Goal: Information Seeking & Learning: Learn about a topic

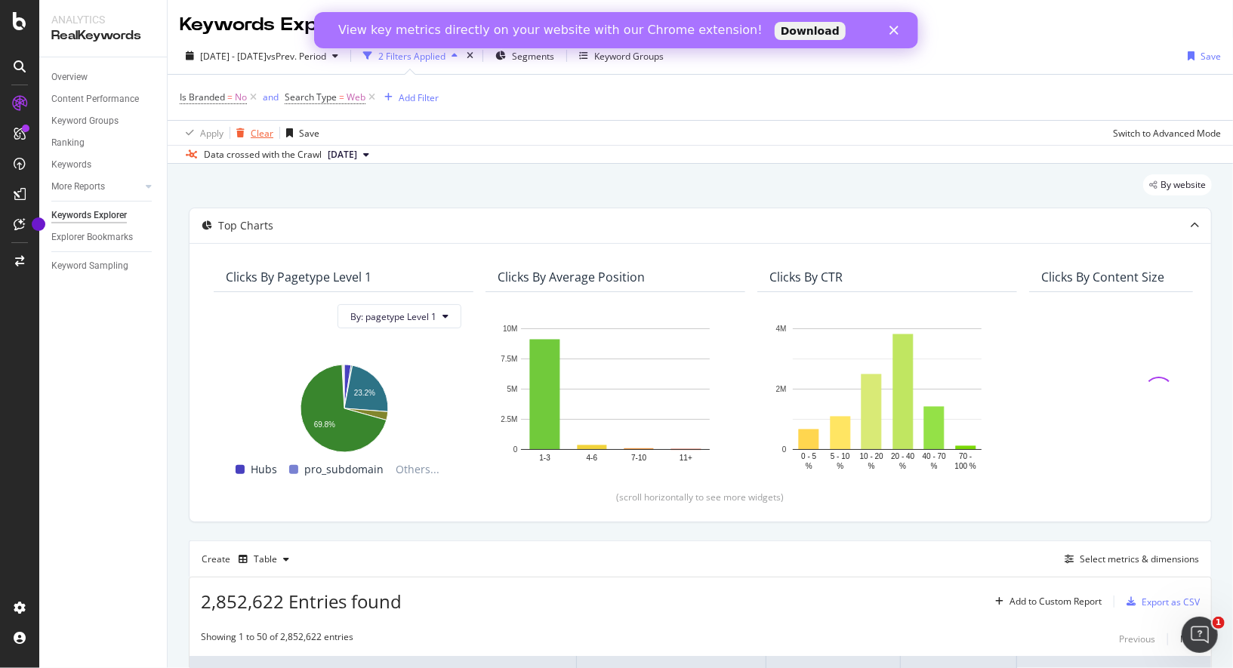
click at [254, 131] on div "Clear" at bounding box center [262, 133] width 23 height 13
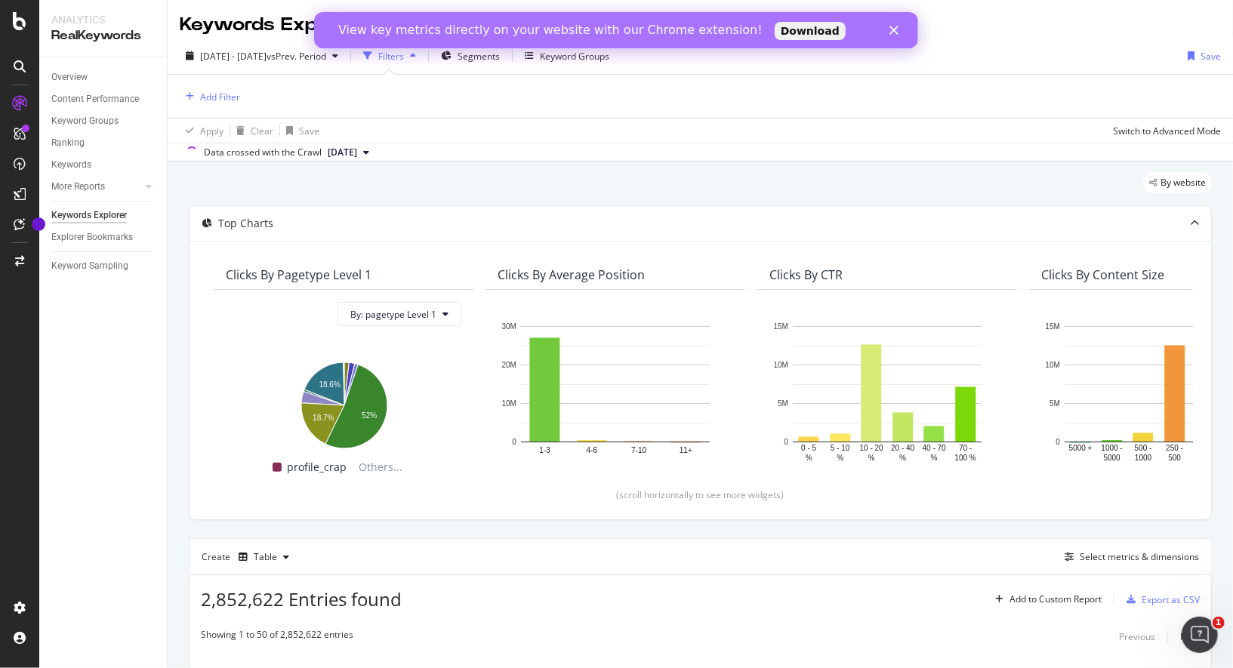
click at [232, 106] on div "Add Filter" at bounding box center [210, 97] width 60 height 18
click at [229, 91] on div "Add Filter" at bounding box center [220, 97] width 40 height 13
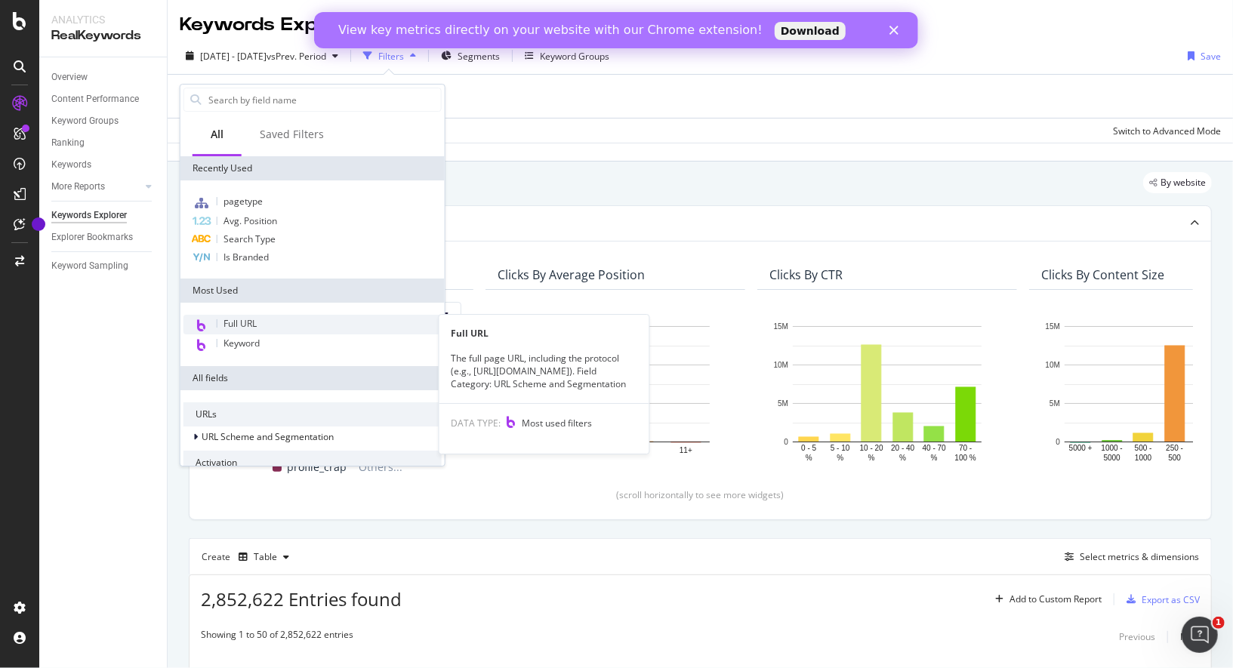
click at [259, 320] on div "Full URL" at bounding box center [312, 325] width 258 height 20
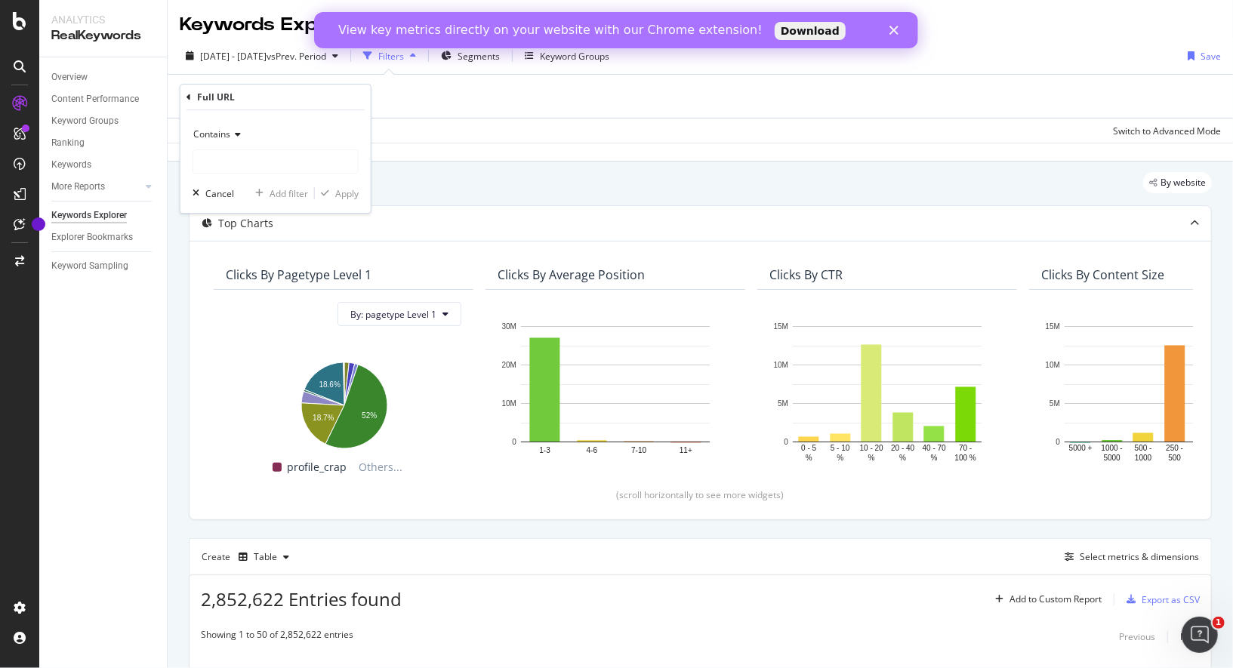
click at [435, 119] on div "Apply Clear Save Switch to Advanced Mode" at bounding box center [700, 130] width 1065 height 25
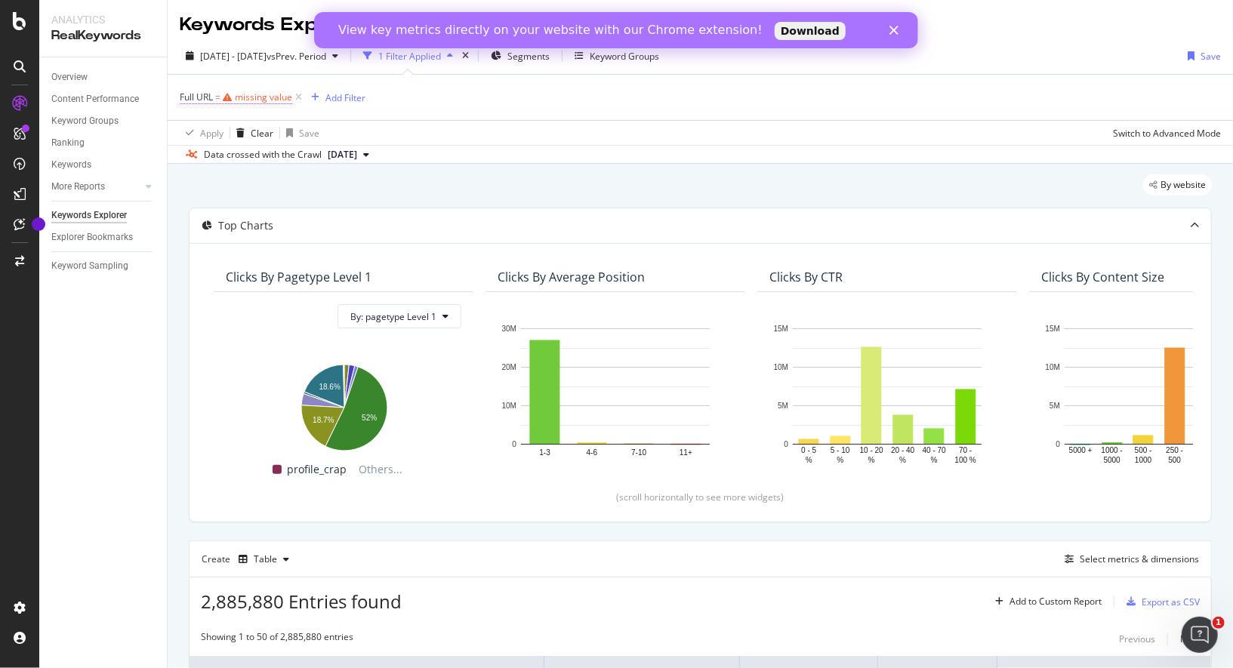
click at [267, 100] on div "missing value" at bounding box center [263, 97] width 57 height 13
click at [220, 186] on div "Cancel" at bounding box center [219, 190] width 29 height 13
click at [300, 100] on icon at bounding box center [298, 97] width 13 height 15
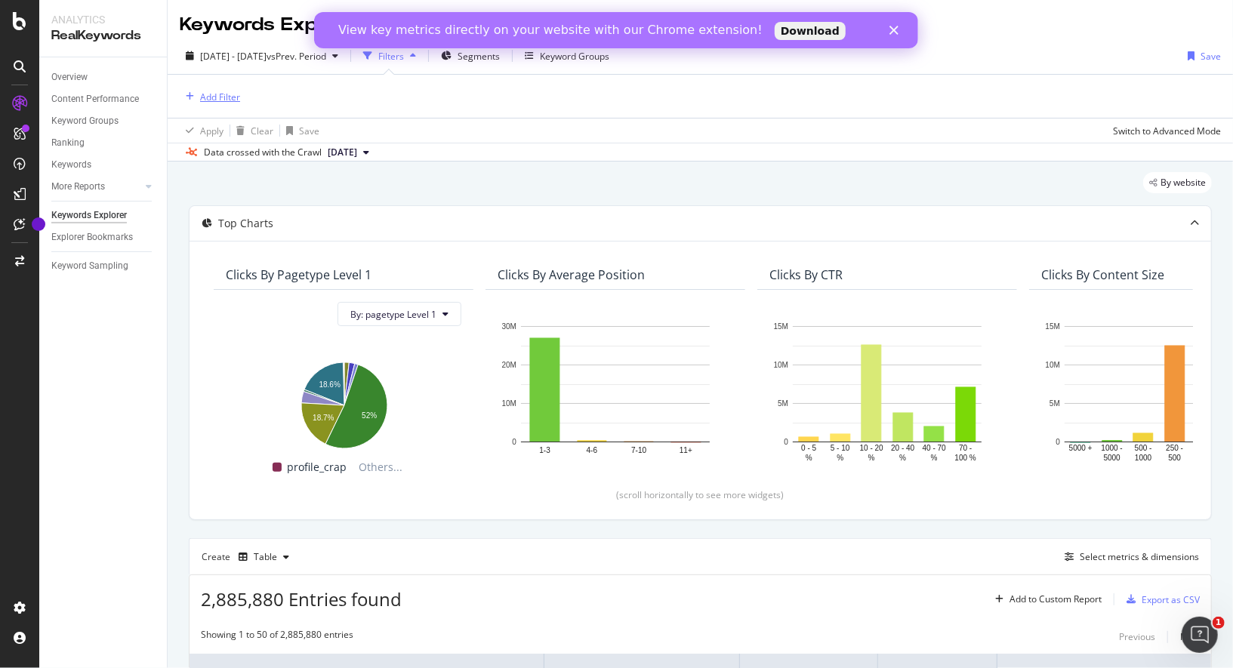
click at [232, 100] on div "Add Filter" at bounding box center [220, 97] width 40 height 13
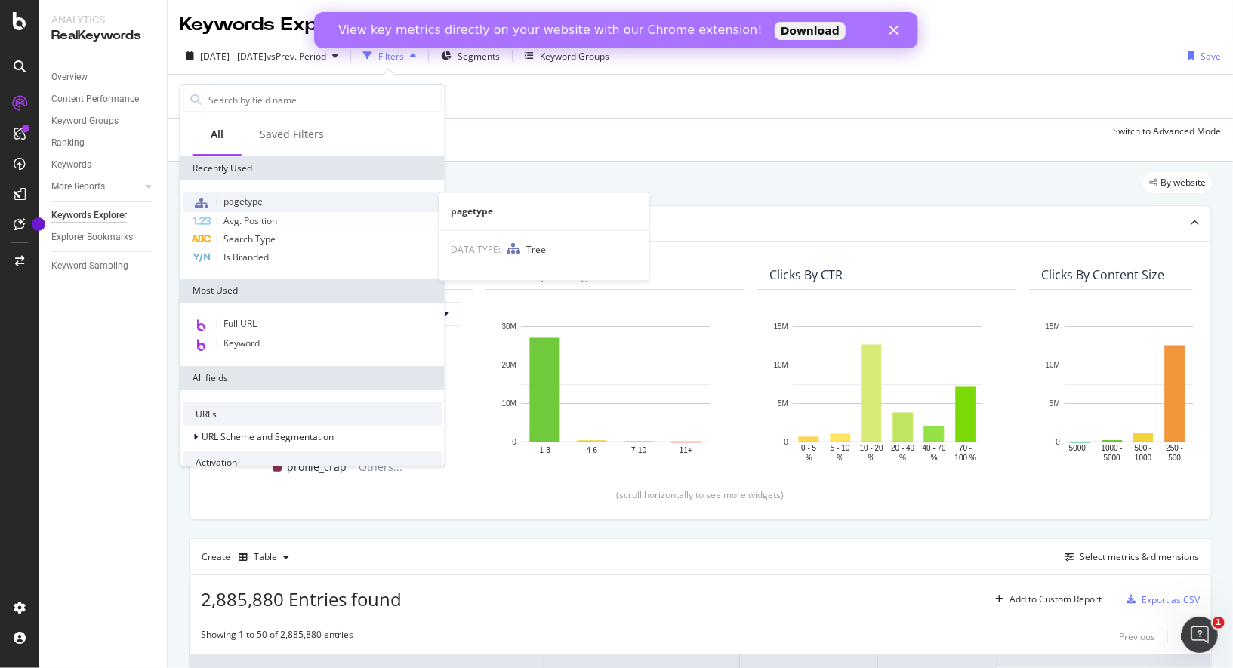
click at [279, 202] on div "pagetype" at bounding box center [312, 202] width 258 height 20
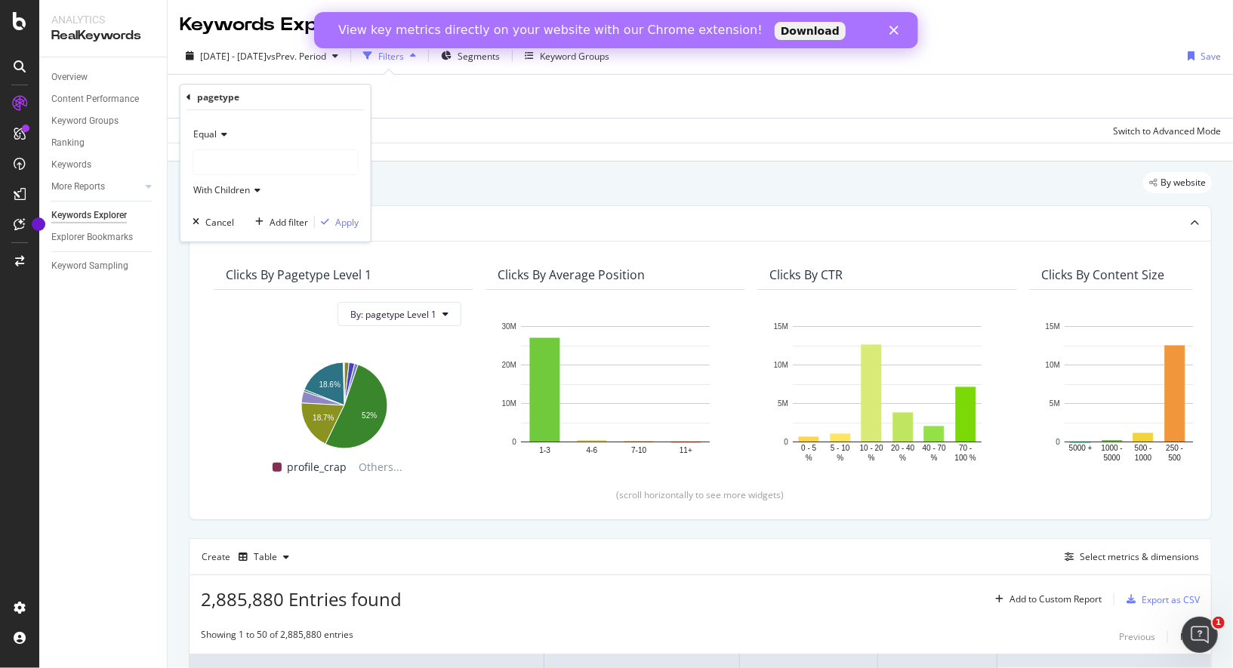
click at [242, 161] on div at bounding box center [275, 162] width 165 height 24
click at [187, 97] on icon at bounding box center [188, 97] width 5 height 9
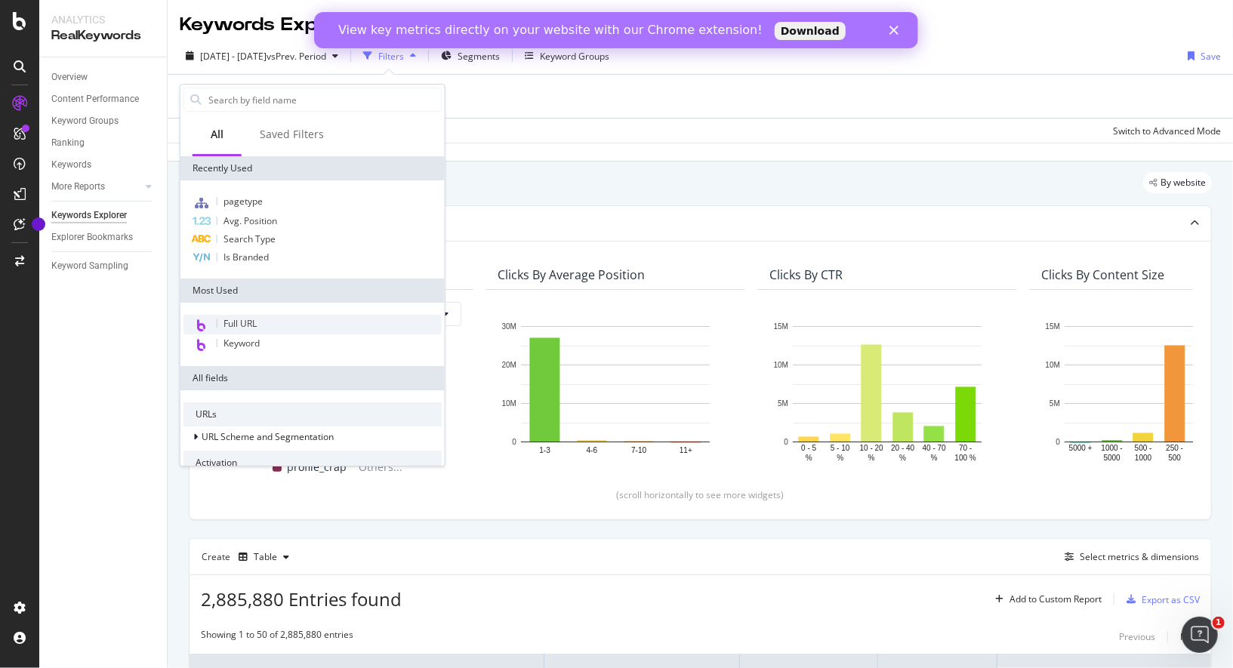
click at [268, 320] on div "Full URL" at bounding box center [312, 325] width 258 height 20
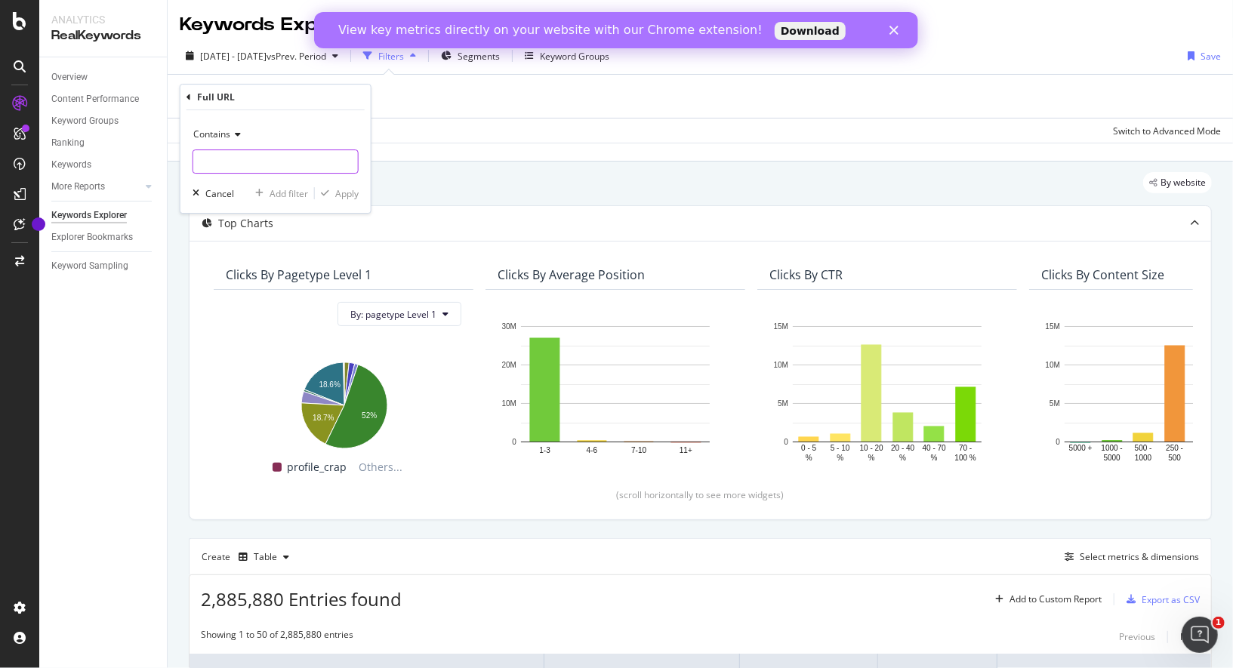
click at [245, 171] on input "text" at bounding box center [275, 161] width 165 height 24
type input "/sante-mentale/"
click at [341, 193] on div "Apply" at bounding box center [346, 193] width 23 height 13
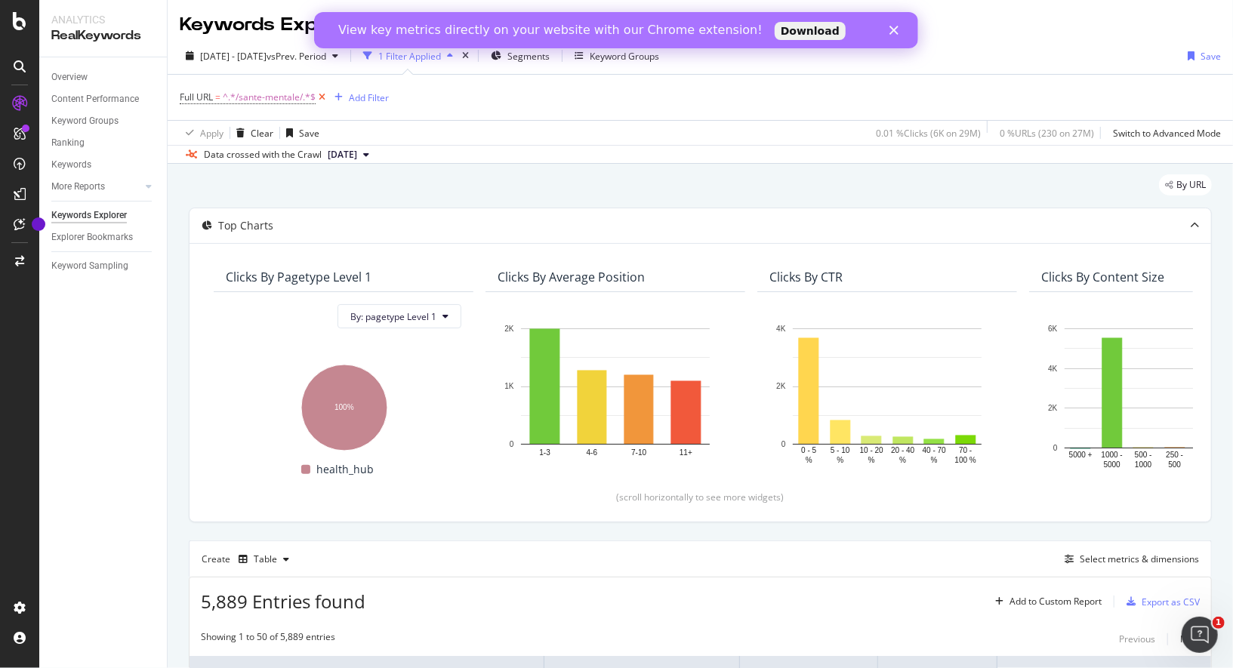
click at [323, 96] on icon at bounding box center [321, 97] width 13 height 15
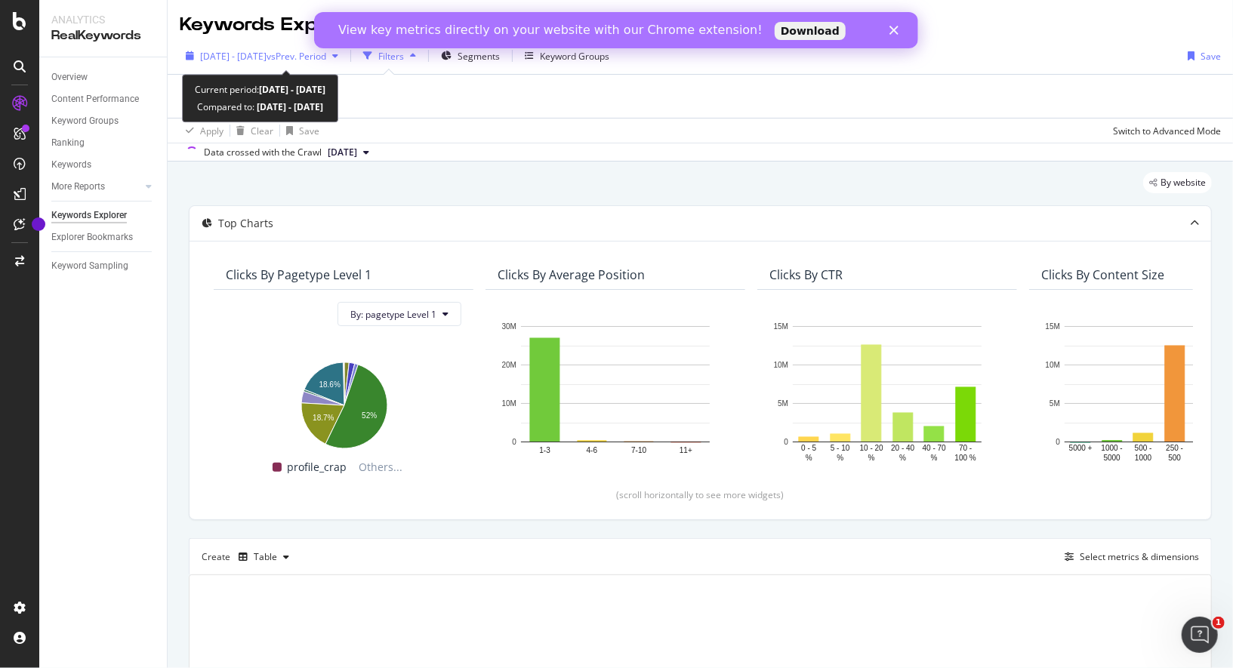
click at [319, 58] on span "vs Prev. Period" at bounding box center [296, 56] width 60 height 13
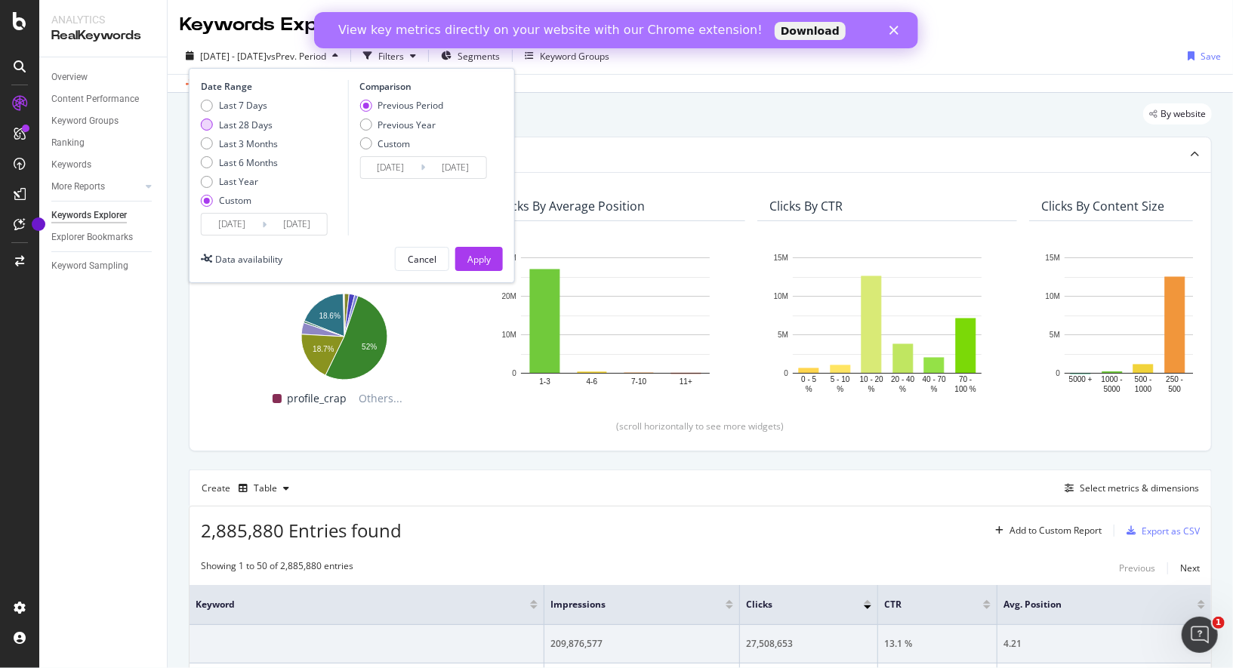
click at [263, 125] on div "Last 28 Days" at bounding box center [246, 124] width 54 height 13
type input "2025/07/28"
type input "2025/08/24"
type input "2025/06/30"
type input "2025/07/27"
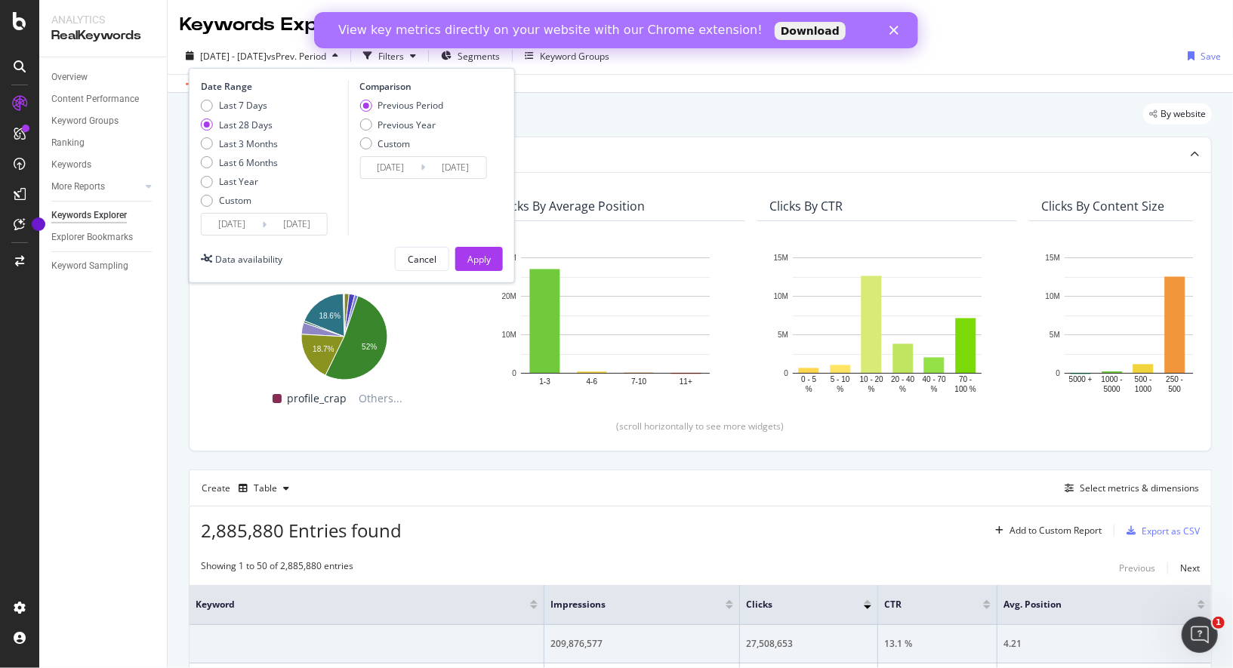
click at [399, 163] on input "2025/06/30" at bounding box center [390, 167] width 60 height 21
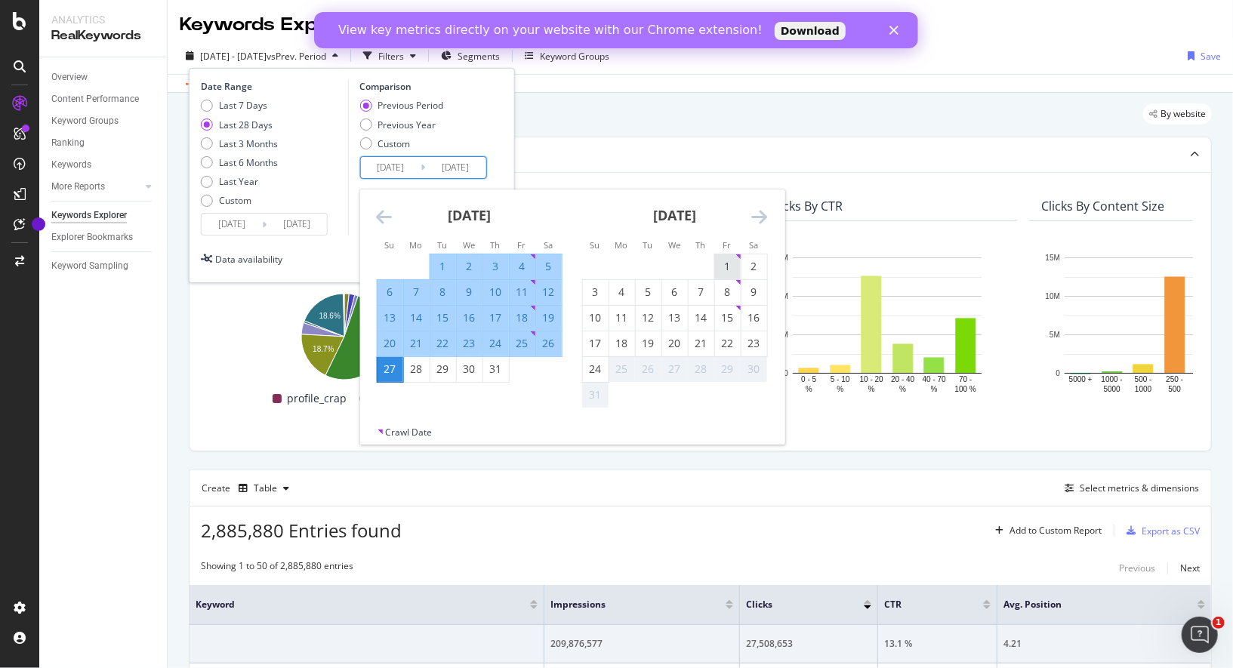
click at [727, 266] on div "1" at bounding box center [727, 266] width 26 height 15
type input "2025/08/01"
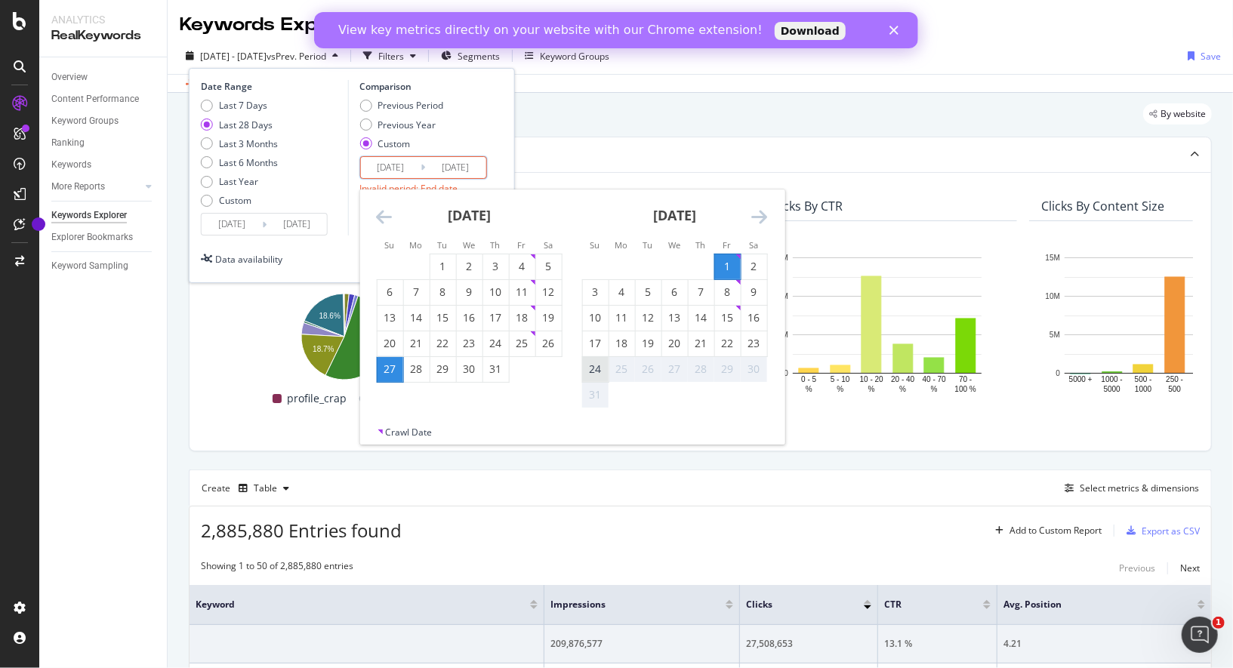
click at [592, 374] on div "24" at bounding box center [595, 369] width 26 height 15
type input "2025/08/24"
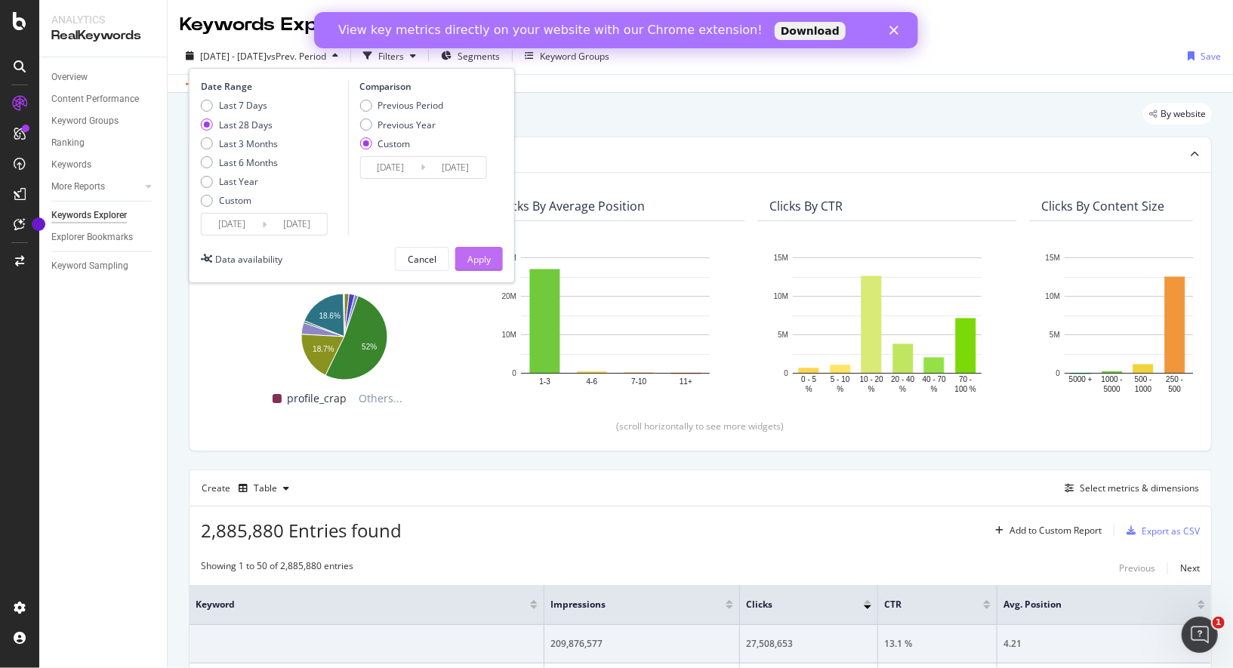
click at [483, 260] on div "Apply" at bounding box center [478, 259] width 23 height 13
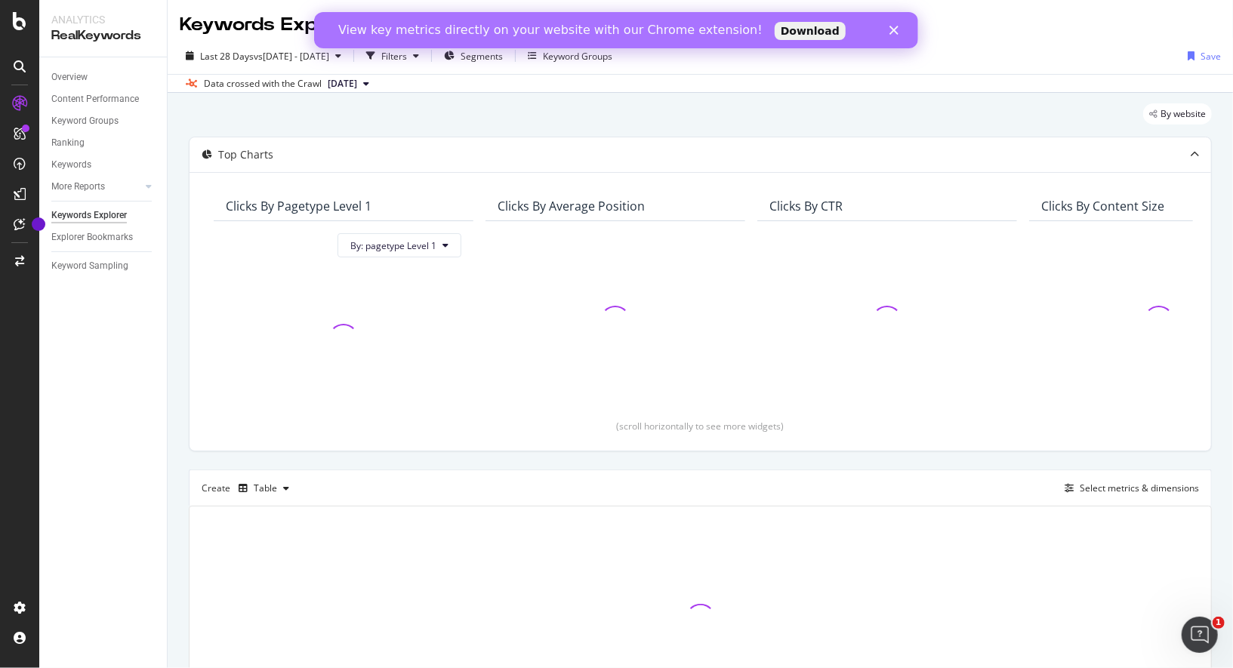
click at [896, 32] on polygon "Fermer" at bounding box center [893, 30] width 9 height 9
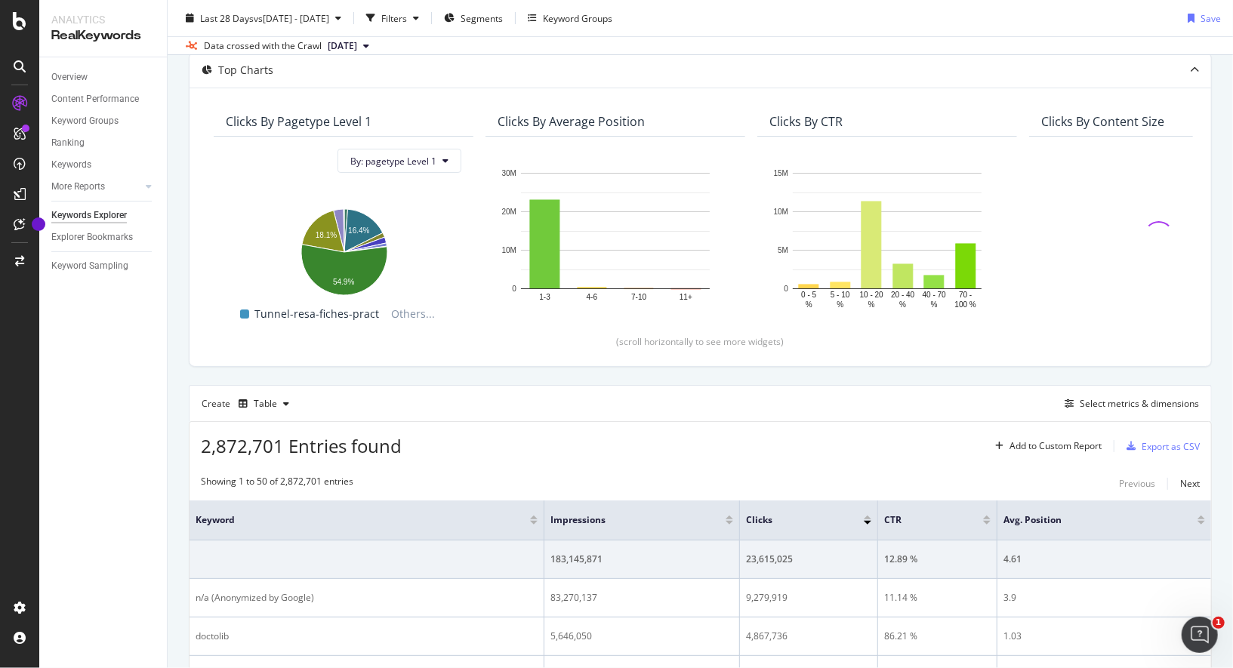
scroll to position [80, 0]
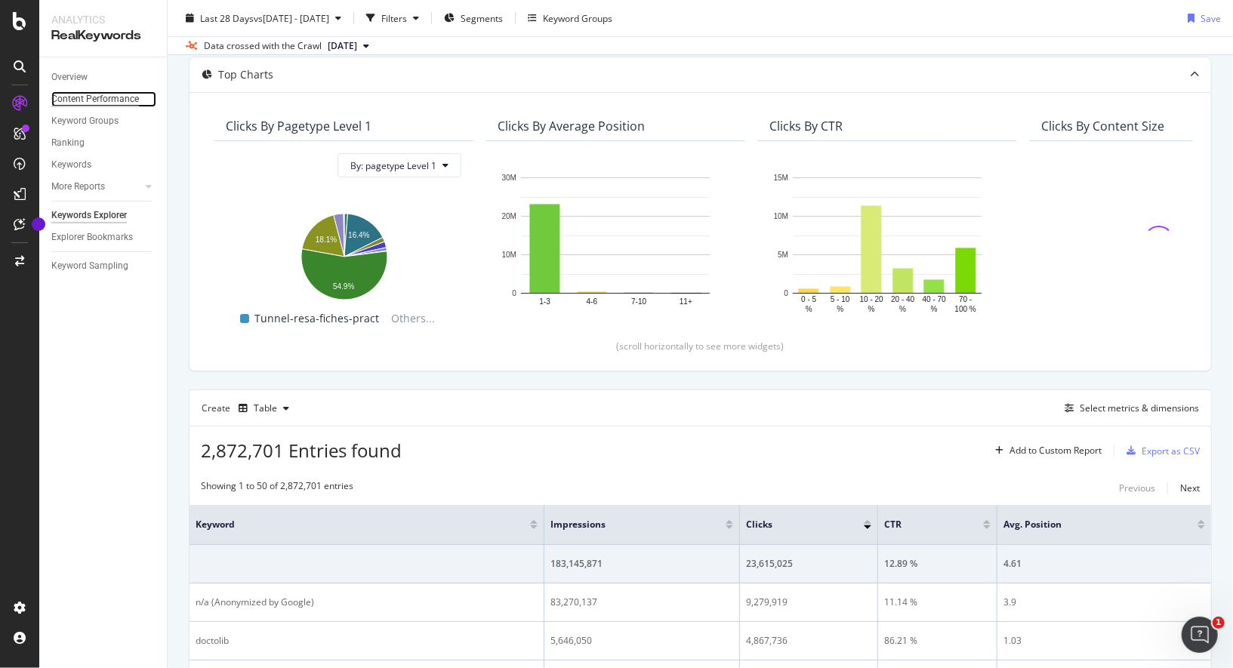
click at [76, 92] on div "Content Performance" at bounding box center [95, 99] width 88 height 16
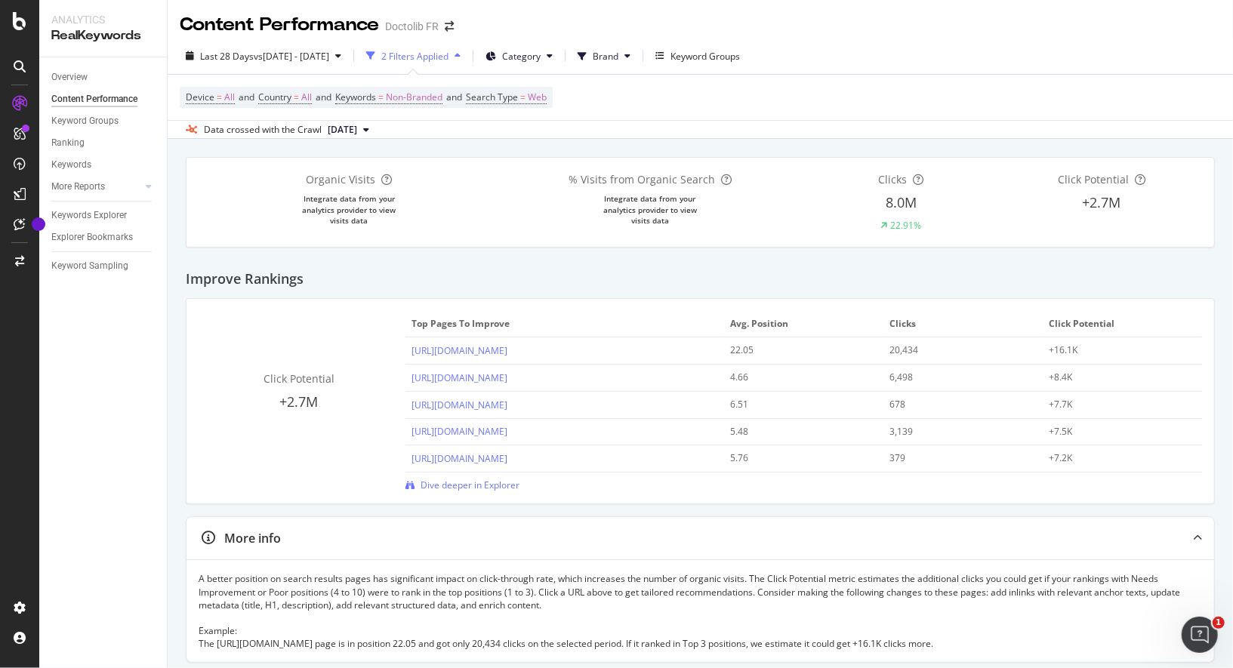
click at [448, 53] on div "2 Filters Applied" at bounding box center [414, 56] width 67 height 13
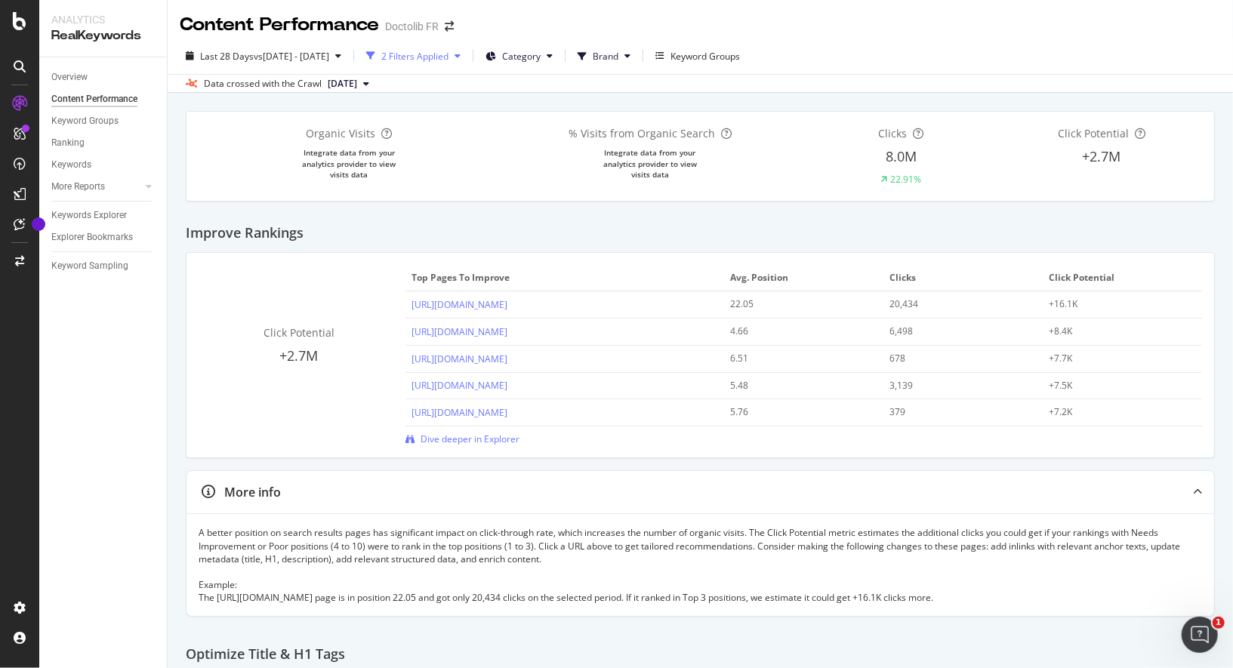
click at [448, 53] on div "2 Filters Applied" at bounding box center [414, 56] width 67 height 13
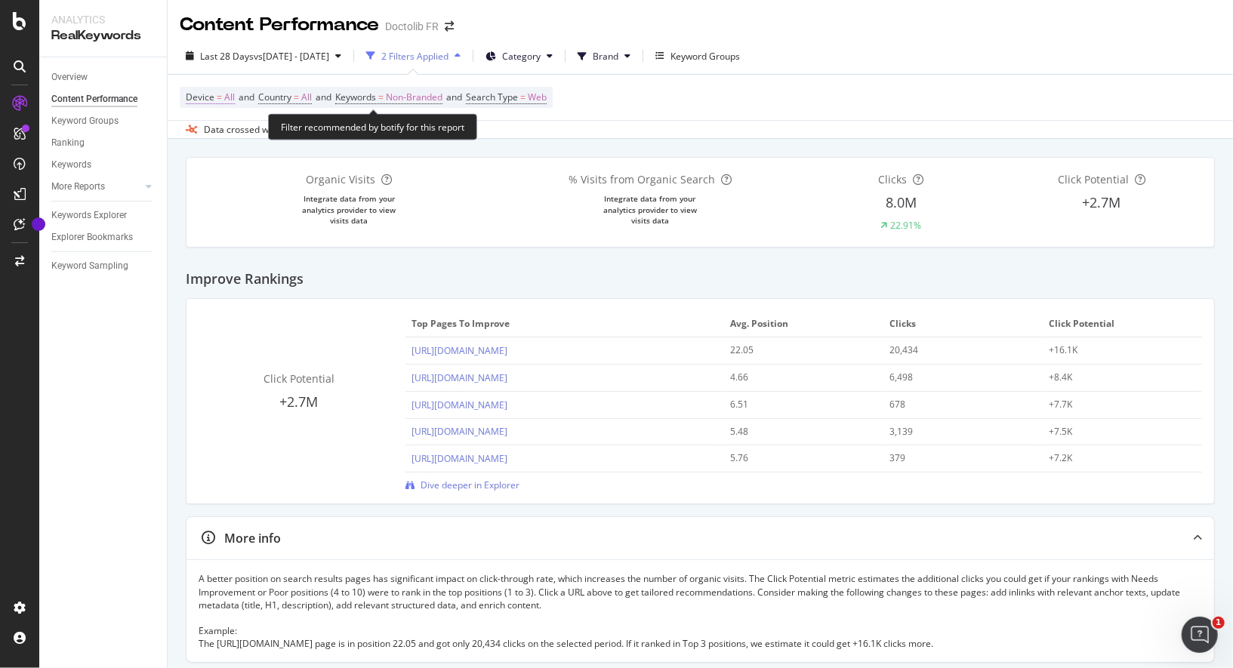
click at [227, 97] on span "All" at bounding box center [229, 97] width 11 height 21
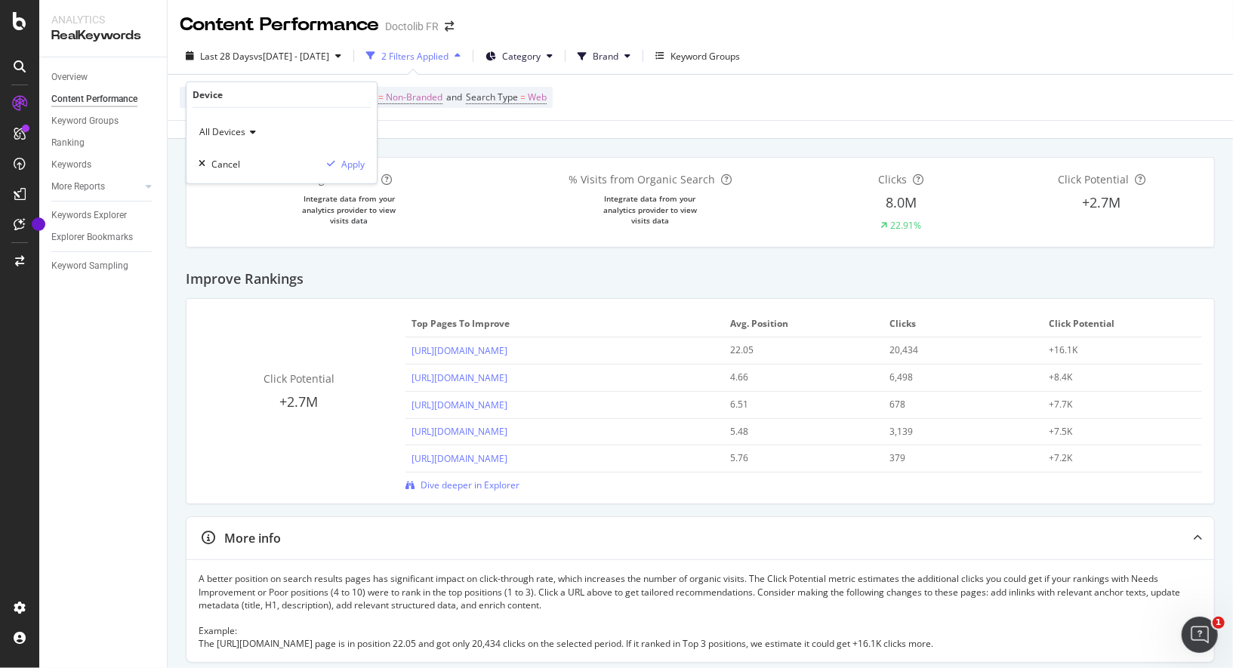
click at [245, 128] on icon at bounding box center [250, 132] width 11 height 9
click at [414, 125] on div "Data crossed with the Crawl 2025 Aug. 15th" at bounding box center [700, 129] width 1065 height 18
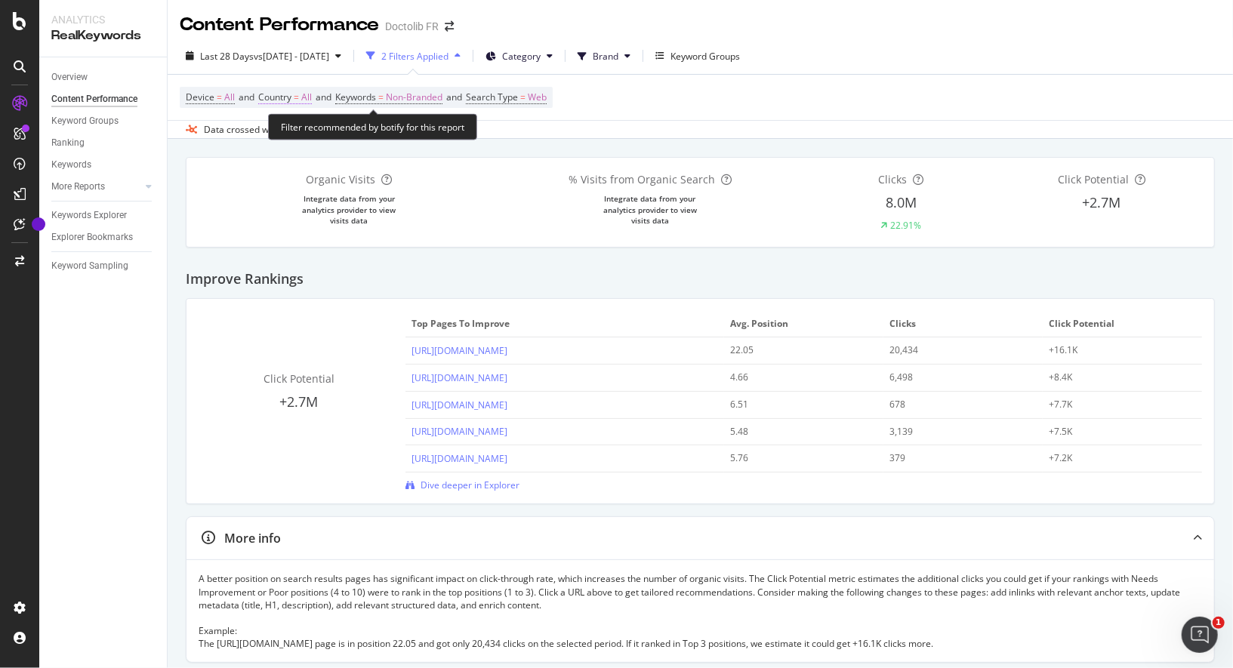
click at [282, 97] on span "Country" at bounding box center [274, 97] width 33 height 13
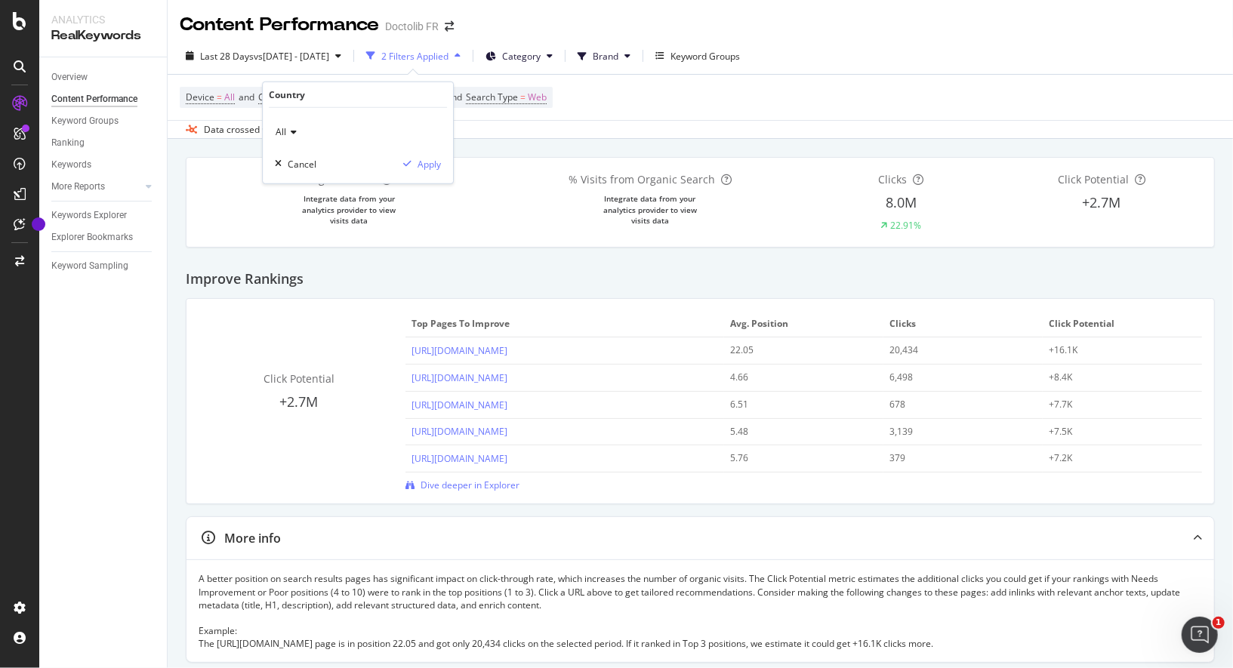
click at [301, 145] on div "All Cancel Apply" at bounding box center [358, 145] width 190 height 75
click at [299, 135] on div "All" at bounding box center [358, 132] width 166 height 24
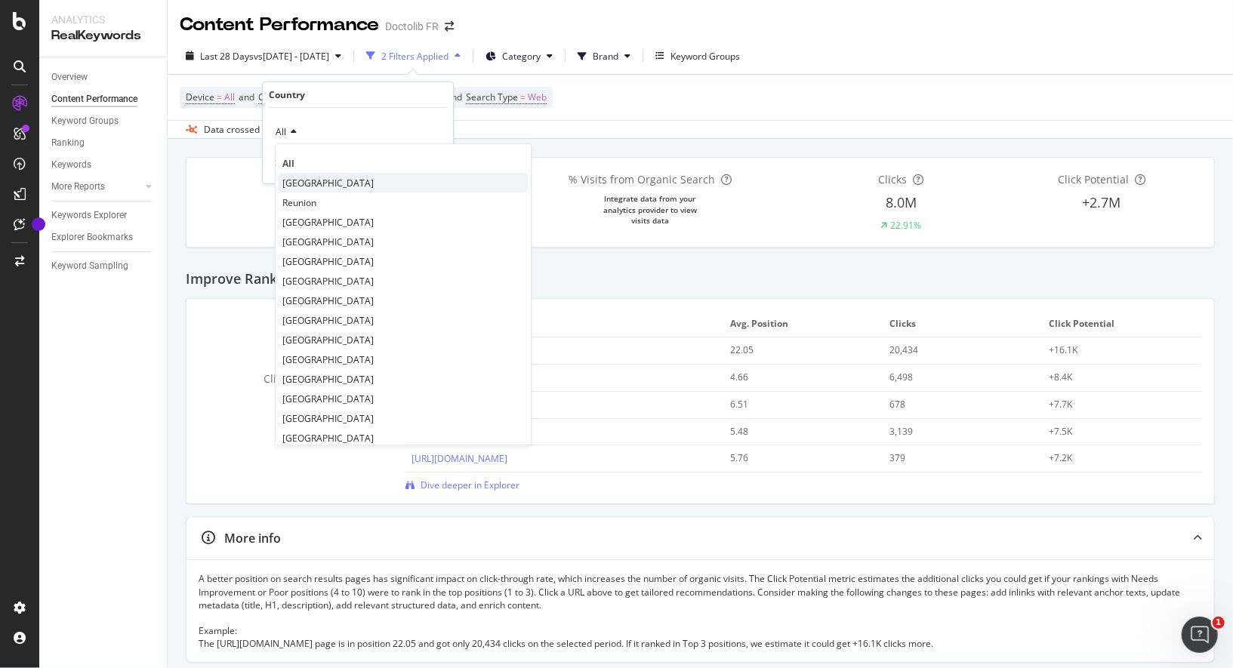
click at [312, 175] on div "[GEOGRAPHIC_DATA]" at bounding box center [403, 183] width 249 height 20
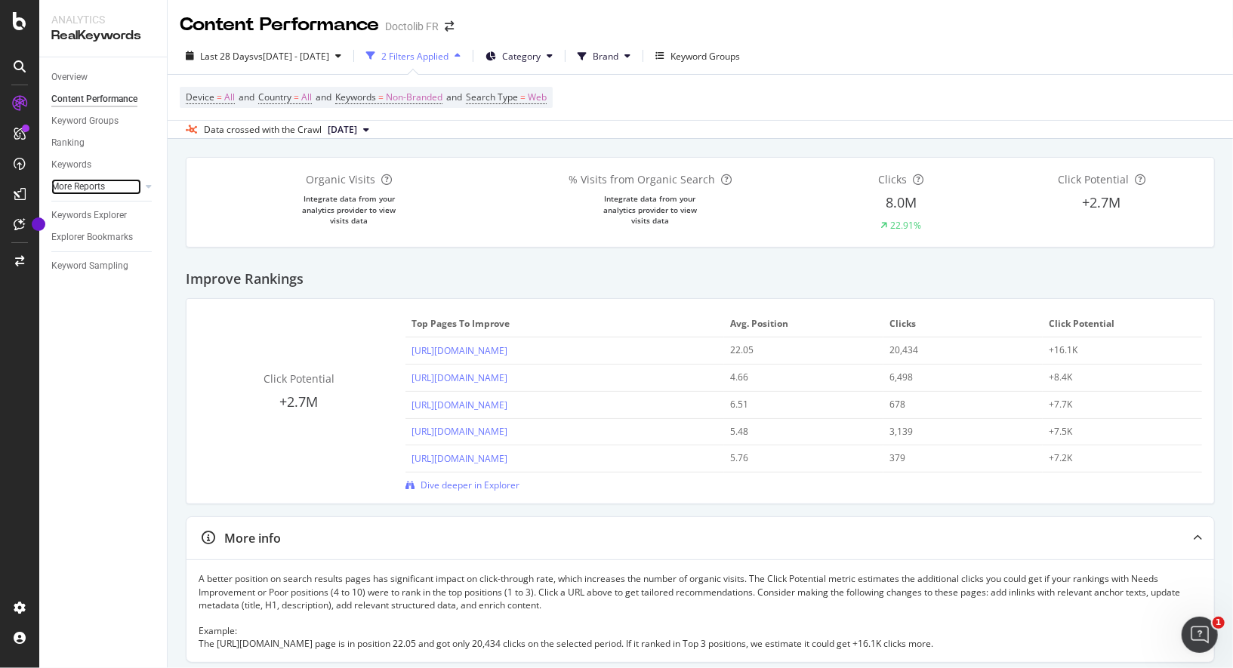
click at [112, 183] on link "More Reports" at bounding box center [96, 187] width 90 height 16
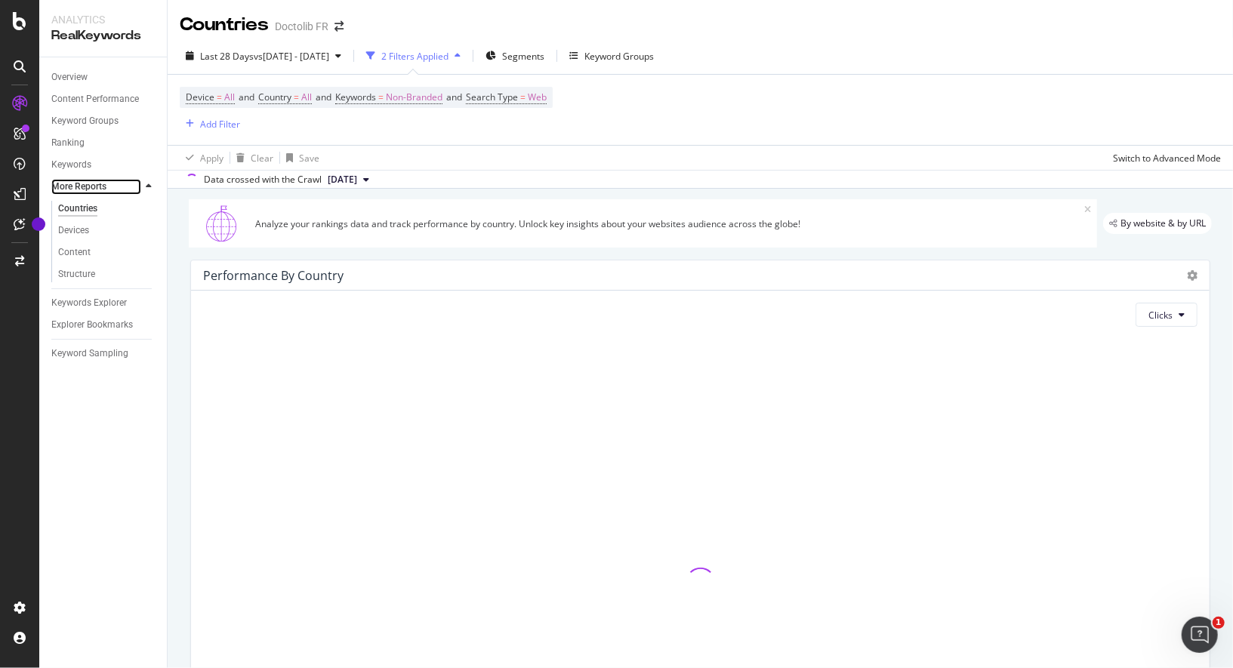
click at [112, 183] on link "More Reports" at bounding box center [96, 187] width 90 height 16
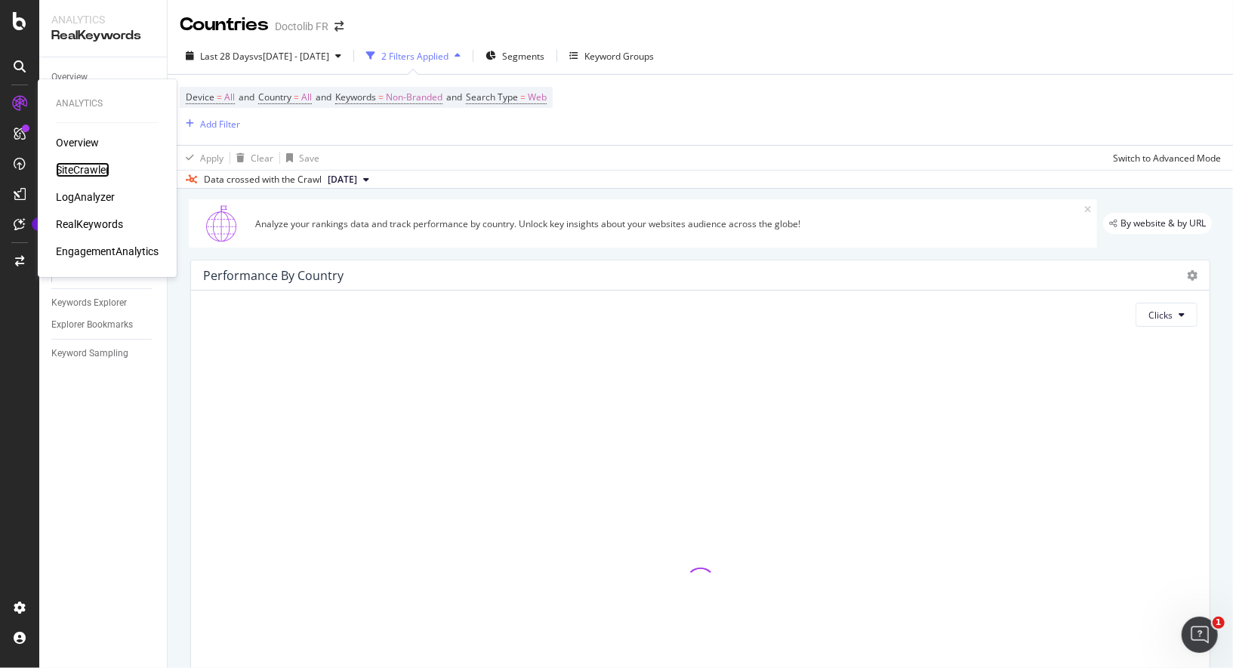
click at [91, 166] on div "SiteCrawler" at bounding box center [83, 169] width 54 height 15
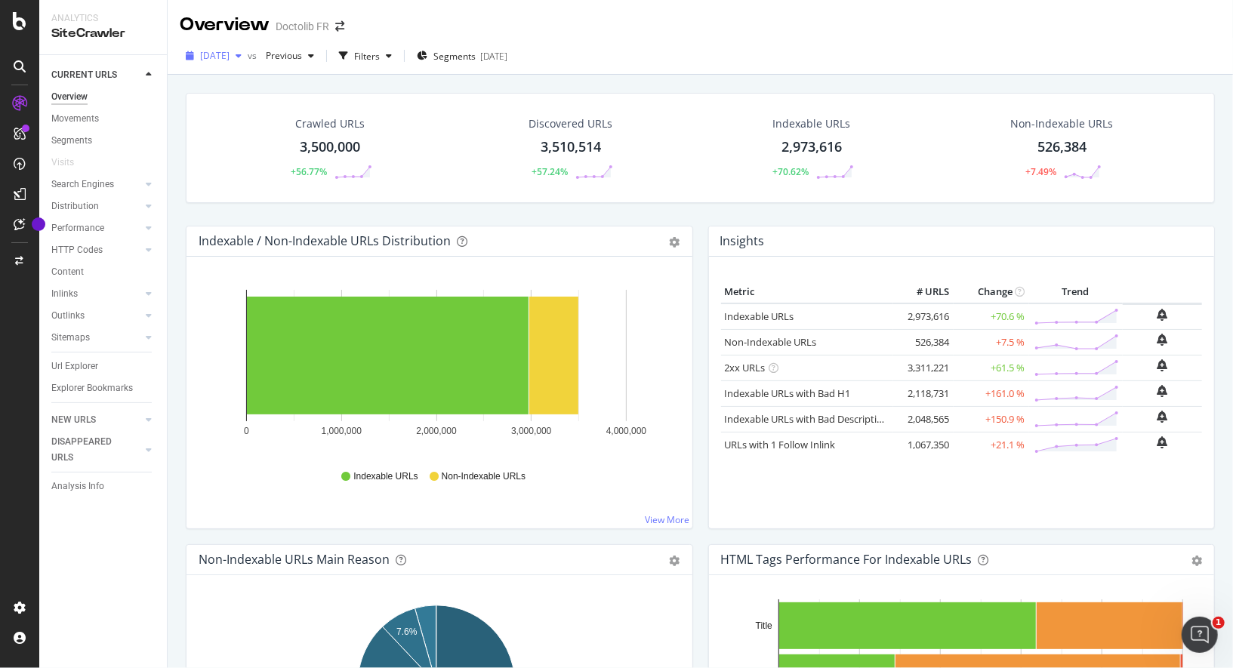
click at [229, 58] on span "[DATE]" at bounding box center [214, 55] width 29 height 13
click at [229, 56] on span "[DATE]" at bounding box center [214, 55] width 29 height 13
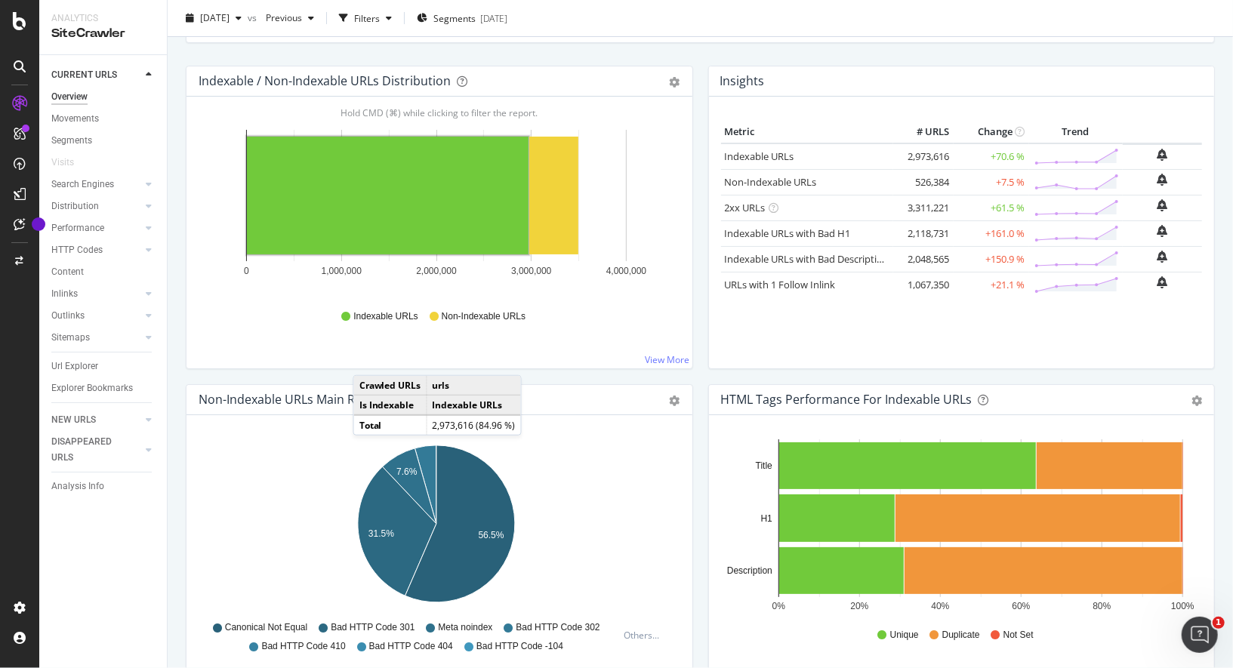
scroll to position [205, 0]
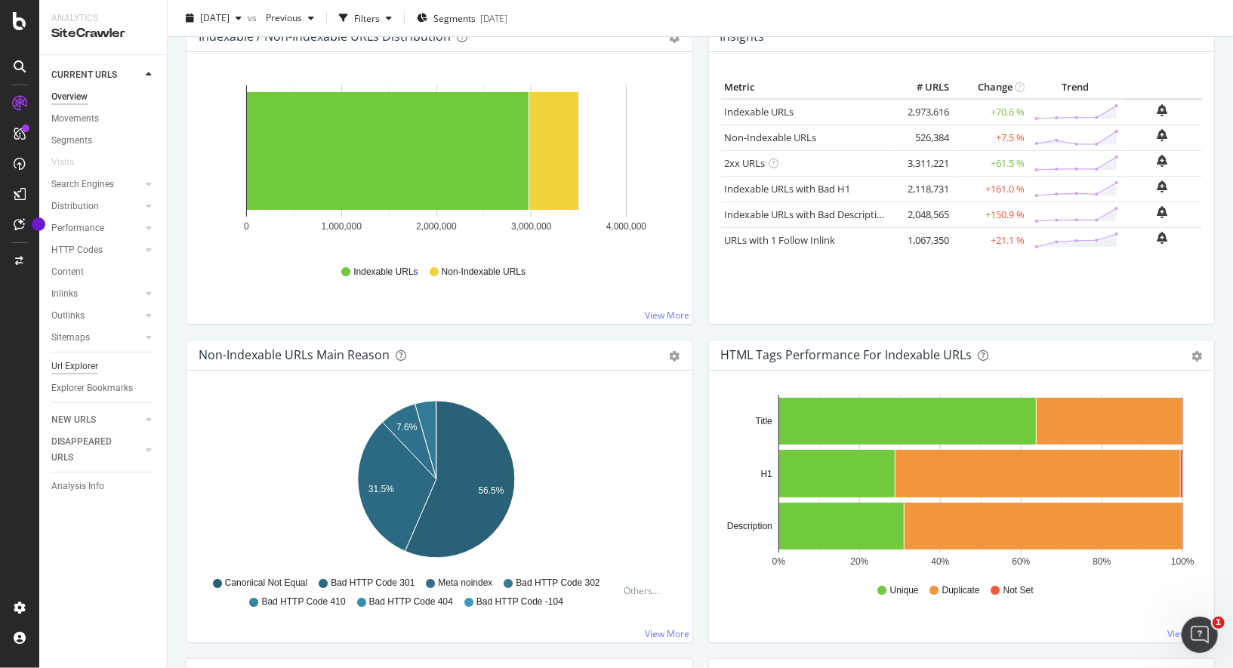
click at [95, 365] on div "Url Explorer" at bounding box center [74, 367] width 47 height 16
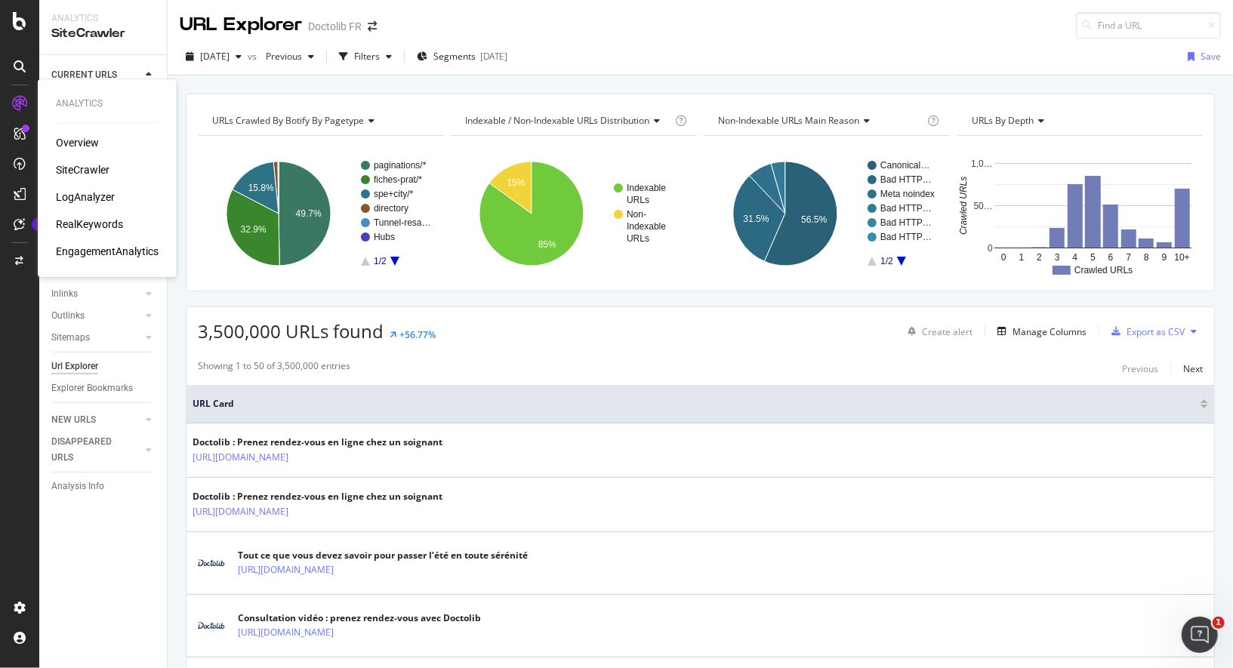
click at [81, 195] on div "LogAnalyzer" at bounding box center [85, 196] width 59 height 15
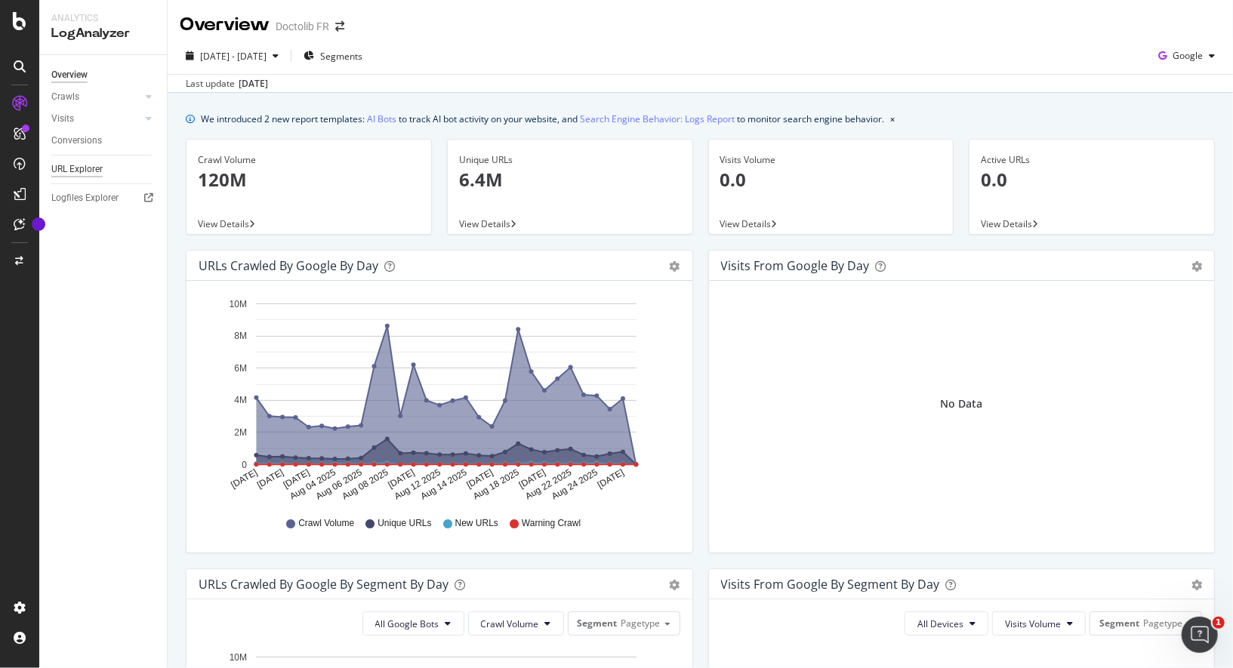
click at [73, 171] on div "URL Explorer" at bounding box center [76, 170] width 51 height 16
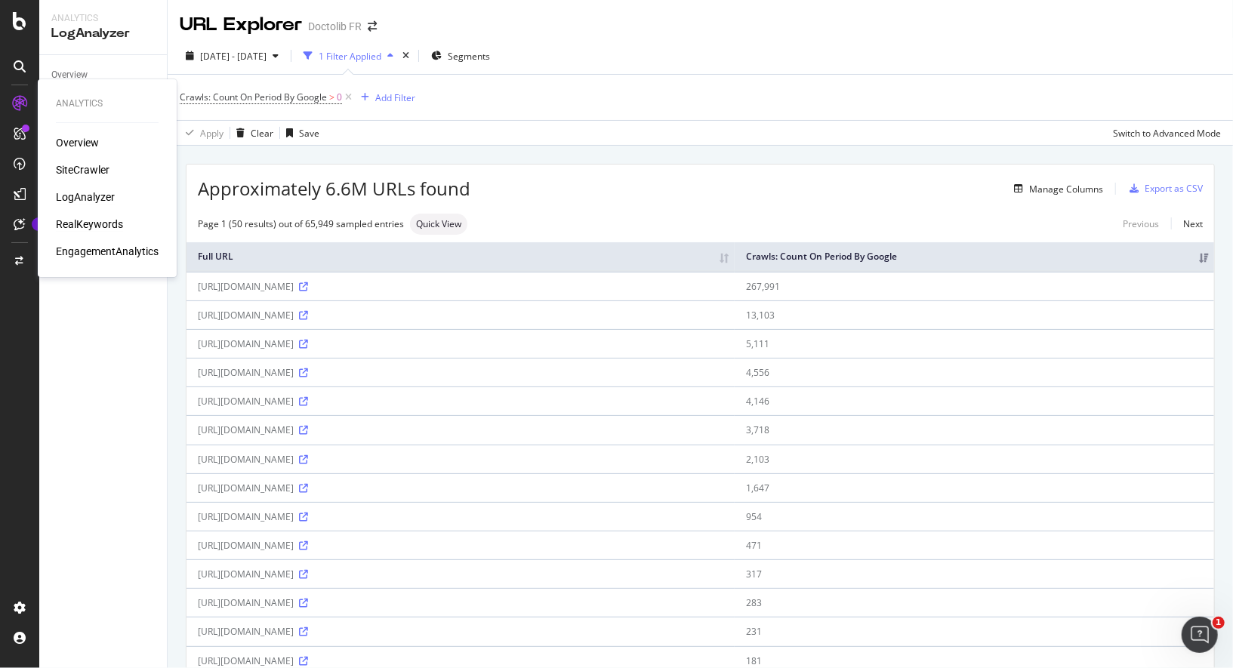
click at [104, 219] on div "RealKeywords" at bounding box center [89, 224] width 67 height 15
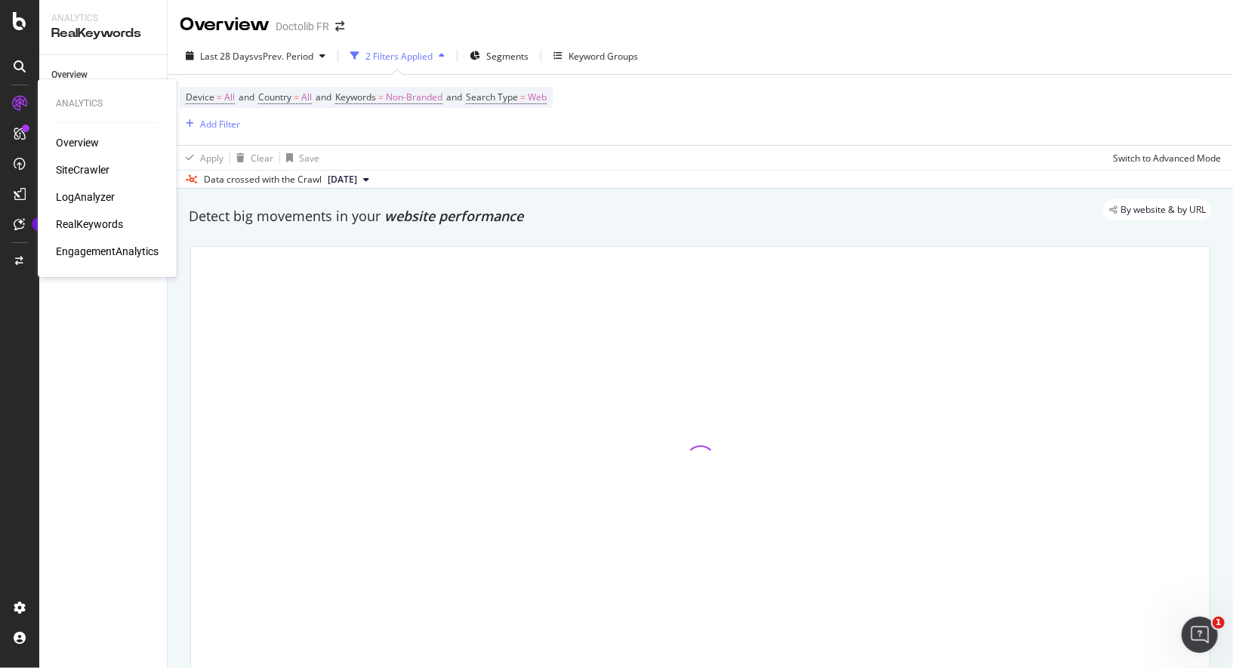
click at [101, 199] on div "LogAnalyzer" at bounding box center [85, 196] width 59 height 15
click at [94, 166] on div "SiteCrawler" at bounding box center [83, 169] width 54 height 15
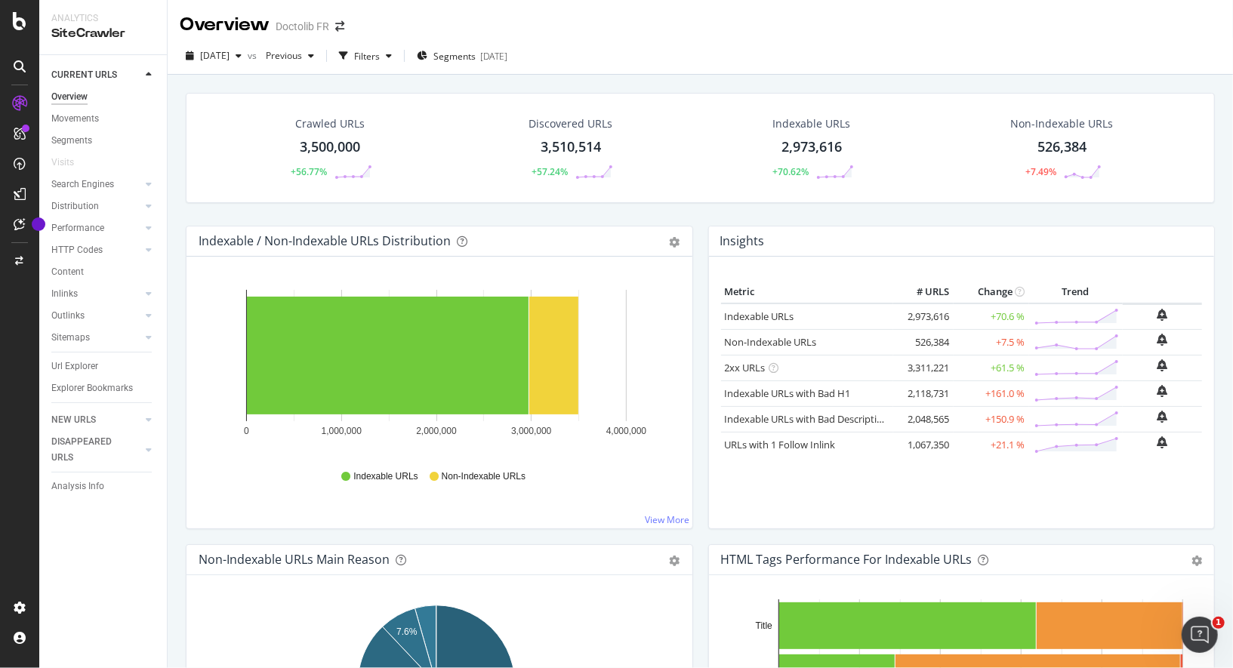
click at [513, 245] on div "Indexable / Non-Indexable URLs Distribution" at bounding box center [423, 240] width 448 height 15
click at [380, 54] on div "Filters" at bounding box center [367, 56] width 26 height 13
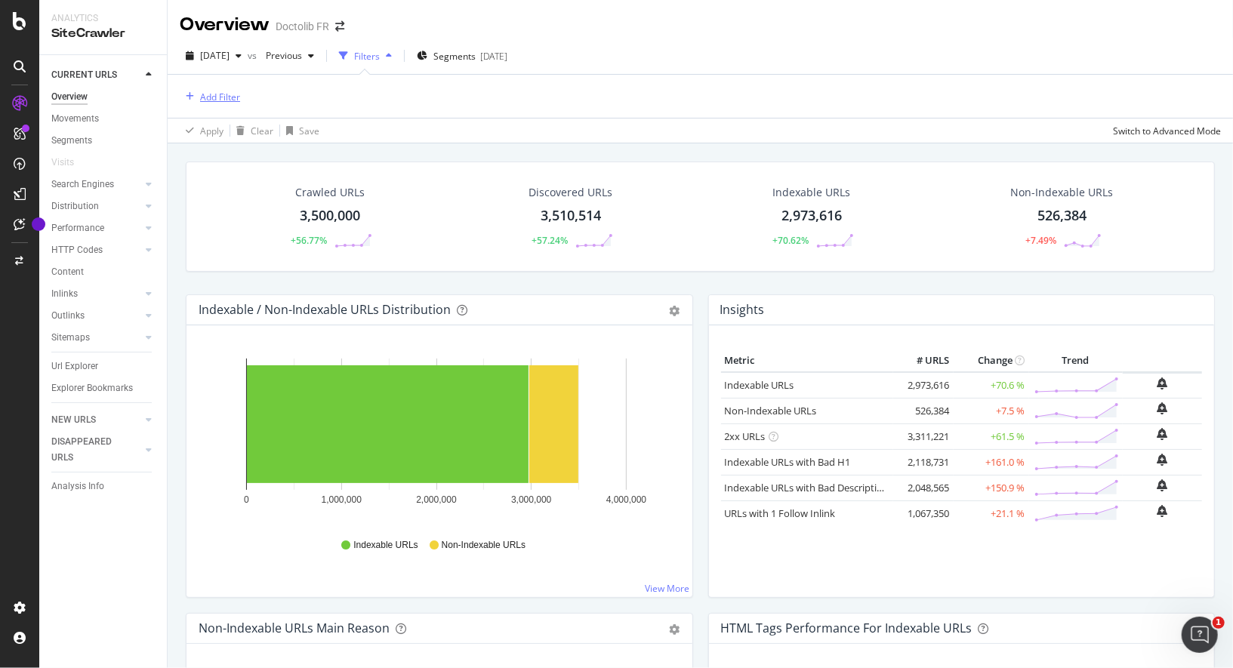
click at [229, 94] on div "Add Filter" at bounding box center [220, 97] width 40 height 13
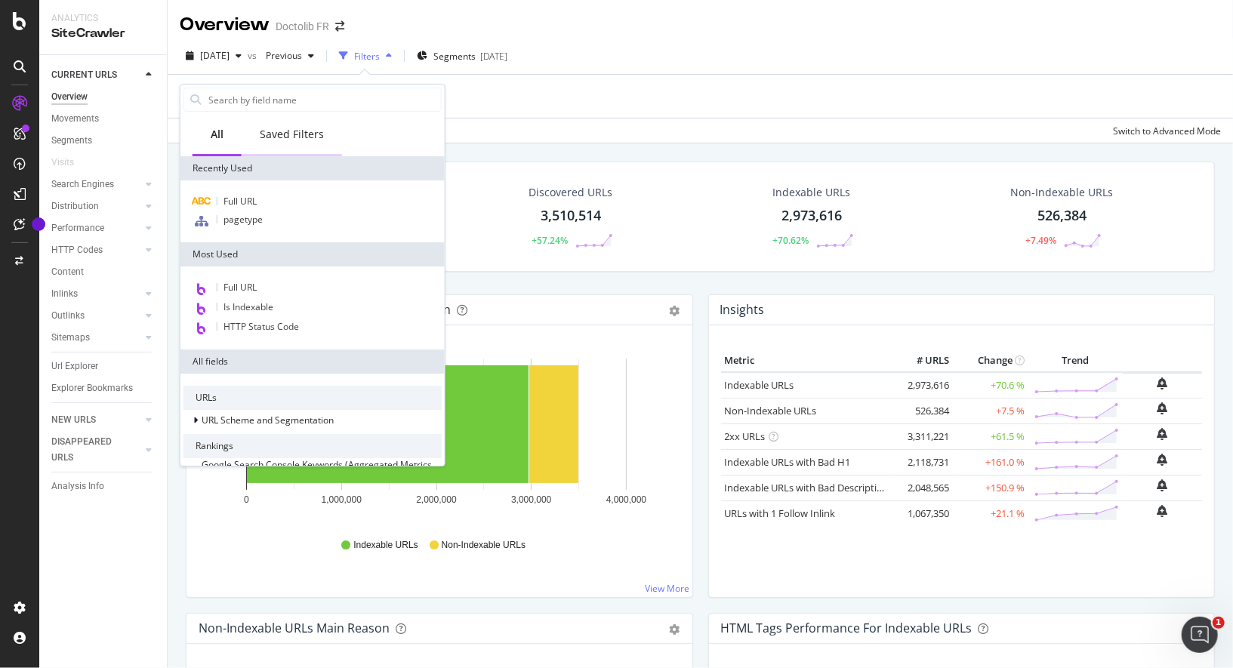
click at [288, 137] on div "Saved Filters" at bounding box center [292, 134] width 64 height 15
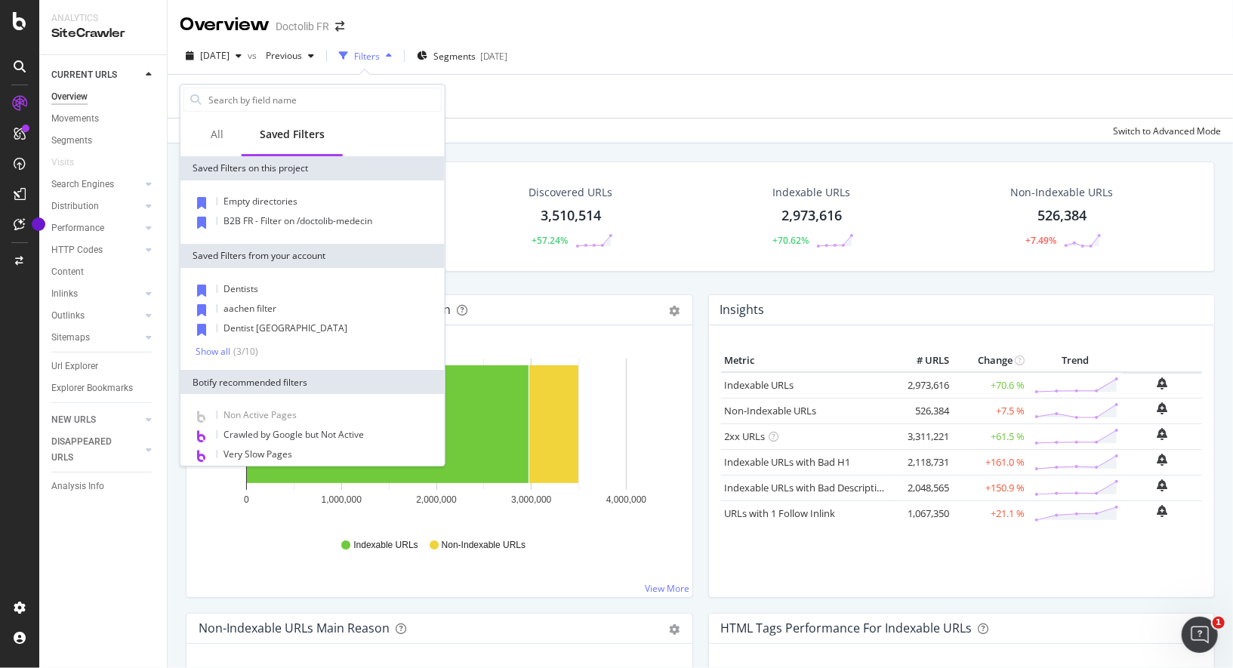
click at [288, 137] on div "Saved Filters" at bounding box center [292, 134] width 65 height 15
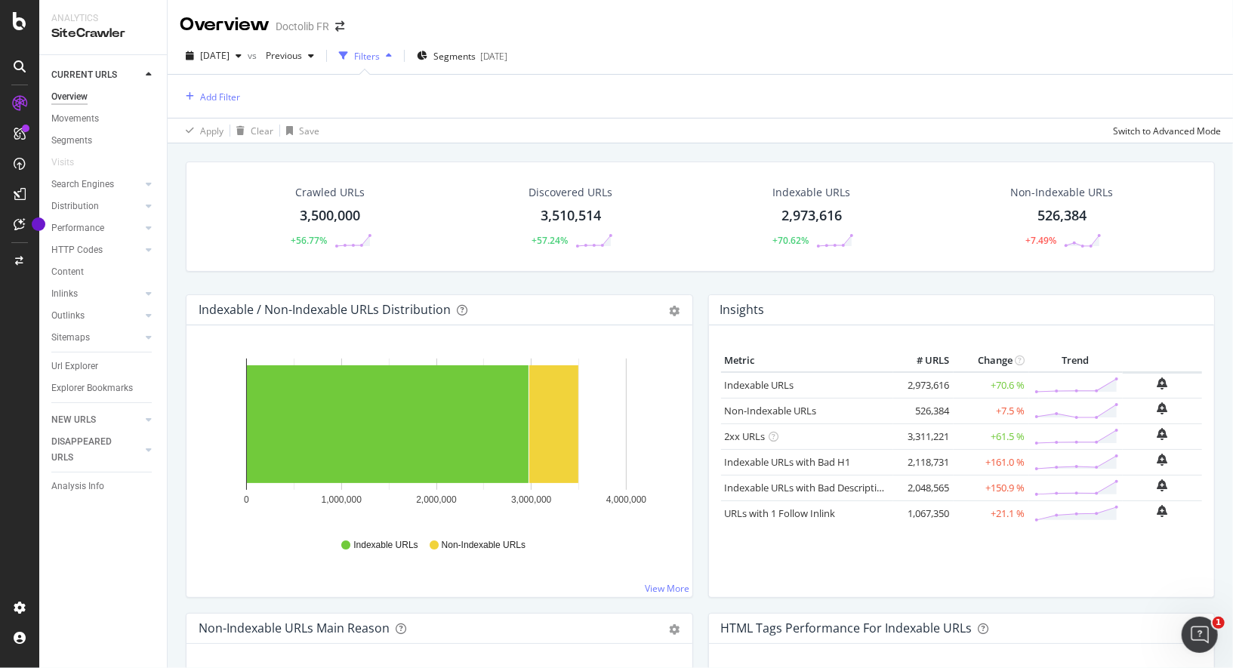
click at [512, 78] on div "Add Filter" at bounding box center [700, 96] width 1041 height 43
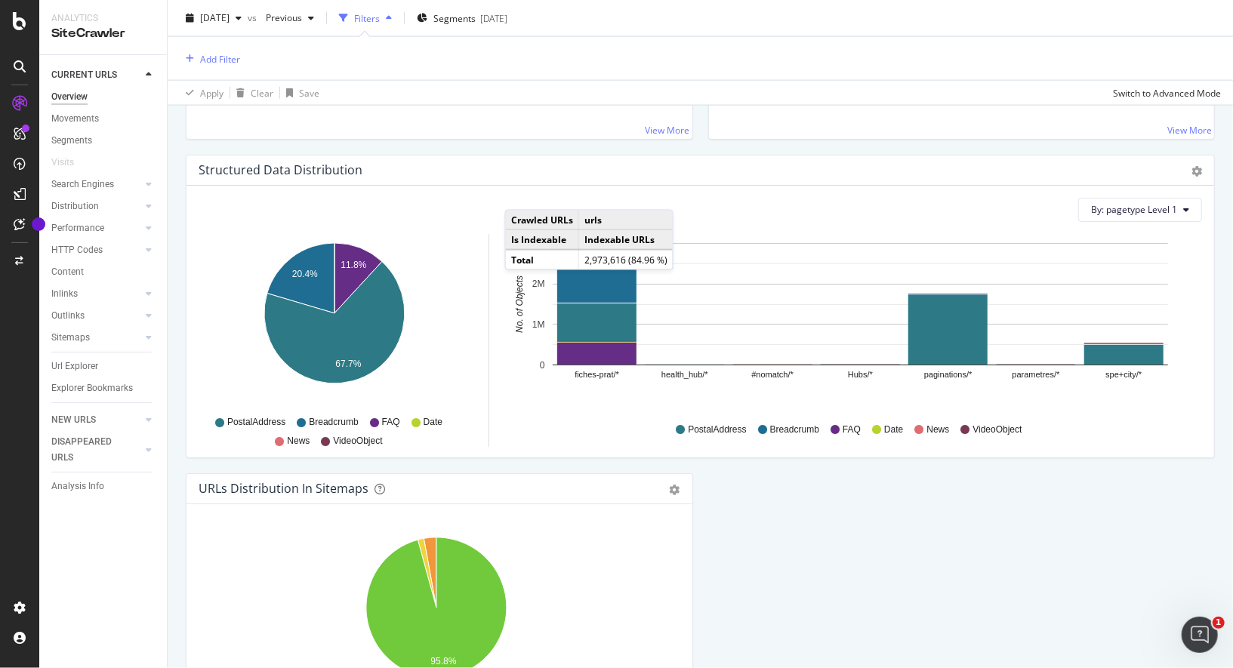
scroll to position [1415, 0]
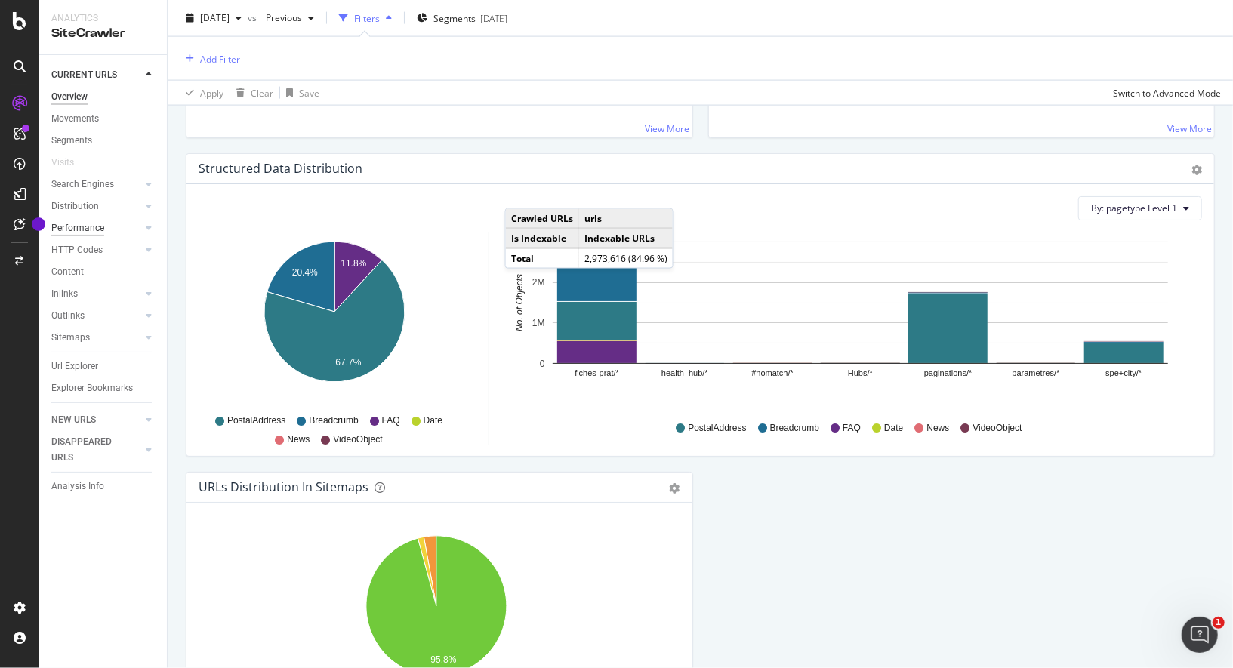
click at [78, 232] on div "Performance" at bounding box center [77, 228] width 53 height 16
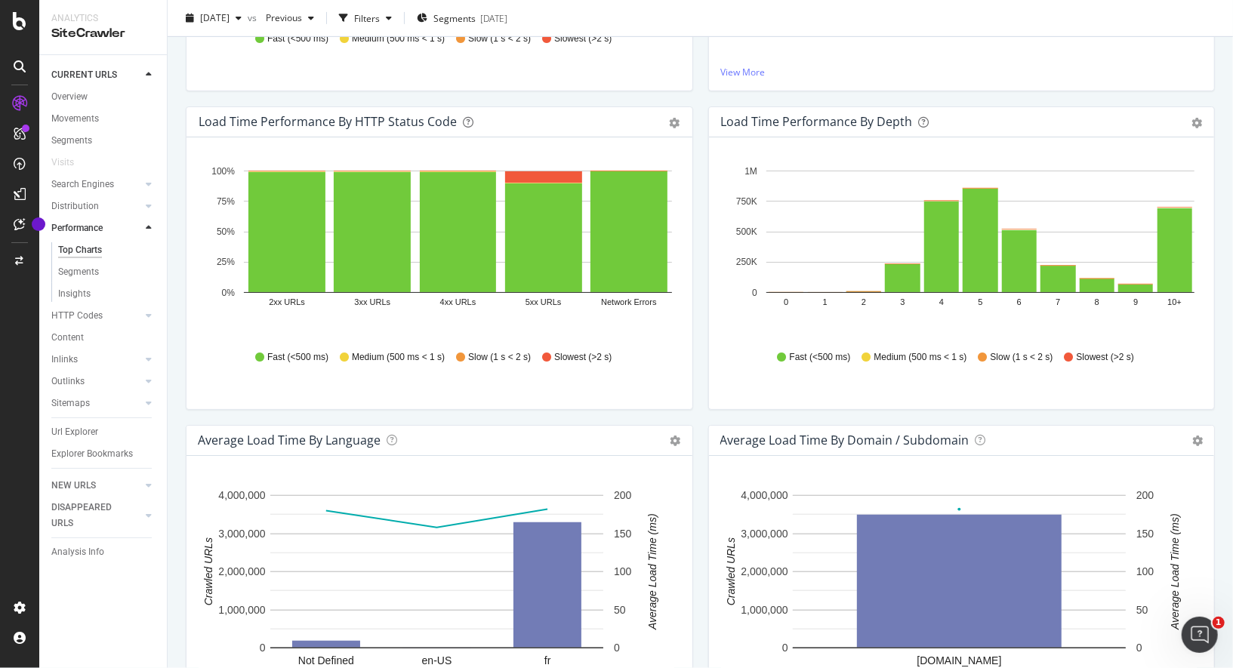
scroll to position [830, 0]
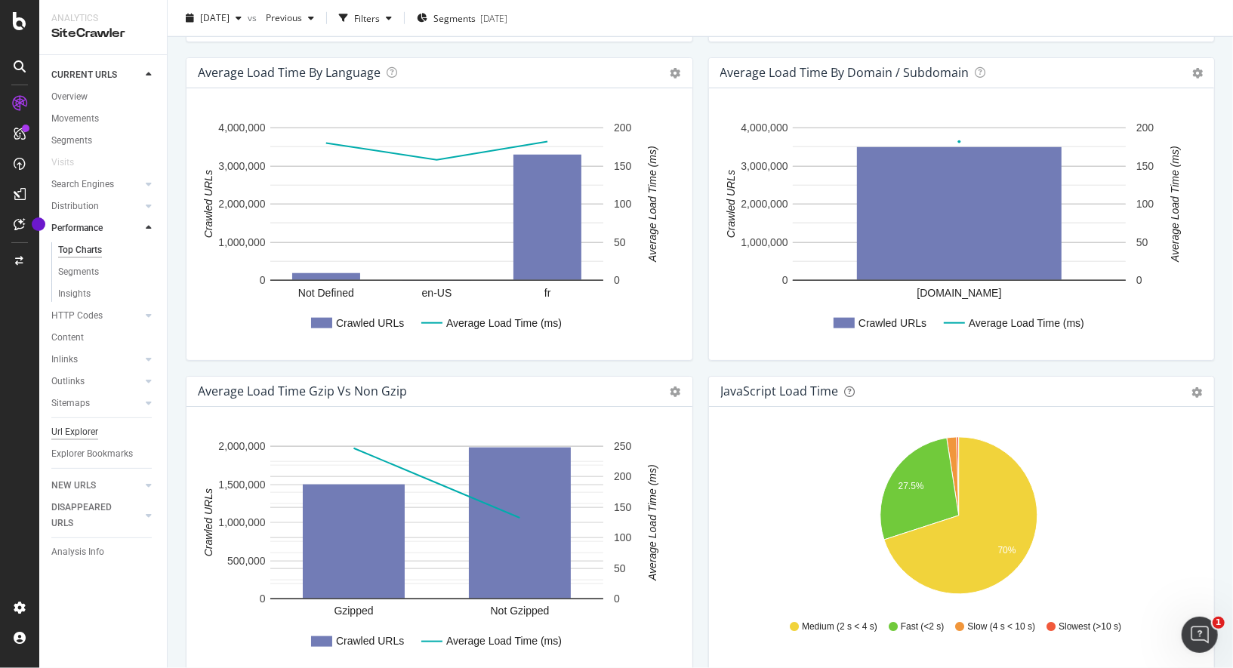
click at [80, 433] on div "Url Explorer" at bounding box center [74, 432] width 47 height 16
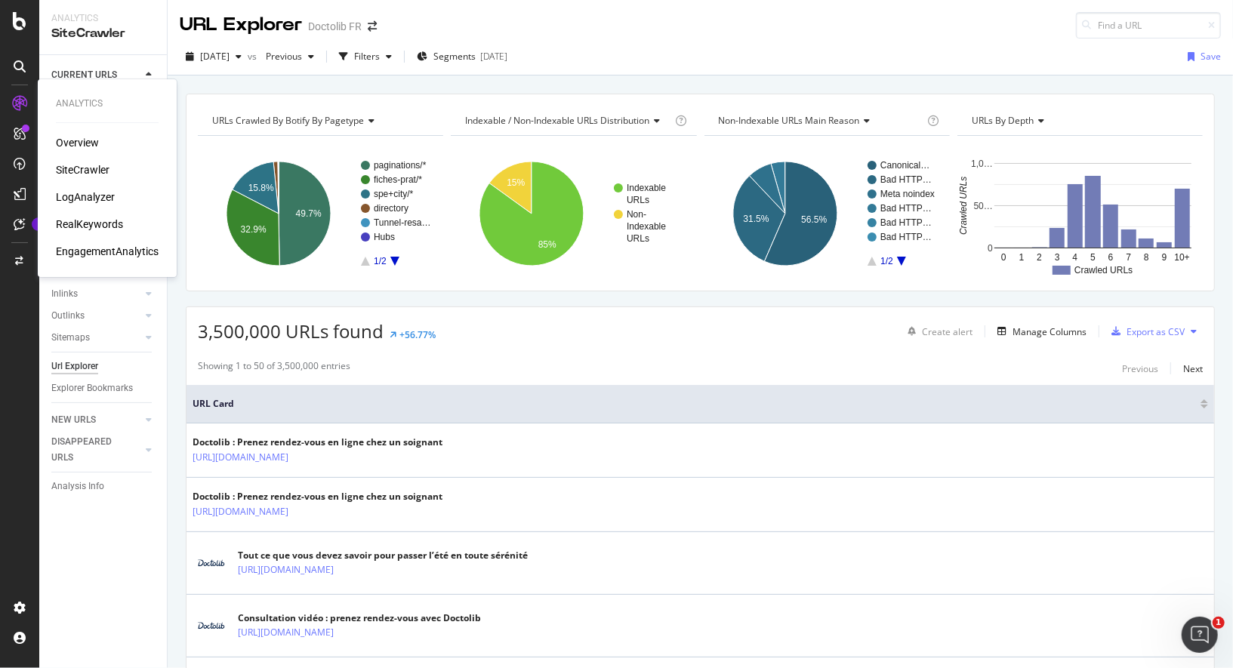
click at [79, 137] on div "Overview" at bounding box center [77, 142] width 43 height 15
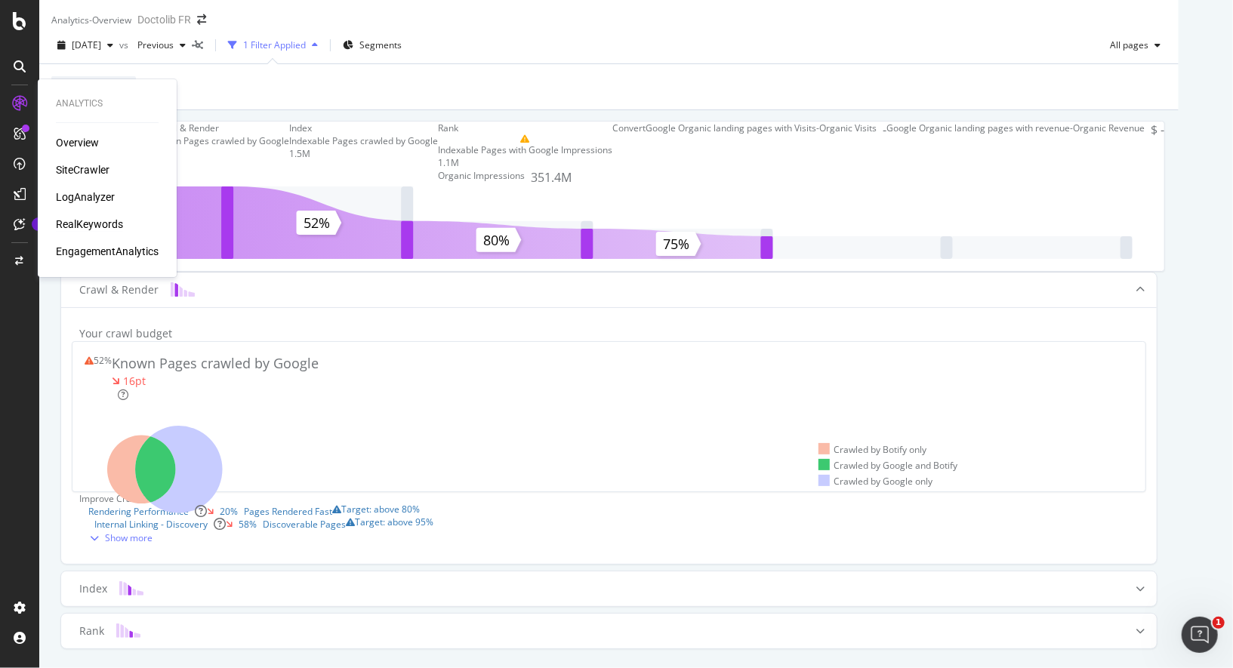
click at [84, 221] on div "RealKeywords" at bounding box center [89, 224] width 67 height 15
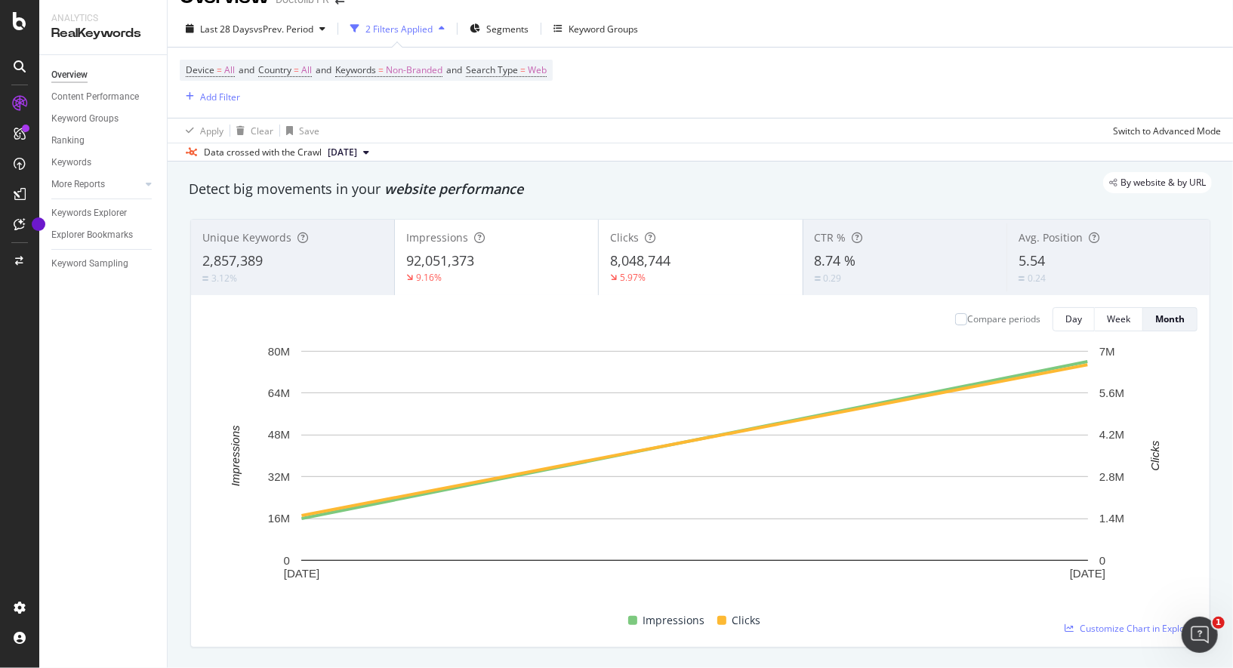
scroll to position [5, 0]
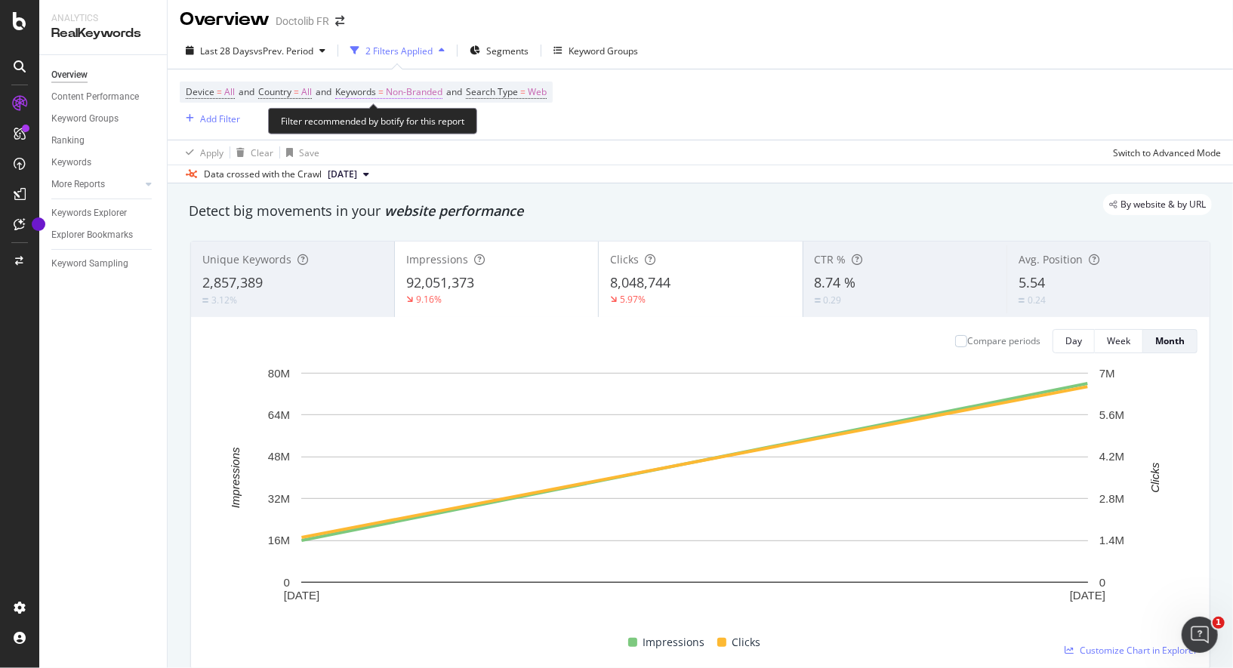
click at [426, 89] on span "Non-Branded" at bounding box center [414, 92] width 57 height 21
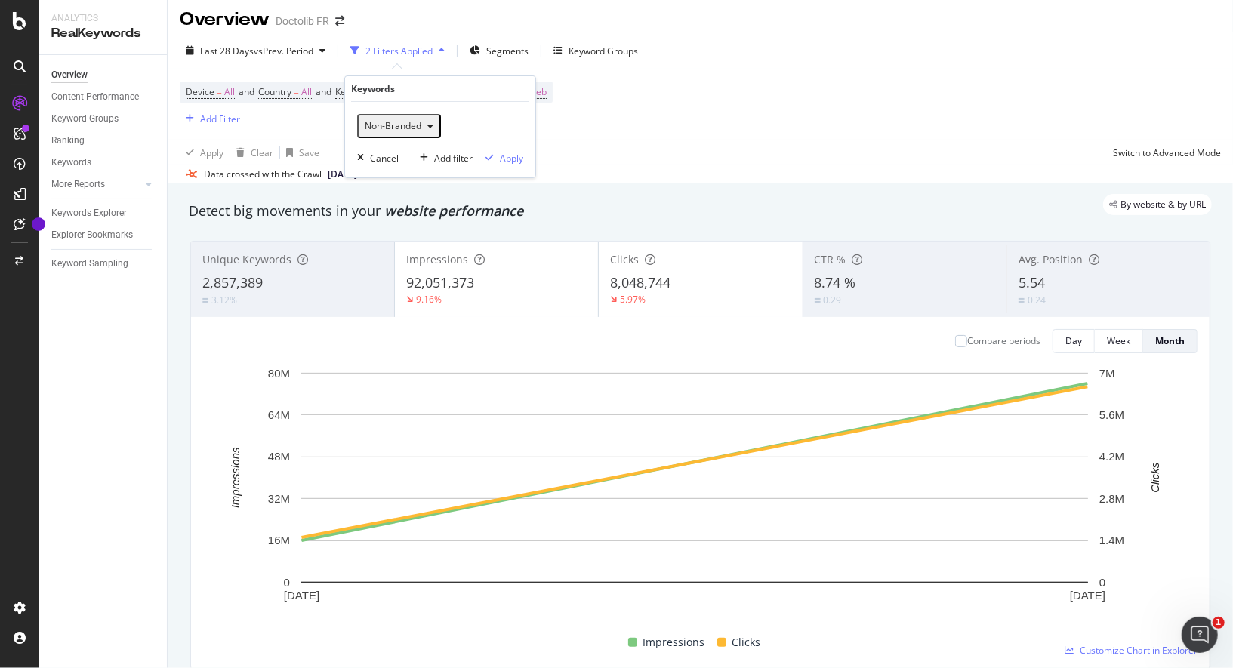
click at [413, 121] on span "Non-Branded" at bounding box center [390, 125] width 63 height 13
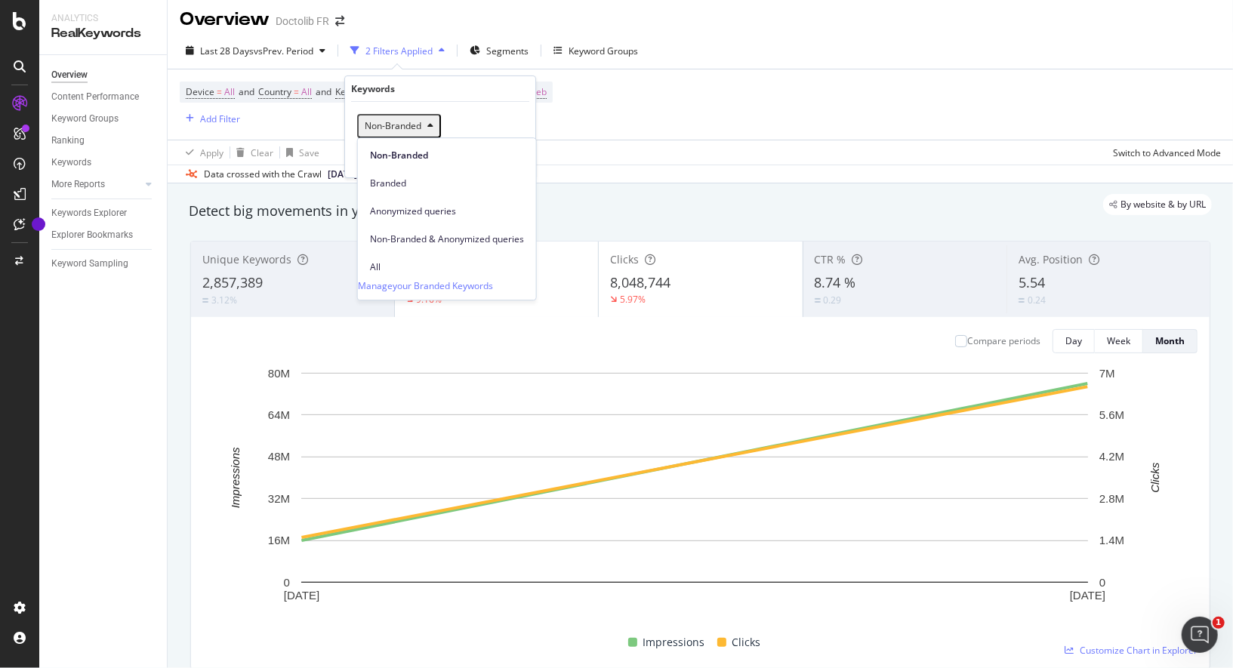
click at [585, 128] on div "Device = All and Country = All and Keywords = Non-Branded and Search Type = Web…" at bounding box center [700, 104] width 1041 height 70
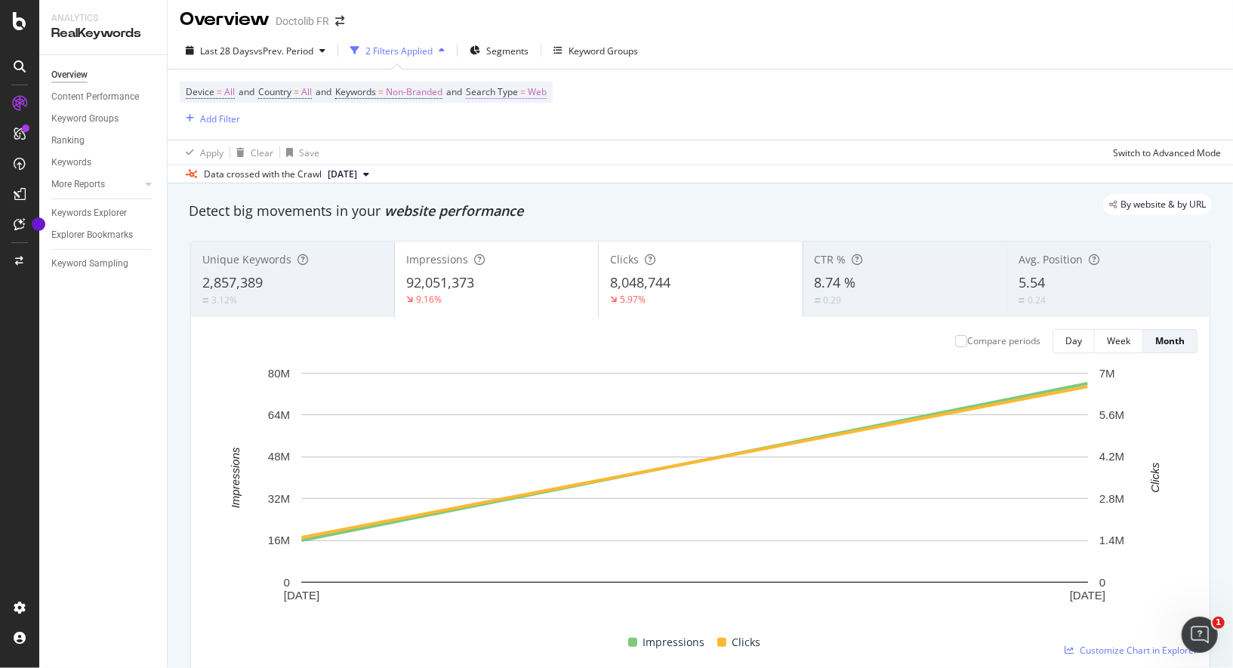
click at [546, 88] on span "Web" at bounding box center [537, 92] width 19 height 21
click at [525, 123] on div "Web" at bounding box center [577, 126] width 166 height 24
click at [777, 109] on div "Device = All and Country = All and Keywords = Non-Branded and Search Type = Web…" at bounding box center [700, 104] width 1041 height 70
click at [217, 122] on div "Add Filter" at bounding box center [220, 118] width 40 height 13
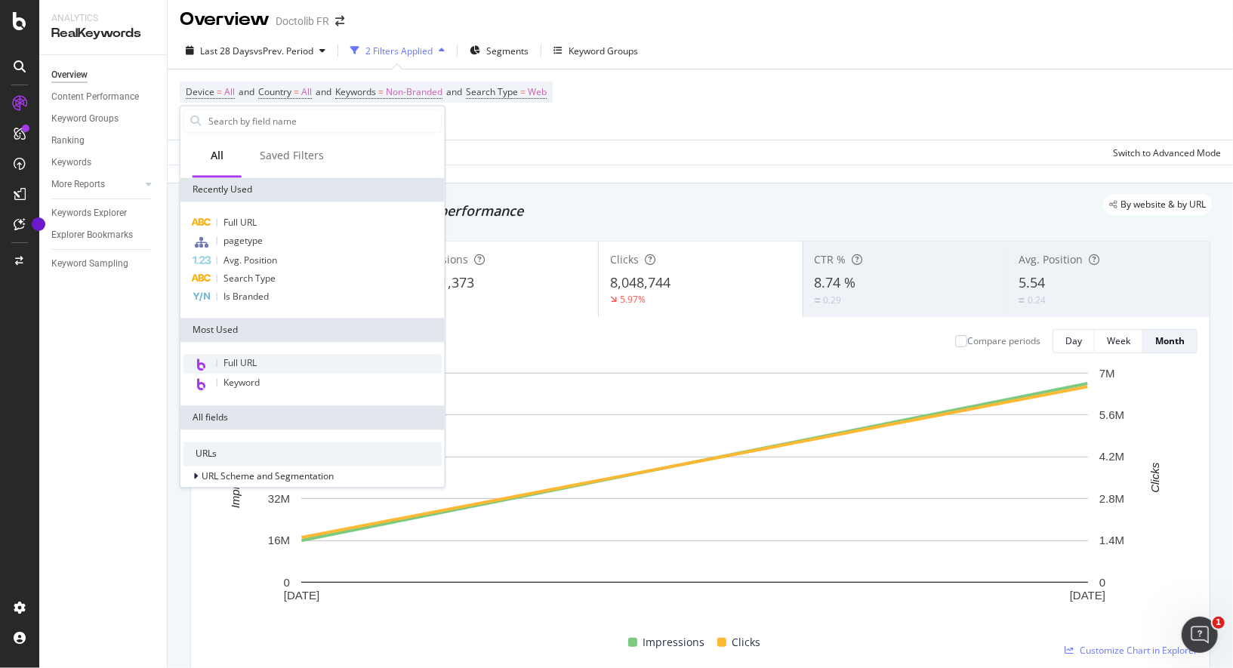
click at [251, 361] on span "Full URL" at bounding box center [239, 362] width 33 height 13
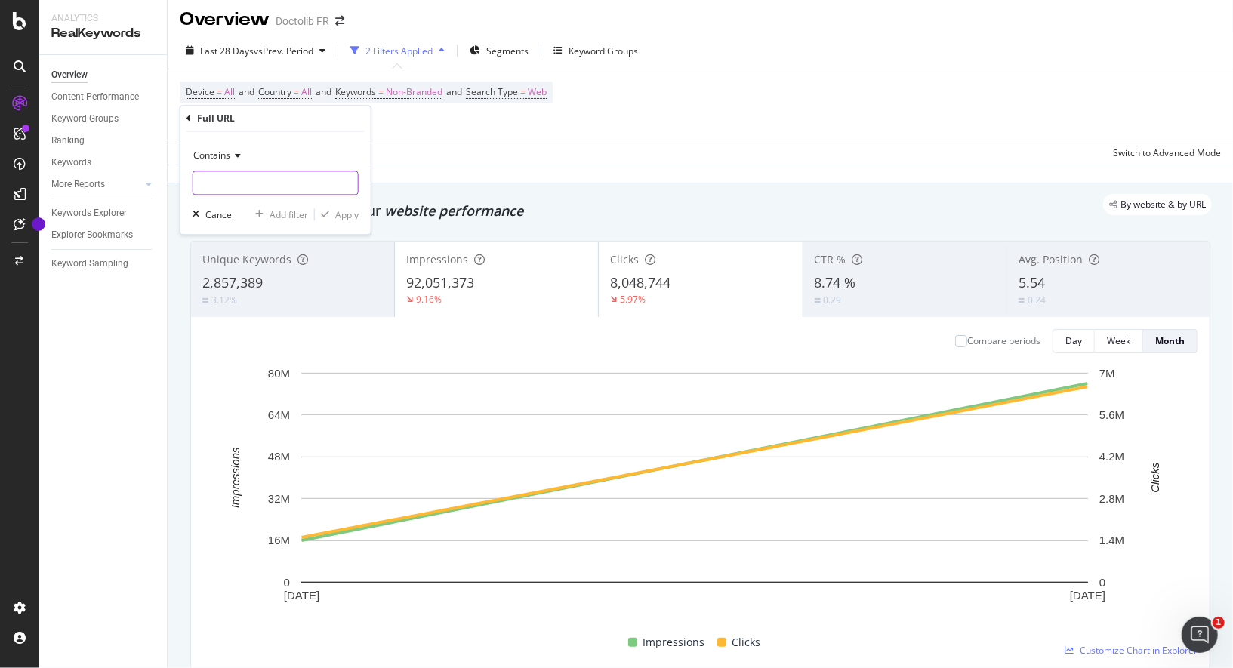
click at [248, 182] on input "text" at bounding box center [275, 183] width 165 height 24
type input "/sante-mentale/"
click at [322, 211] on icon "button" at bounding box center [325, 215] width 8 height 9
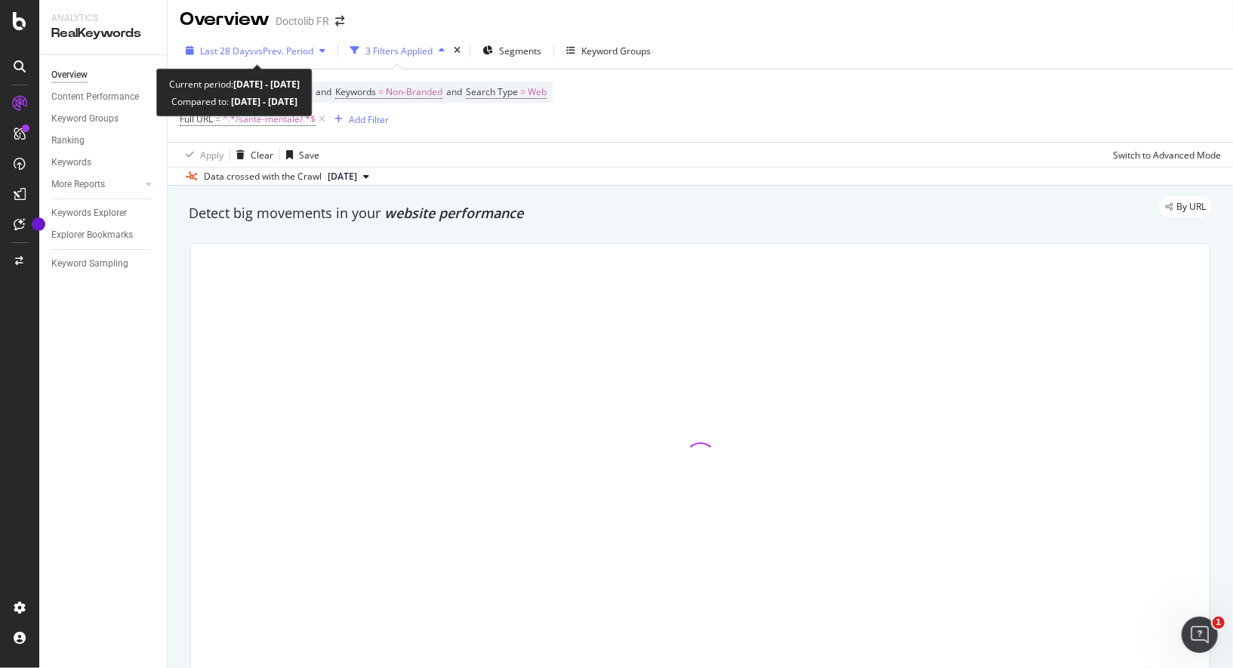
click at [313, 49] on span "vs Prev. Period" at bounding box center [284, 51] width 60 height 13
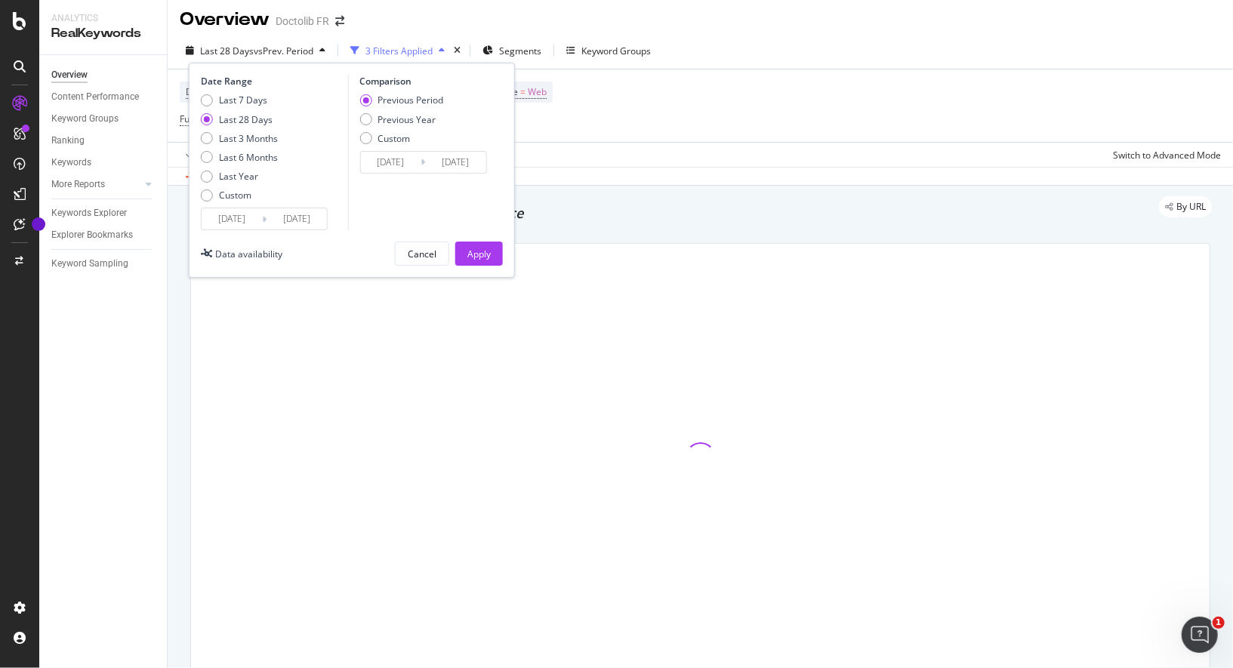
click at [260, 211] on input "2025/07/28" at bounding box center [232, 218] width 60 height 21
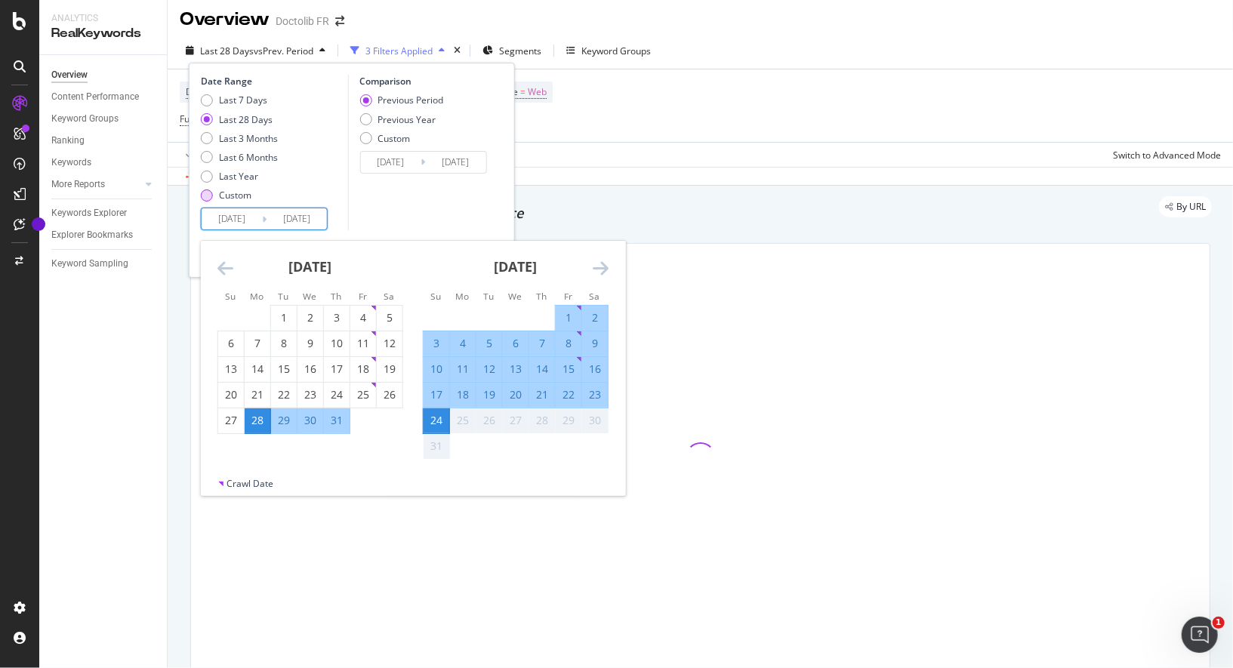
click at [239, 194] on div "Custom" at bounding box center [235, 195] width 32 height 13
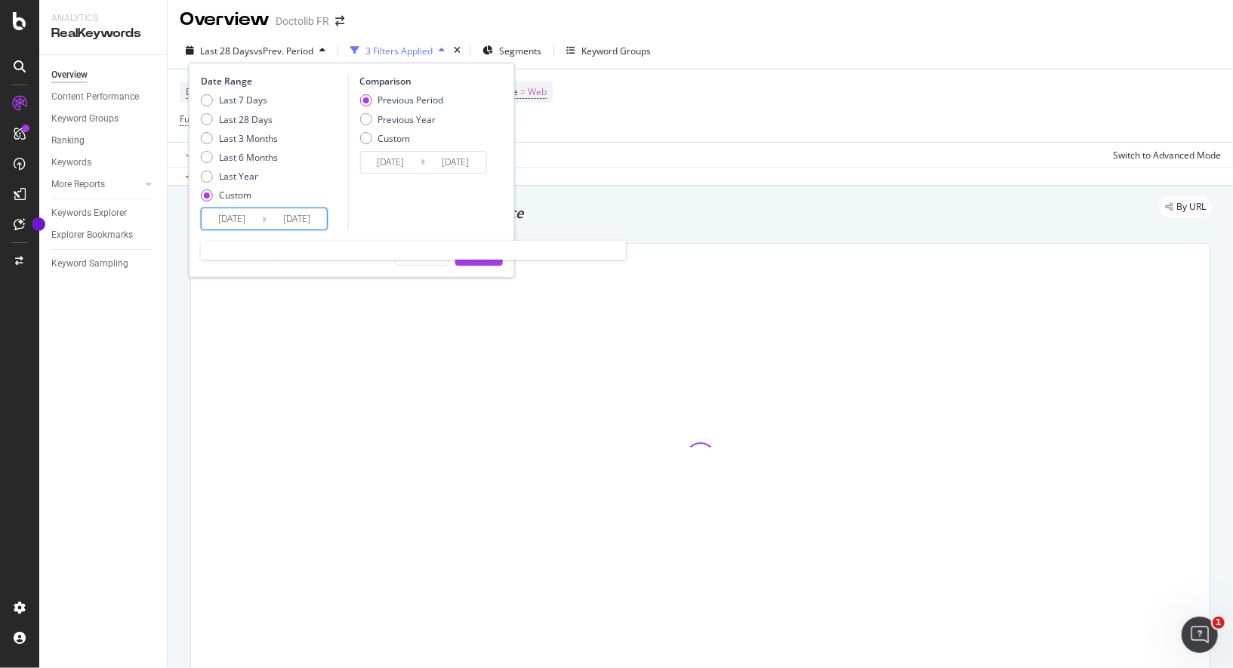
click at [240, 214] on input "2025/07/28" at bounding box center [232, 218] width 60 height 21
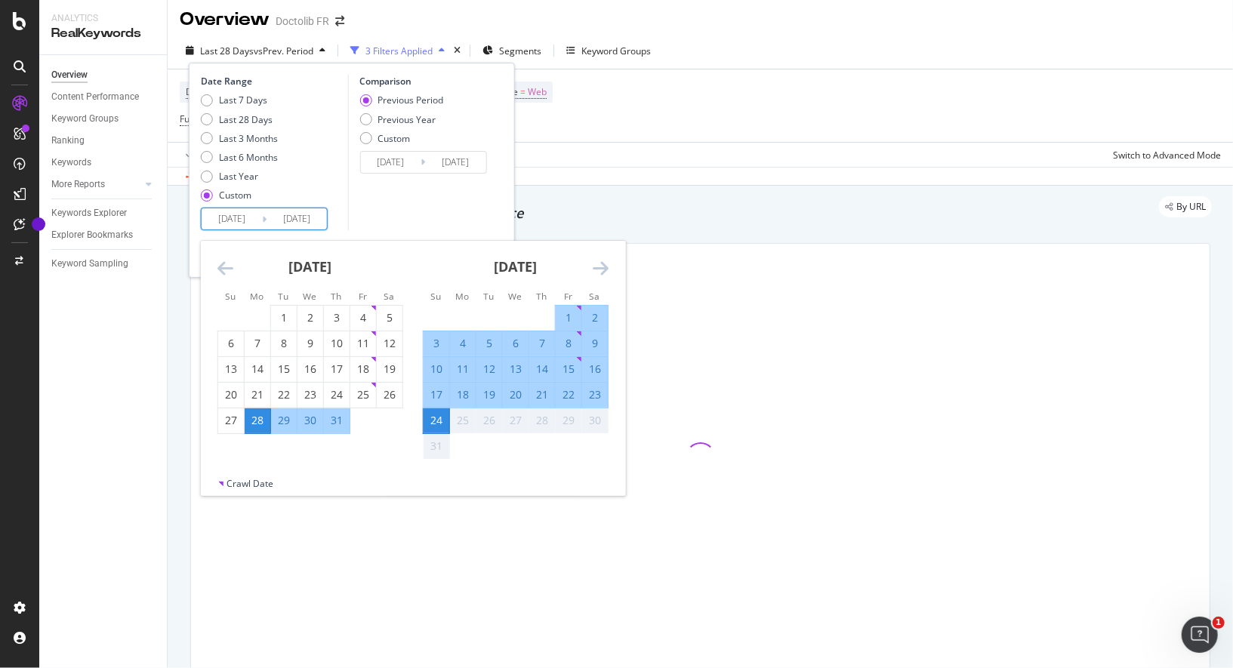
click at [236, 255] on div "July 2025" at bounding box center [310, 273] width 186 height 64
click at [232, 259] on icon "Move backward to switch to the previous month." at bounding box center [225, 268] width 16 height 18
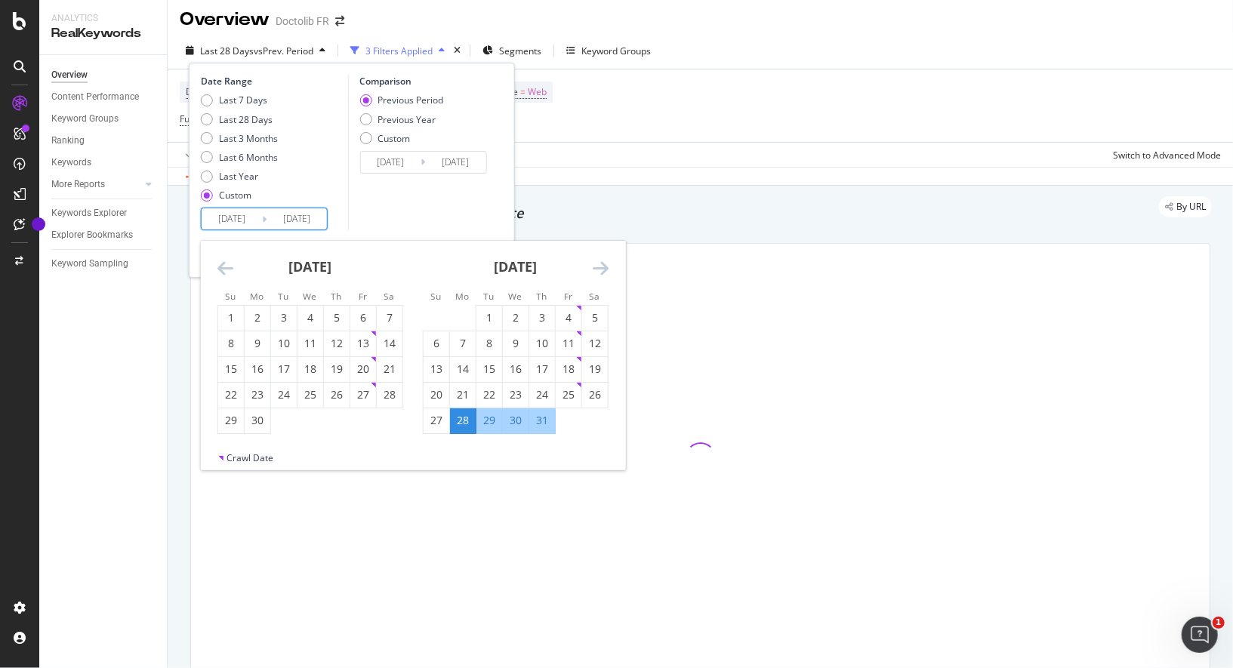
click at [223, 270] on icon "Move backward to switch to the previous month." at bounding box center [225, 268] width 16 height 18
click at [279, 311] on div "1" at bounding box center [284, 317] width 26 height 15
type input "2025/04/01"
type input "2024/11/06"
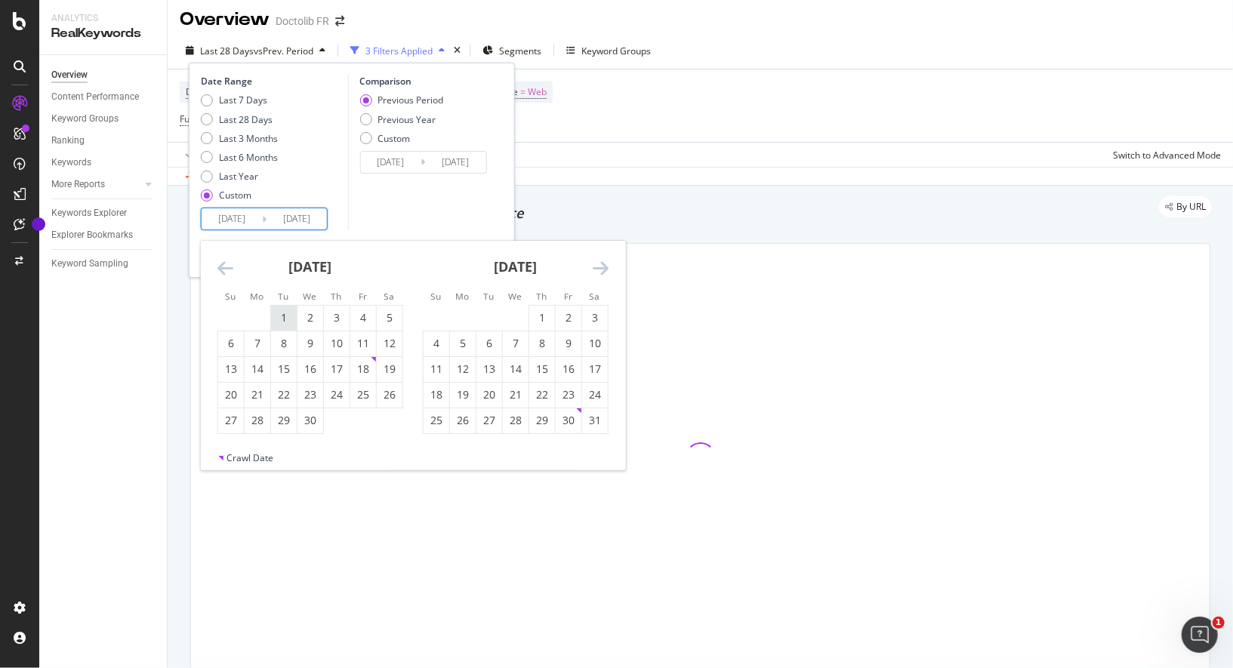
type input "2025/03/31"
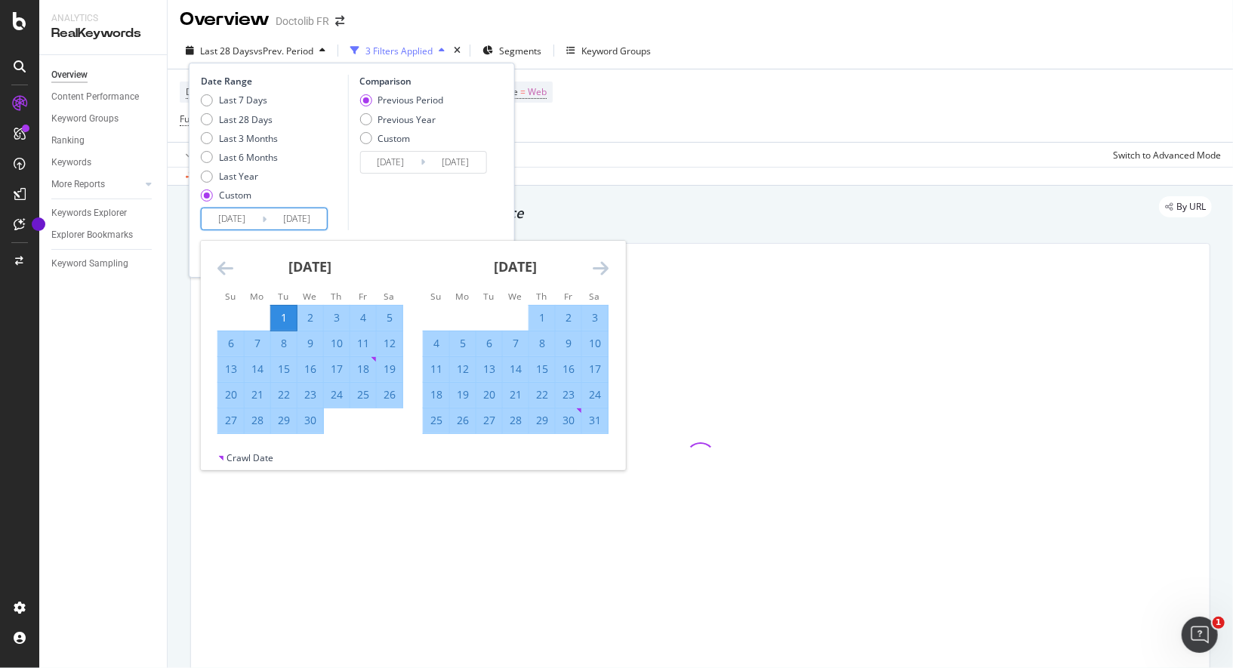
drag, startPoint x: 557, startPoint y: 273, endPoint x: 580, endPoint y: 273, distance: 23.4
click at [557, 273] on div "May 2025" at bounding box center [516, 273] width 186 height 64
click at [580, 273] on div "May 2025" at bounding box center [516, 273] width 186 height 64
click at [583, 273] on div "May 2025" at bounding box center [516, 273] width 186 height 64
click at [597, 273] on icon "Move forward to switch to the next month." at bounding box center [600, 268] width 16 height 18
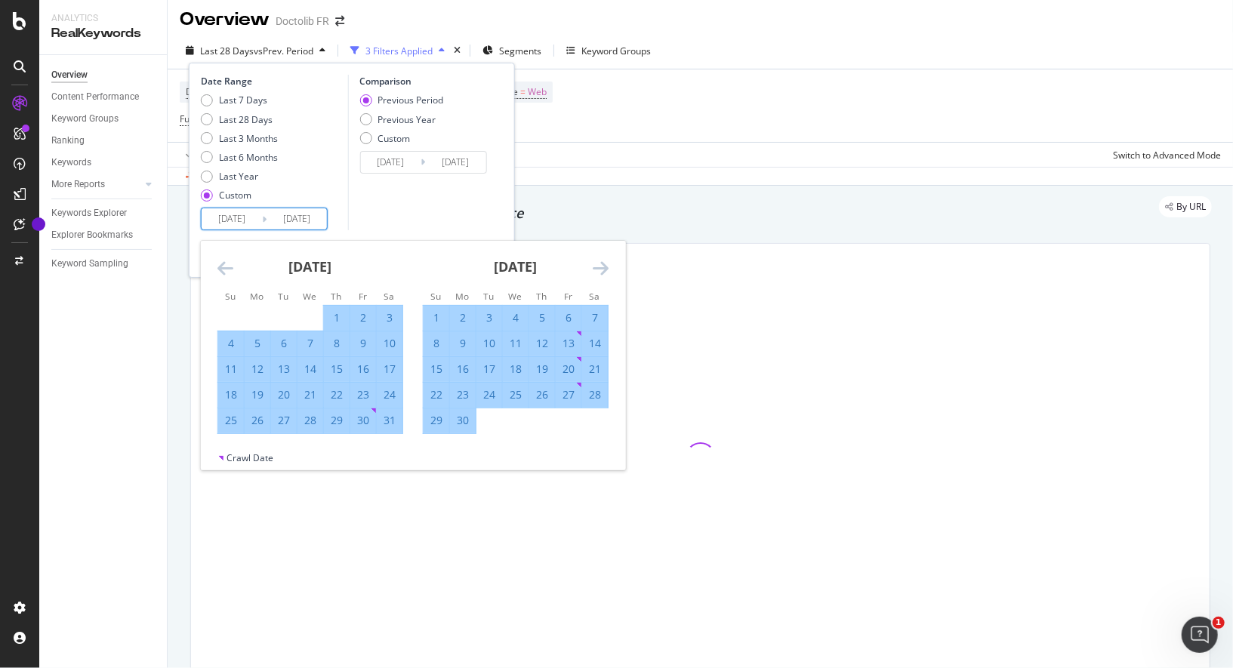
click at [597, 273] on icon "Move forward to switch to the next month." at bounding box center [600, 268] width 16 height 18
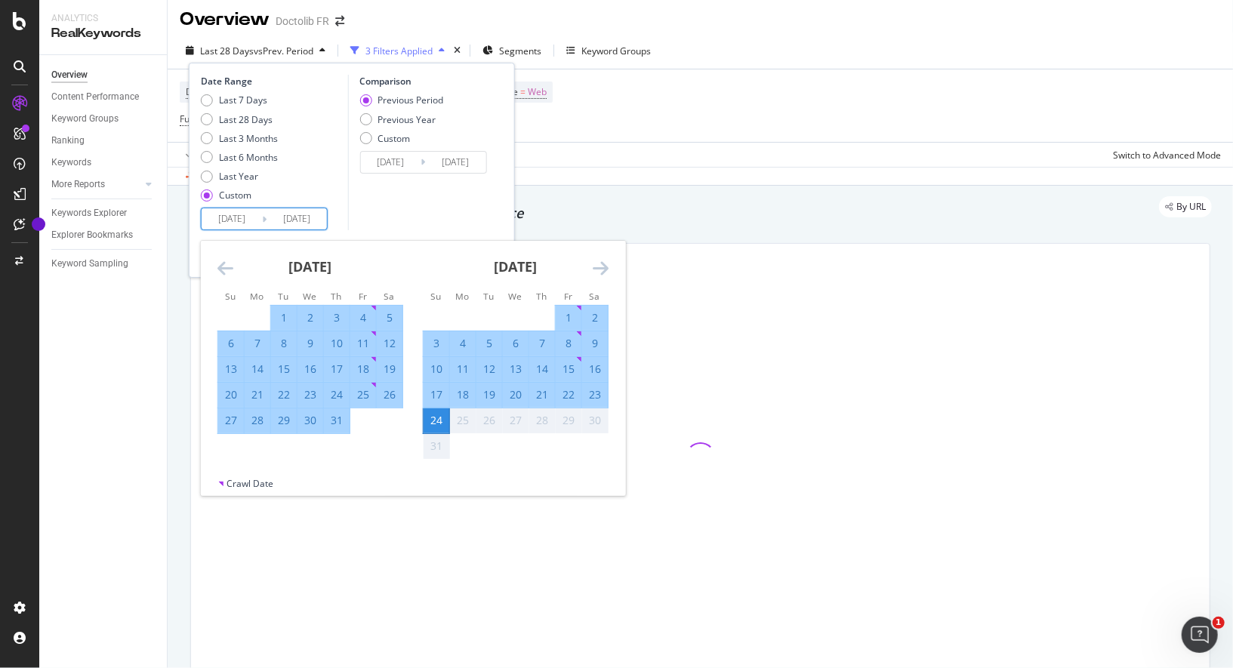
click at [464, 220] on div "Comparison Previous Period Previous Year Custom 2024/11/06 Navigate forward to …" at bounding box center [418, 152] width 143 height 155
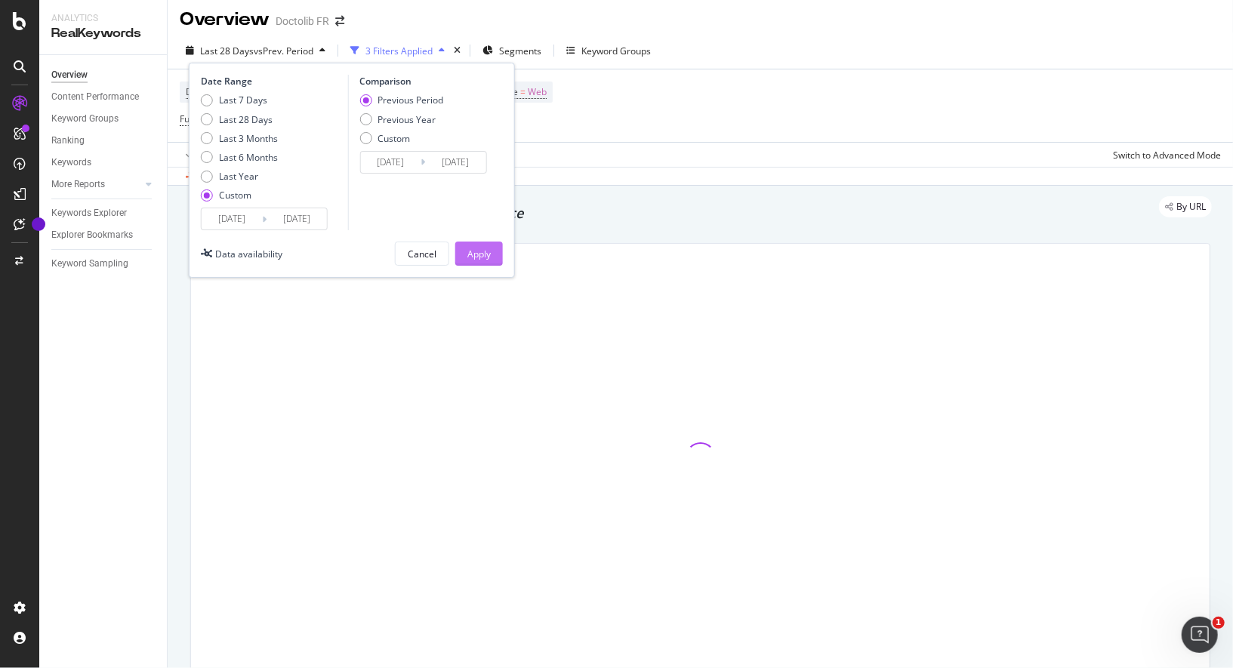
click at [457, 246] on button "Apply" at bounding box center [479, 254] width 48 height 24
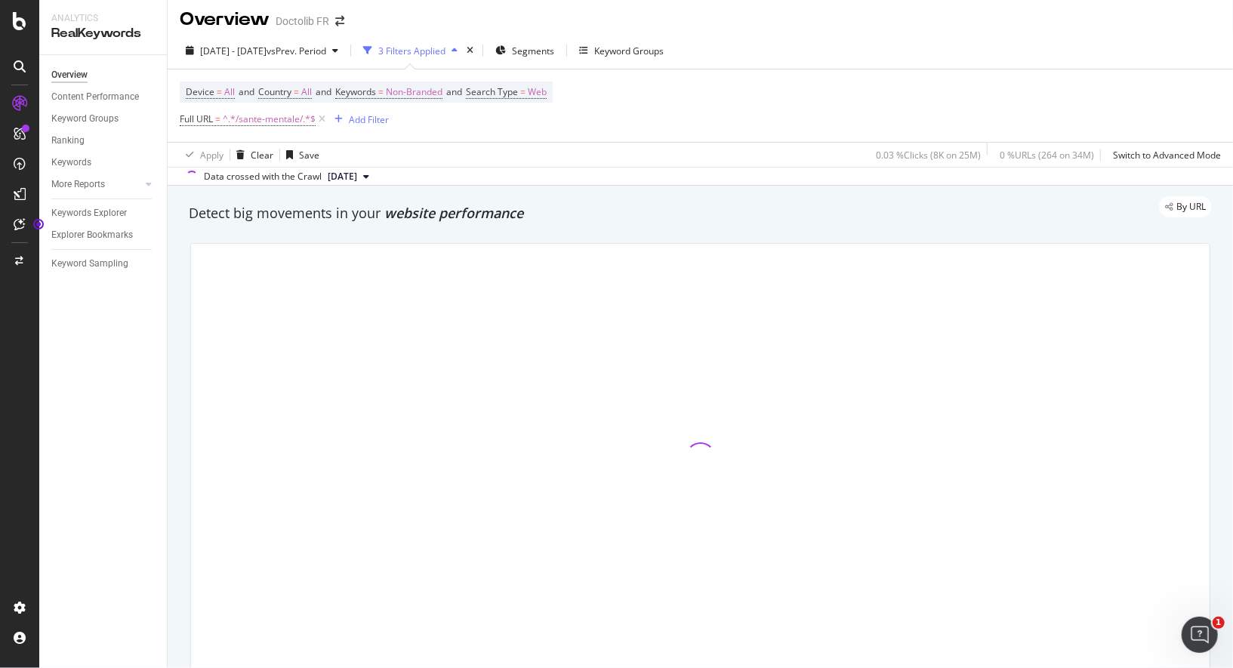
click at [520, 155] on div "Apply Clear Save 0.03 % Clicks ( 8K on 25M ) 0 % URLs ( 264 on 34M ) Switch to …" at bounding box center [700, 154] width 1065 height 25
click at [299, 95] on span "=" at bounding box center [296, 91] width 5 height 13
click at [297, 116] on div "All" at bounding box center [358, 126] width 166 height 24
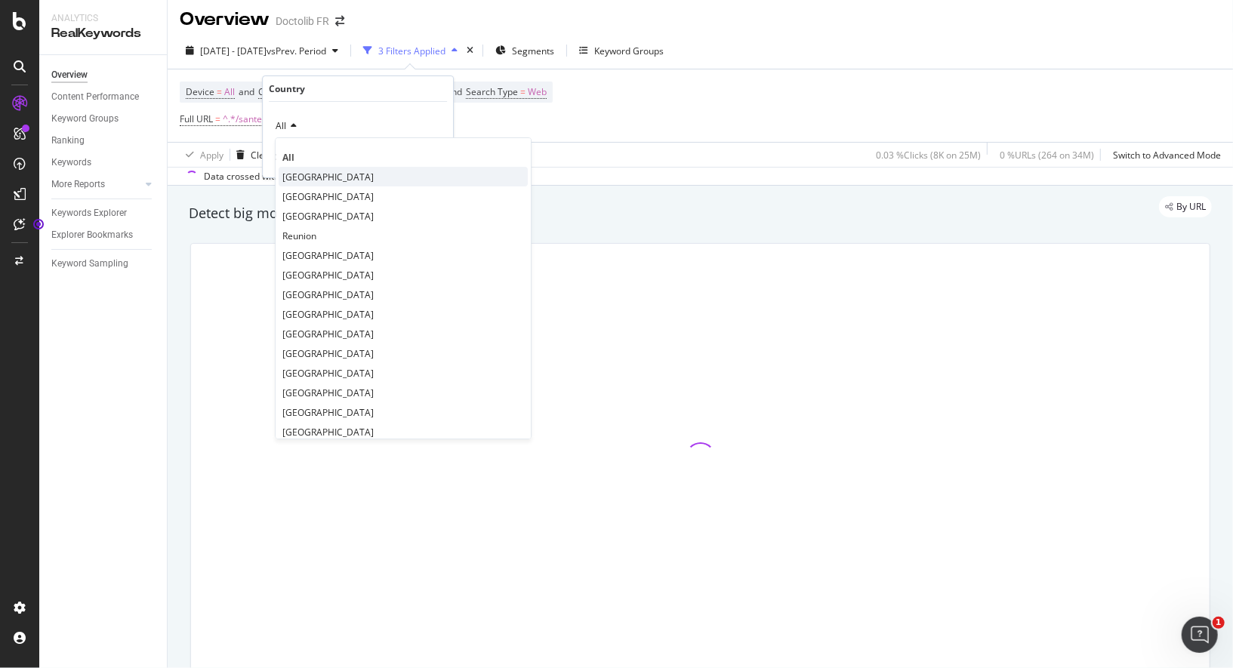
click at [315, 176] on div "[GEOGRAPHIC_DATA]" at bounding box center [403, 177] width 249 height 20
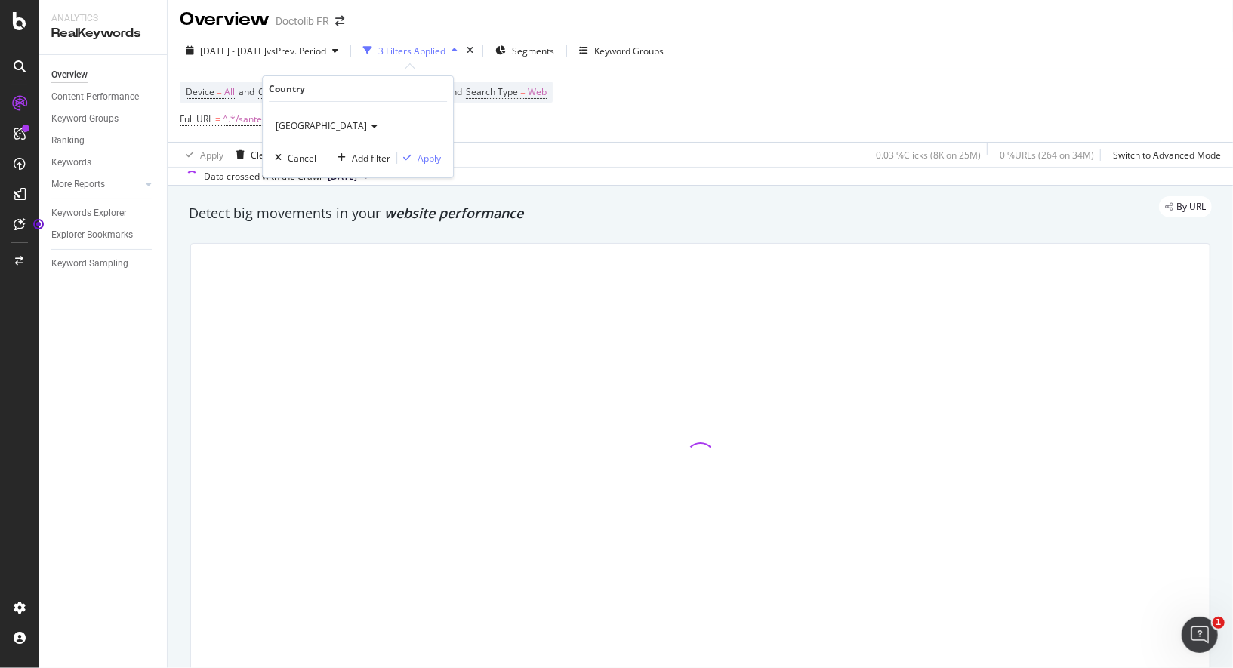
click at [434, 147] on div "France Cancel Add filter Apply" at bounding box center [358, 139] width 190 height 75
click at [433, 154] on div "Apply" at bounding box center [428, 158] width 23 height 13
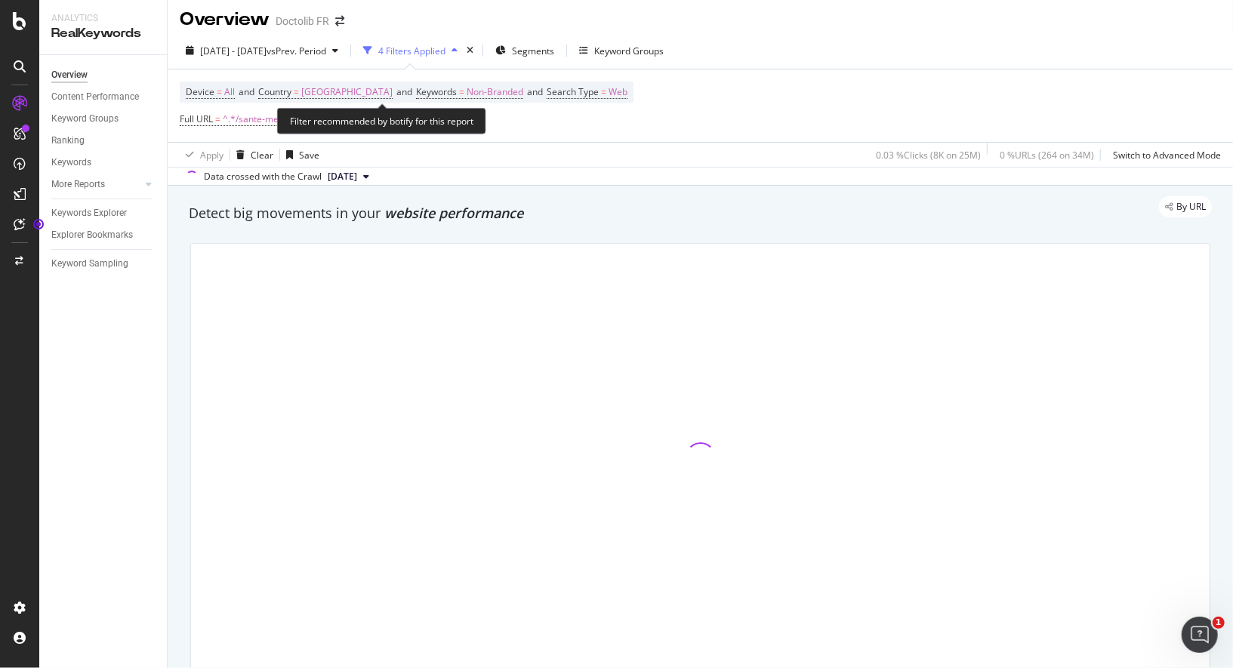
click at [254, 91] on span "and" at bounding box center [247, 91] width 16 height 13
click at [272, 91] on span "Country" at bounding box center [274, 91] width 33 height 13
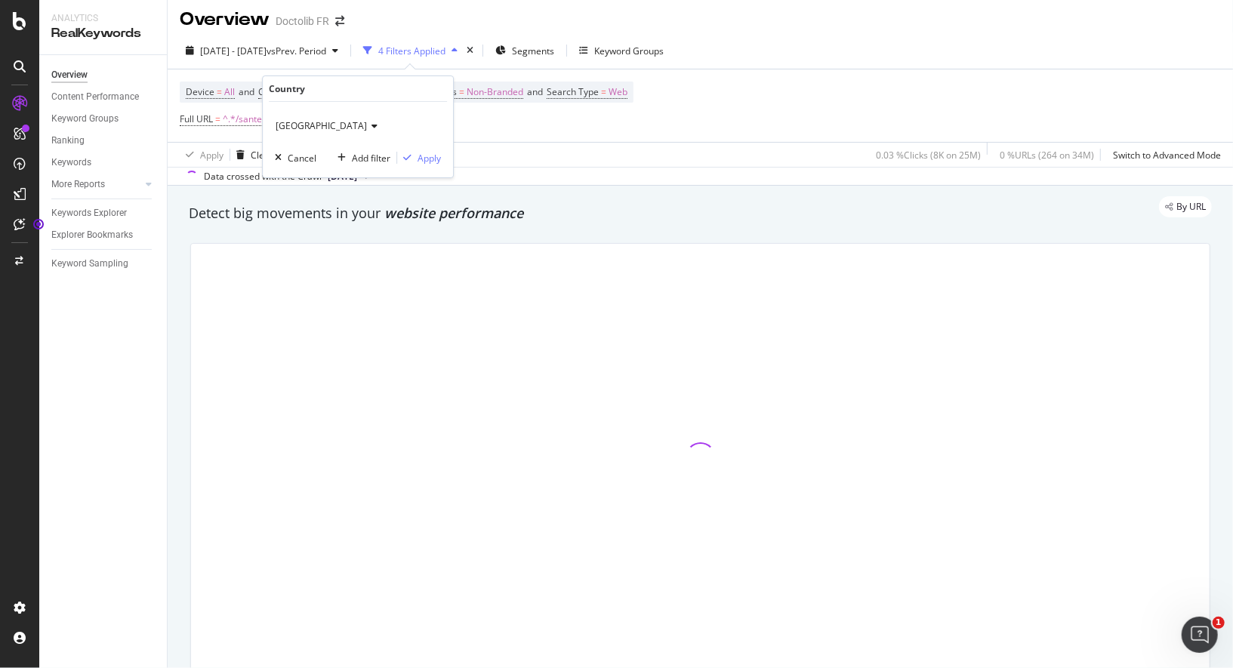
click at [301, 148] on div "France Cancel Add filter Apply" at bounding box center [358, 139] width 190 height 75
click at [300, 156] on div "Cancel" at bounding box center [302, 158] width 29 height 13
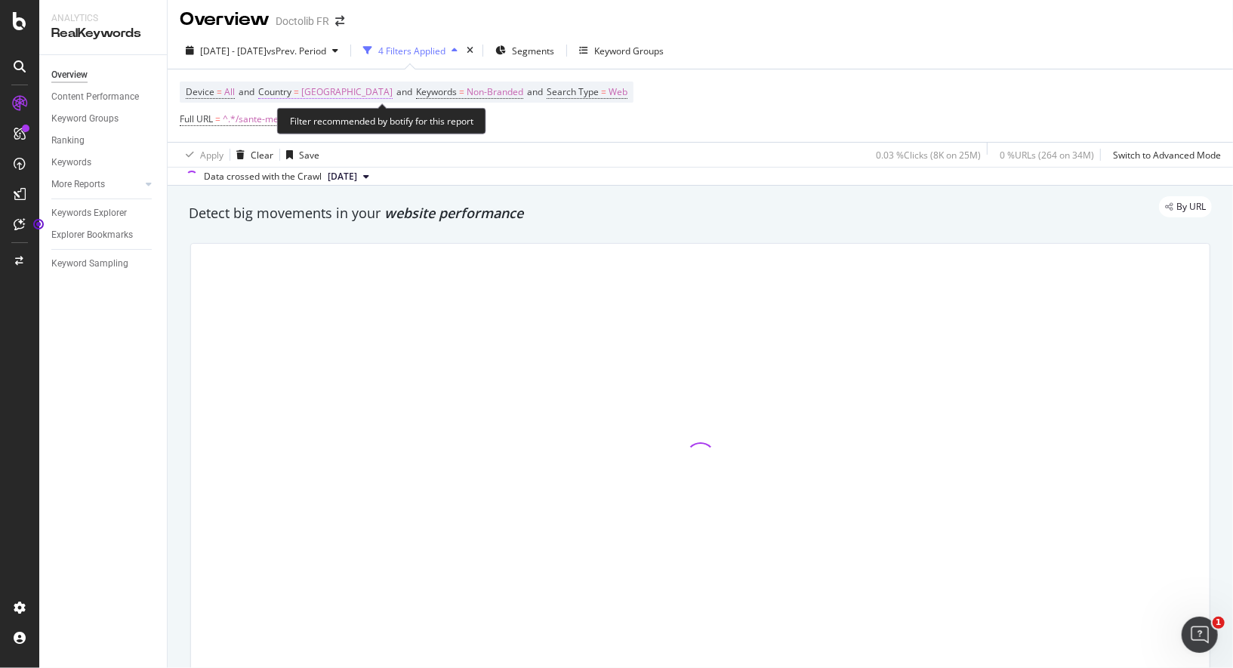
click at [334, 93] on span "Country = France and" at bounding box center [337, 91] width 158 height 13
click at [328, 92] on span "[GEOGRAPHIC_DATA]" at bounding box center [346, 92] width 91 height 21
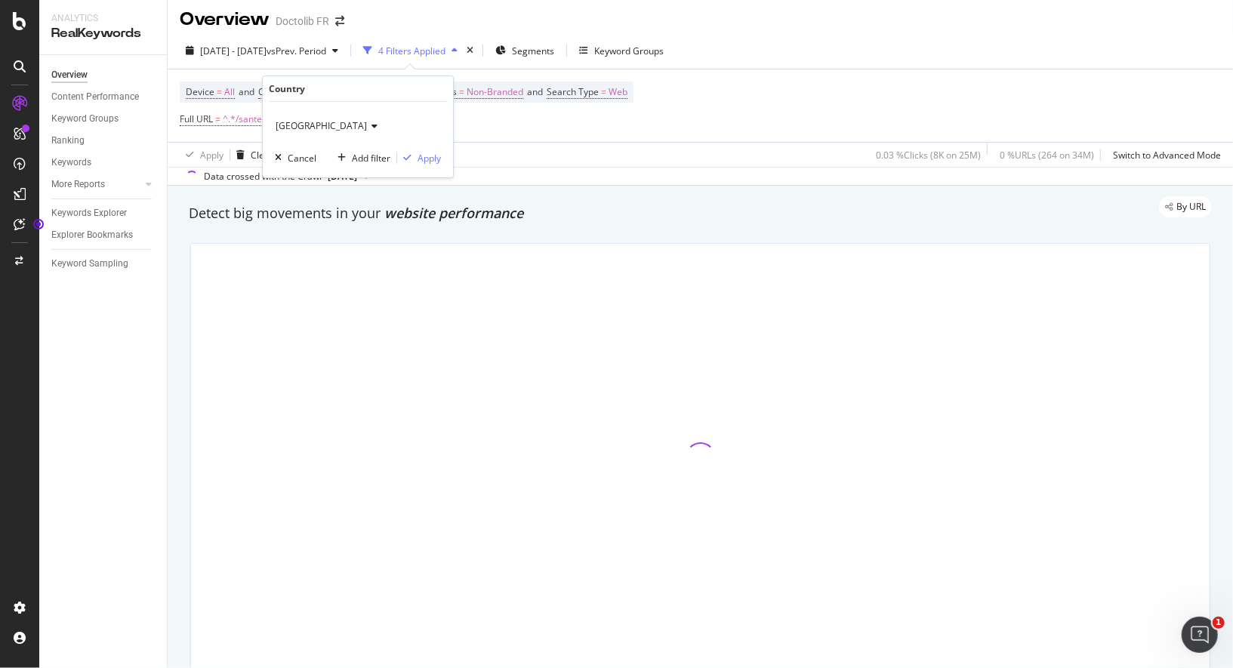
click at [281, 131] on span "[GEOGRAPHIC_DATA]" at bounding box center [320, 125] width 91 height 13
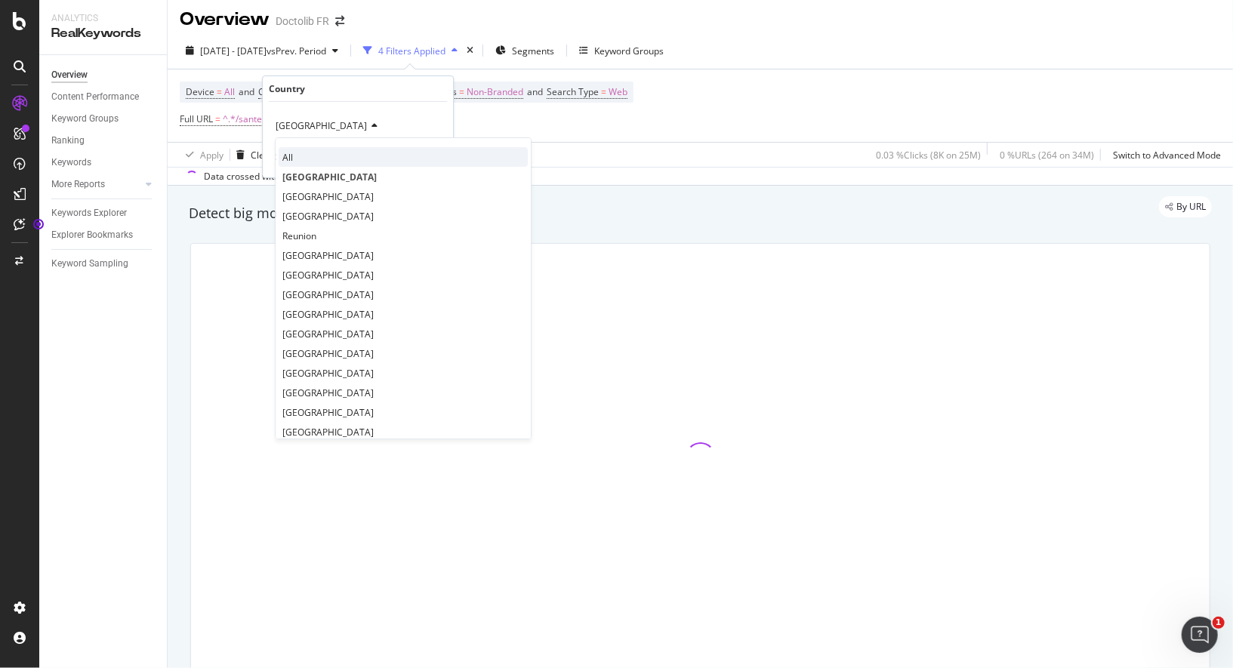
click at [312, 146] on div "All France Canada Belgium Reunion Switzerland Spain Morocco Martinique Guadelou…" at bounding box center [403, 288] width 257 height 302
click at [312, 149] on div "All" at bounding box center [403, 157] width 249 height 20
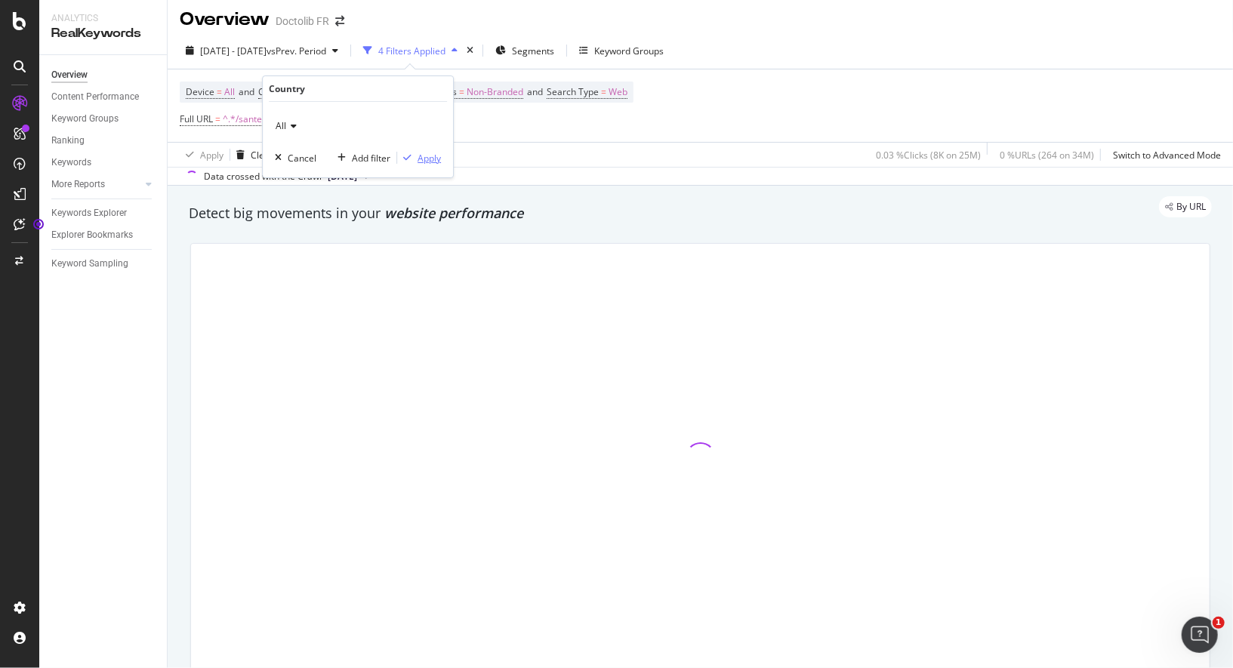
click at [406, 152] on div "Apply" at bounding box center [419, 158] width 44 height 14
click at [524, 148] on div "Apply Clear Save 0.03 % Clicks ( 8K on 25M ) 0 % URLs ( 264 on 34M ) Switch to …" at bounding box center [700, 154] width 1065 height 25
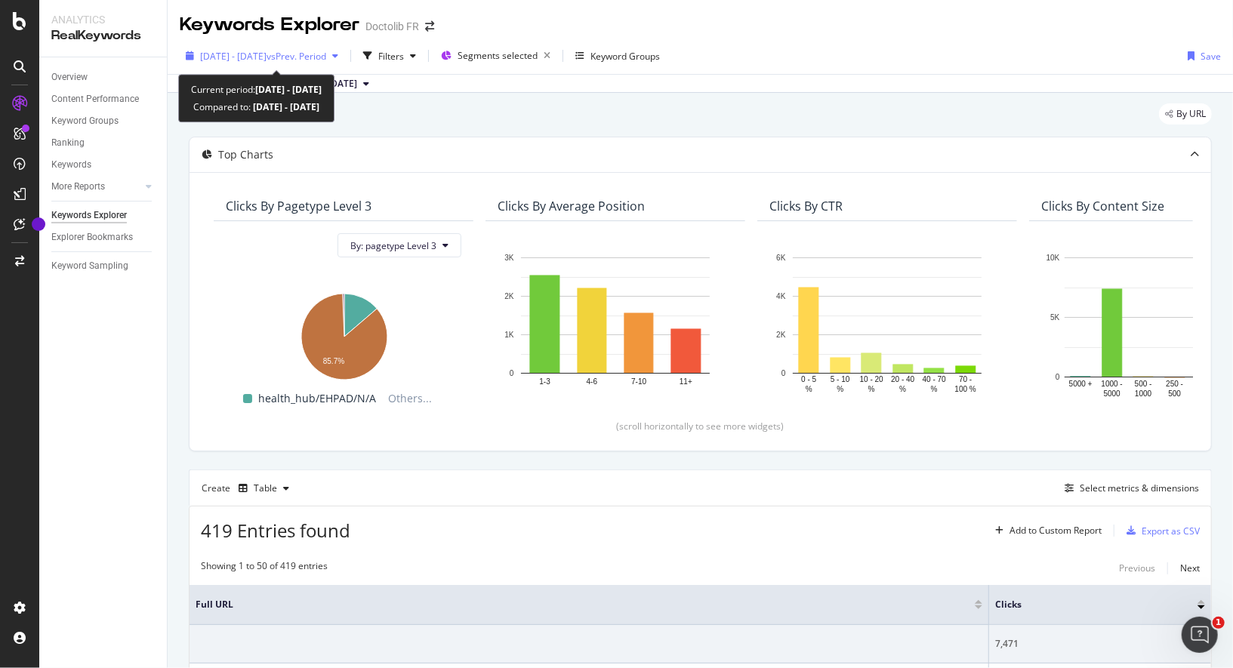
click at [326, 54] on span "vs Prev. Period" at bounding box center [296, 56] width 60 height 13
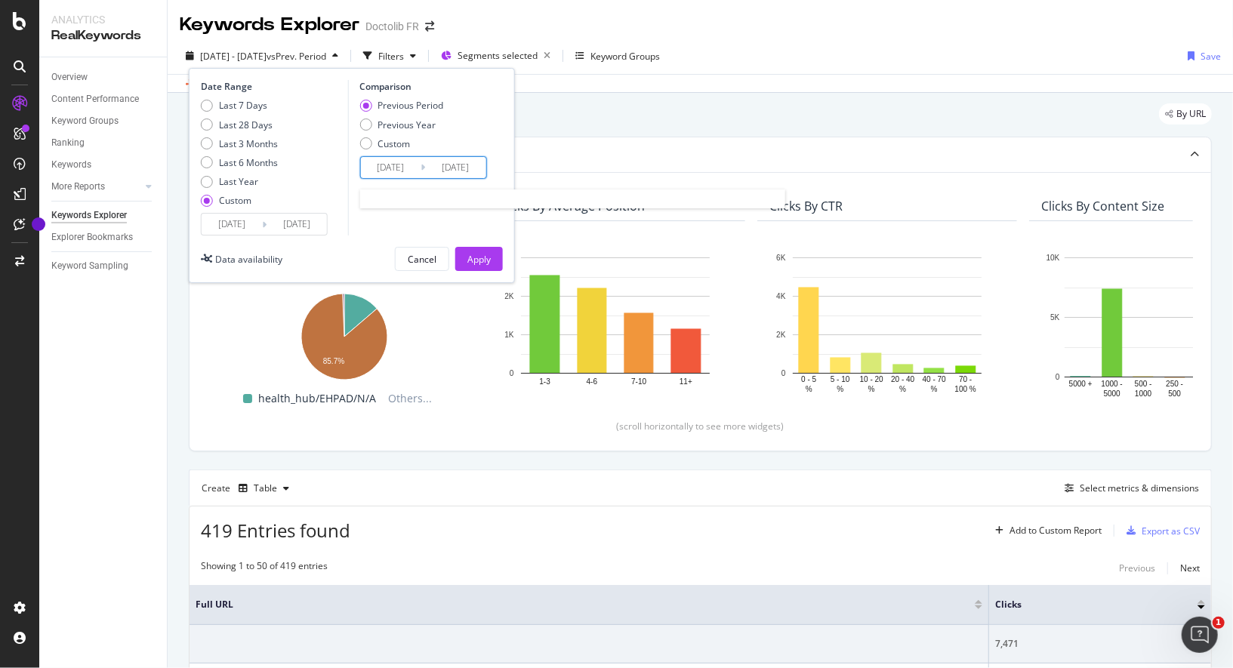
click at [386, 164] on input "2025/06/10" at bounding box center [390, 167] width 60 height 21
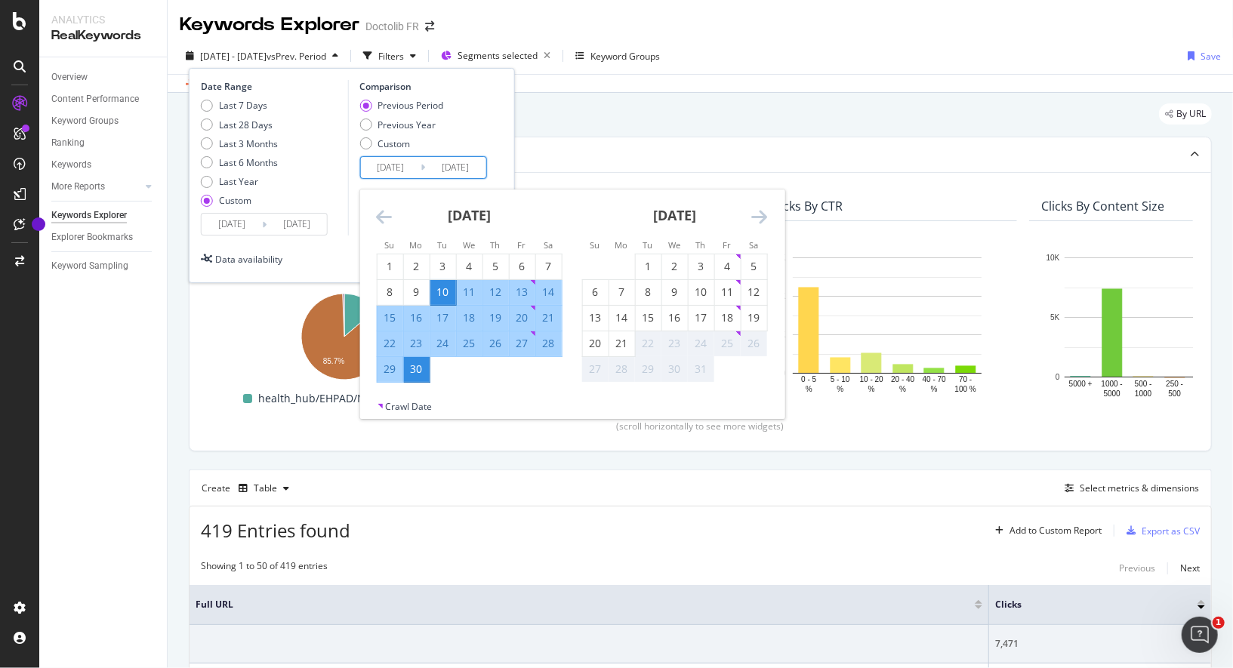
click at [748, 223] on div "[DATE]" at bounding box center [674, 221] width 186 height 64
click at [752, 222] on icon "Move forward to switch to the next month." at bounding box center [759, 217] width 16 height 18
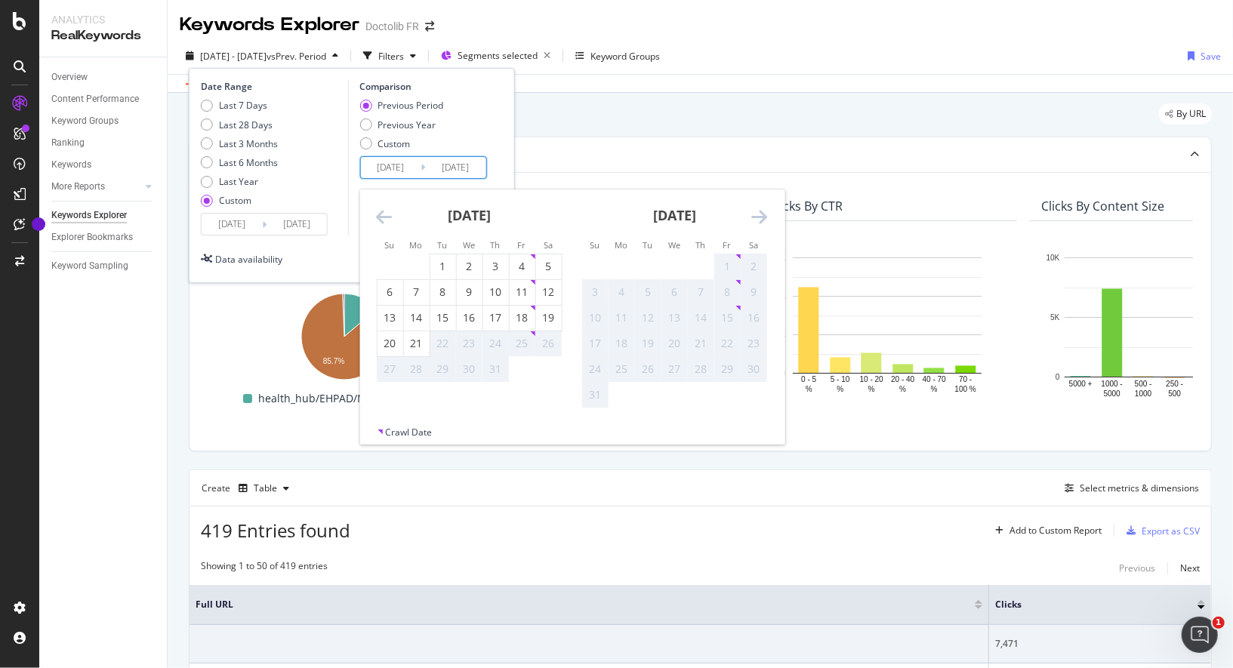
click at [738, 259] on div "1" at bounding box center [727, 266] width 26 height 15
click at [730, 266] on div "1" at bounding box center [727, 266] width 26 height 15
click at [642, 125] on div "By URL" at bounding box center [700, 119] width 1023 height 33
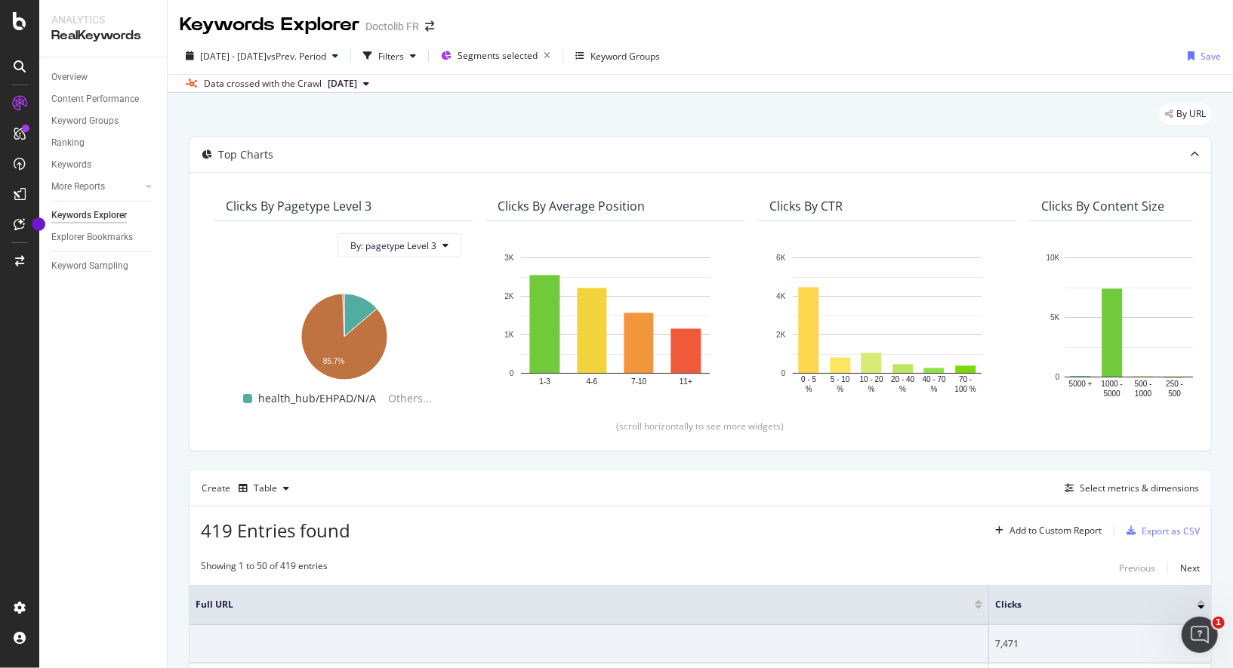
click at [635, 124] on div "By URL" at bounding box center [700, 119] width 1023 height 33
click at [375, 82] on button "2025 Jul. 18th" at bounding box center [349, 84] width 54 height 18
click at [371, 126] on div "2025 Aug. 15th 3.5M URLs" at bounding box center [384, 135] width 142 height 22
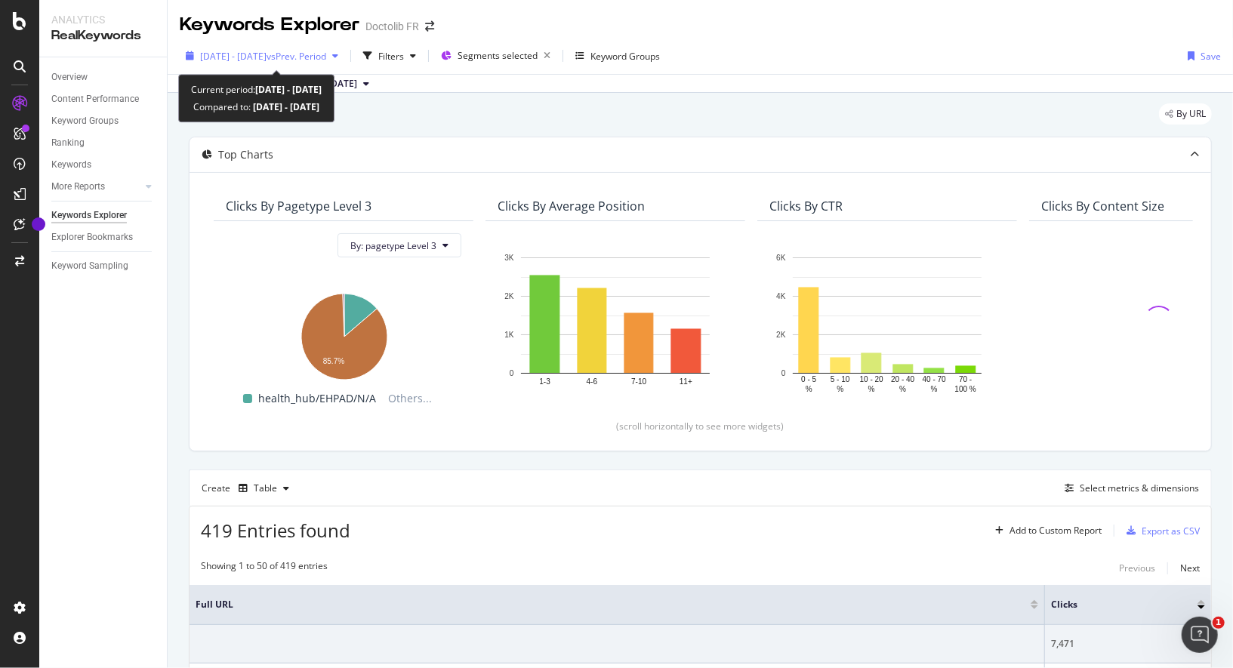
click at [325, 57] on span "vs Prev. Period" at bounding box center [296, 56] width 60 height 13
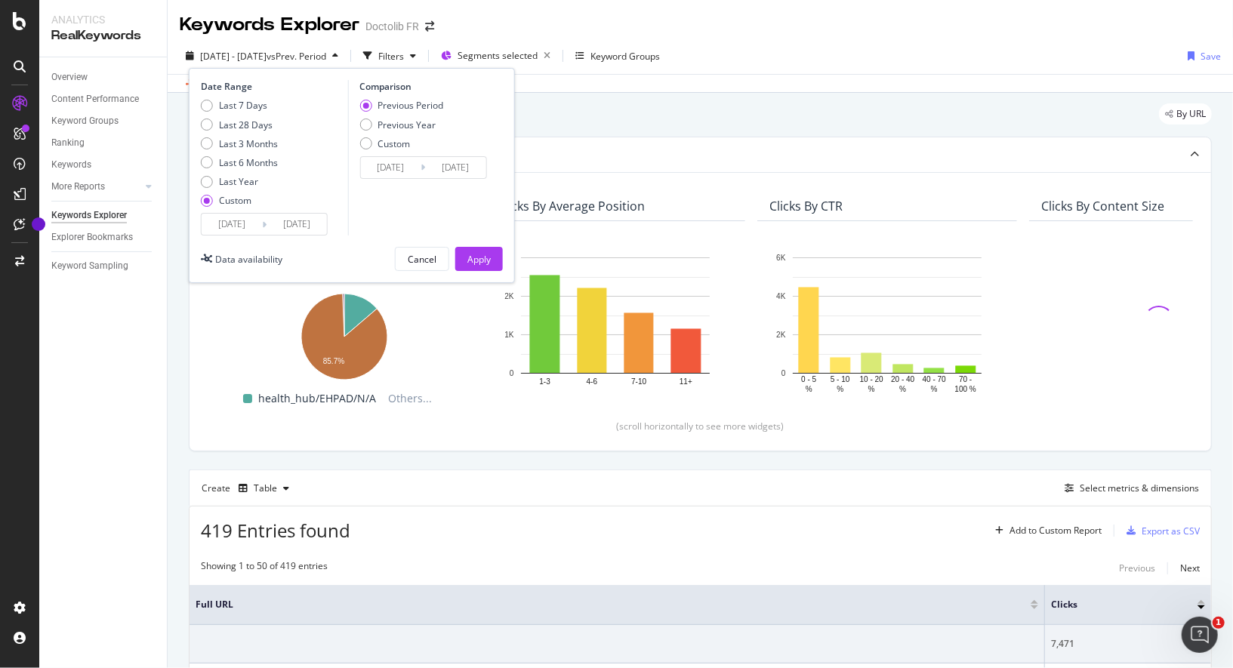
click at [245, 220] on input "2025/07/01" at bounding box center [232, 224] width 60 height 21
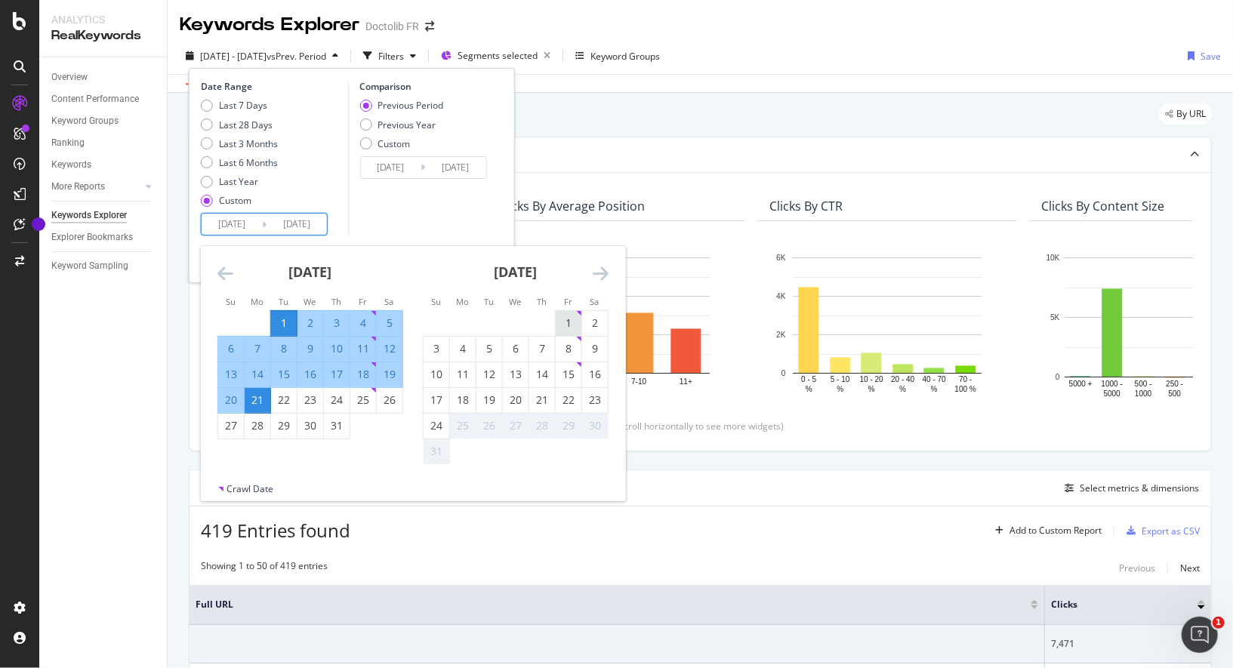
click at [571, 320] on div "1" at bounding box center [569, 322] width 26 height 15
type input "2025/08/01"
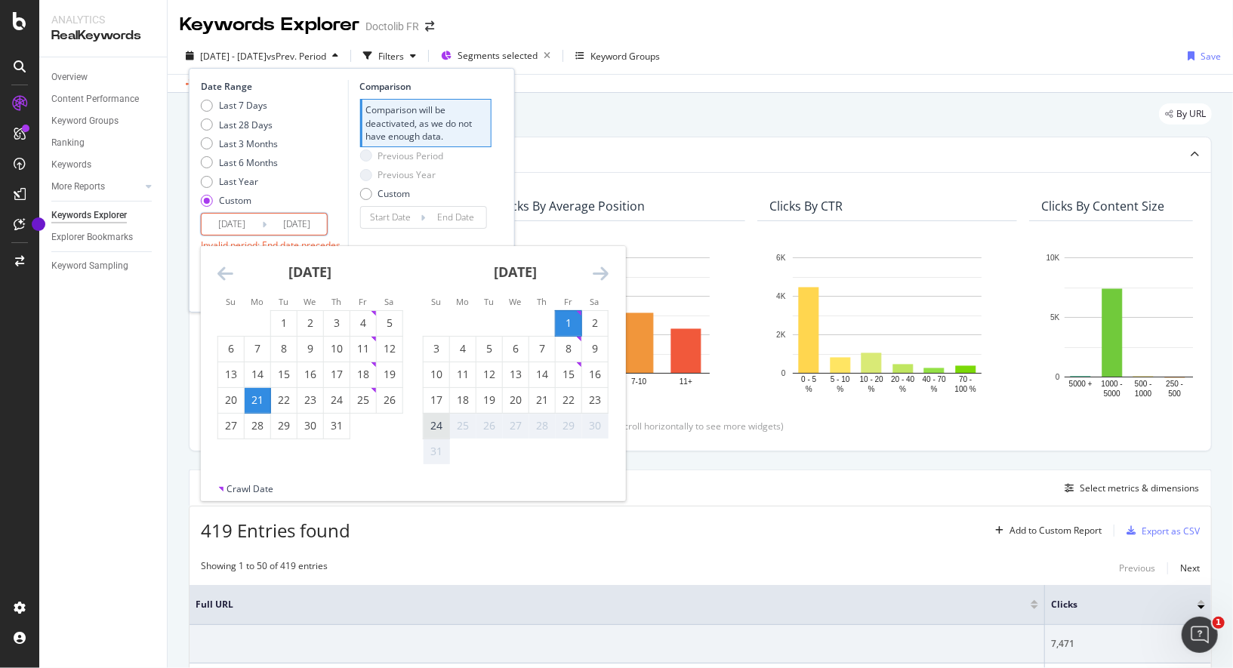
click at [442, 425] on div "24" at bounding box center [436, 425] width 26 height 15
type input "2025/08/24"
type input "2025/07/08"
type input "2025/07/31"
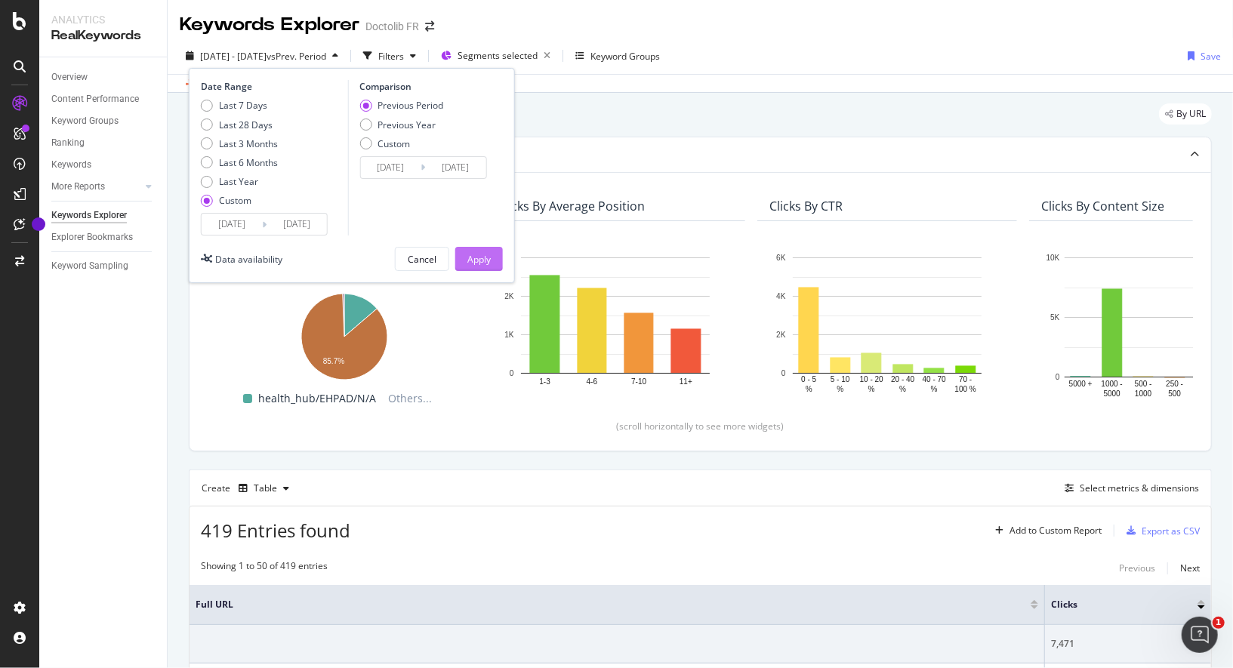
click at [479, 261] on div "Apply" at bounding box center [478, 259] width 23 height 13
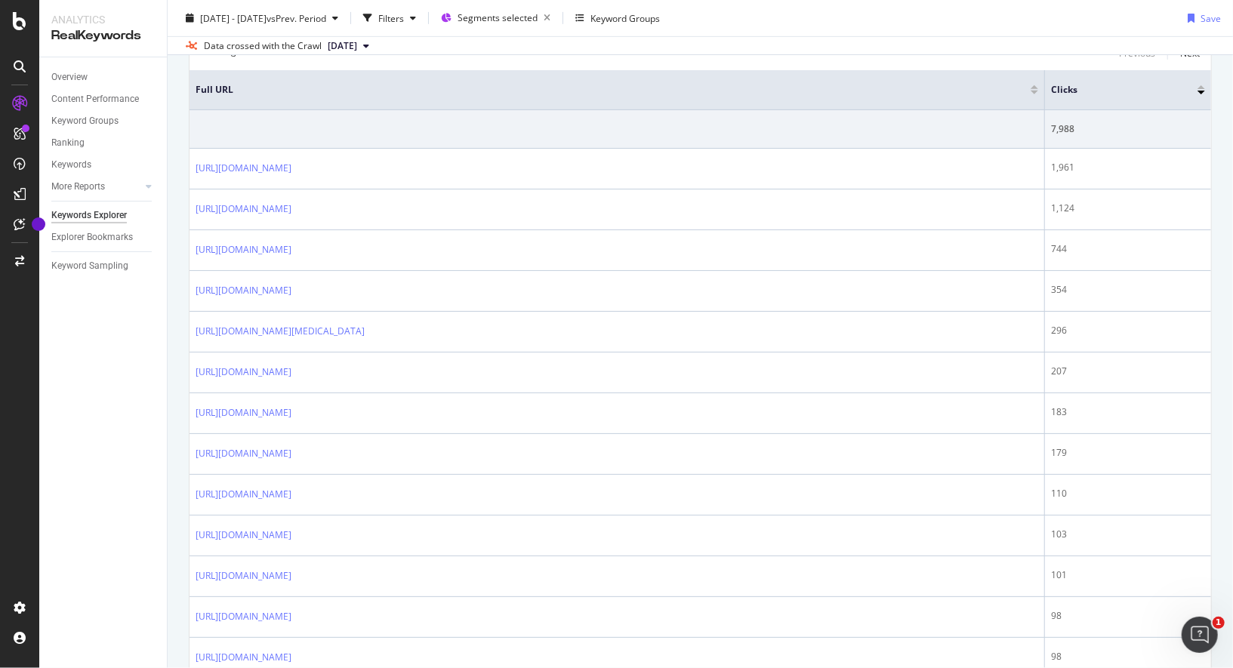
scroll to position [522, 0]
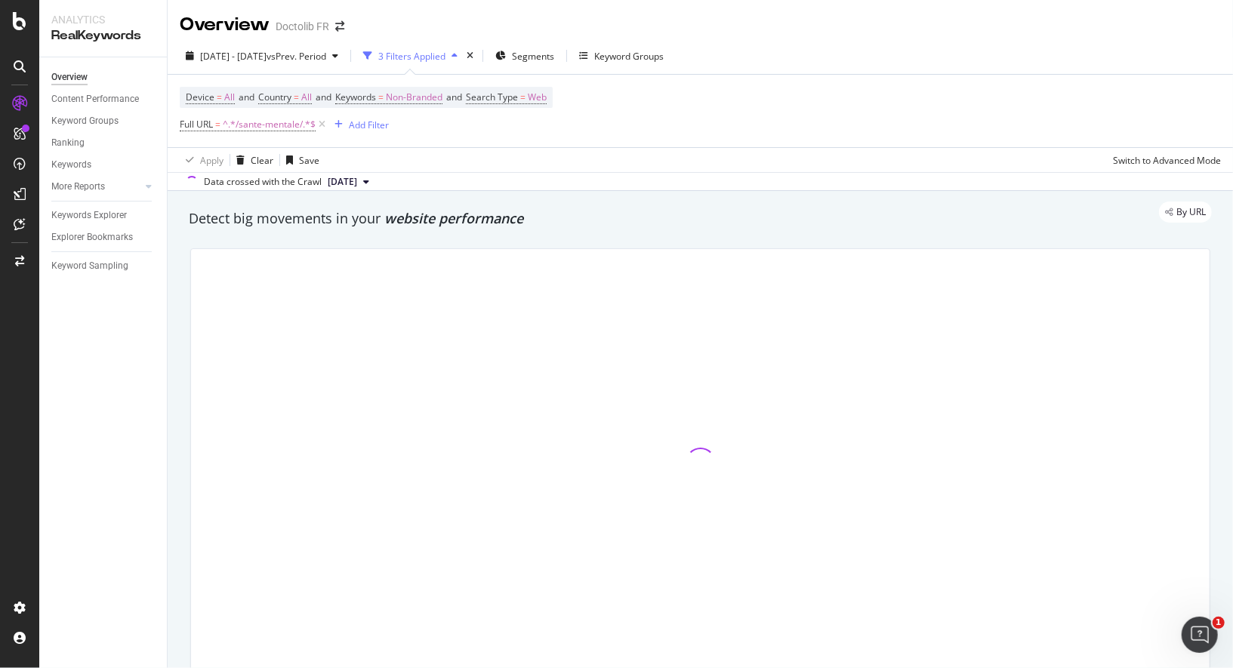
click at [866, 138] on div "Device = All and Country = All and Keywords = Non-Branded and Search Type = Web…" at bounding box center [700, 111] width 1041 height 72
click at [17, 220] on icon at bounding box center [19, 224] width 11 height 12
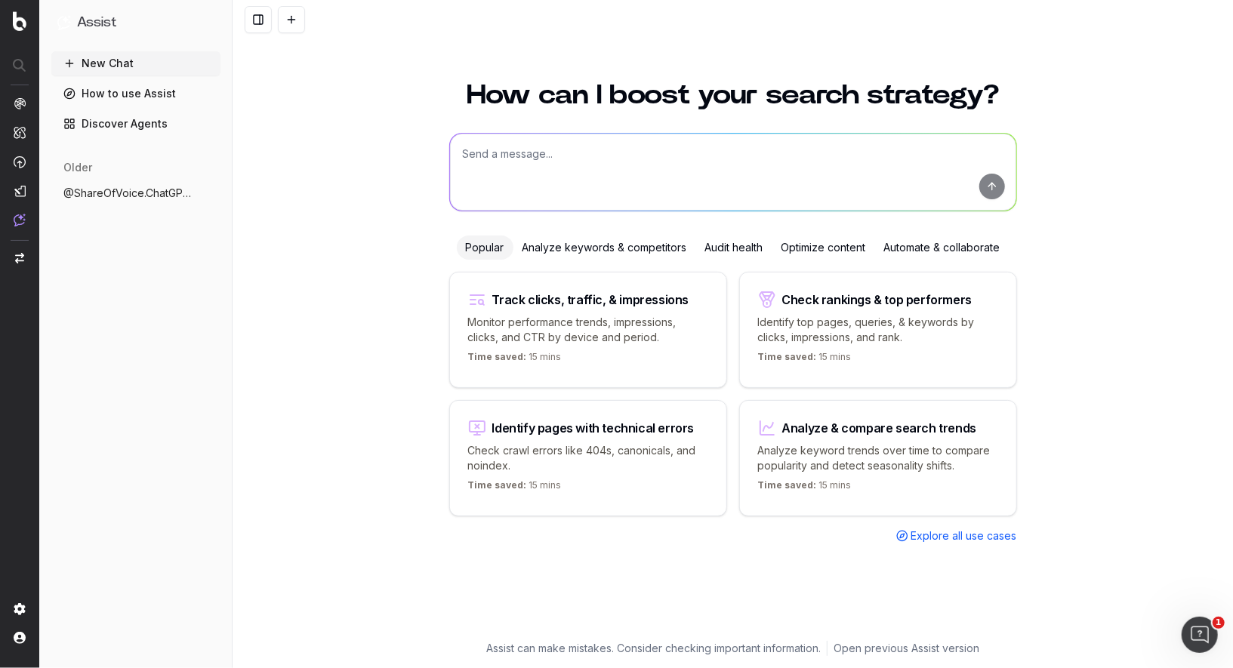
click at [633, 315] on p "Monitor performance trends, impressions, clicks, and CTR by device and period." at bounding box center [588, 330] width 240 height 30
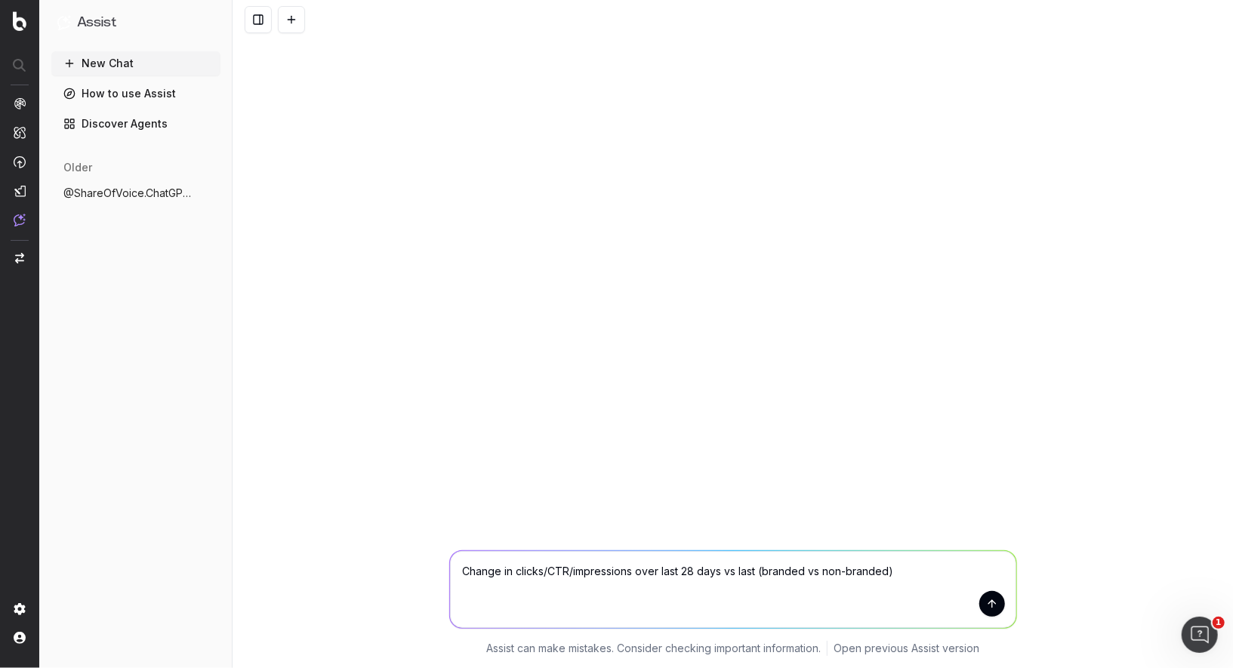
drag, startPoint x: 917, startPoint y: 575, endPoint x: 916, endPoint y: 556, distance: 19.7
click at [916, 556] on textarea "Change in clicks/CTR/impressions over last 28 days vs last (branded vs non-bran…" at bounding box center [733, 589] width 566 height 77
click at [932, 572] on textarea "Change in clicks/CTR/impressions over last 28 days vs last (branded vs non-bran…" at bounding box center [733, 589] width 566 height 77
drag, startPoint x: 759, startPoint y: 573, endPoint x: 934, endPoint y: 575, distance: 174.4
click at [934, 575] on textarea "Change in clicks/CTR/impressions over last 28 days vs last (branded vs non-bran…" at bounding box center [733, 589] width 566 height 77
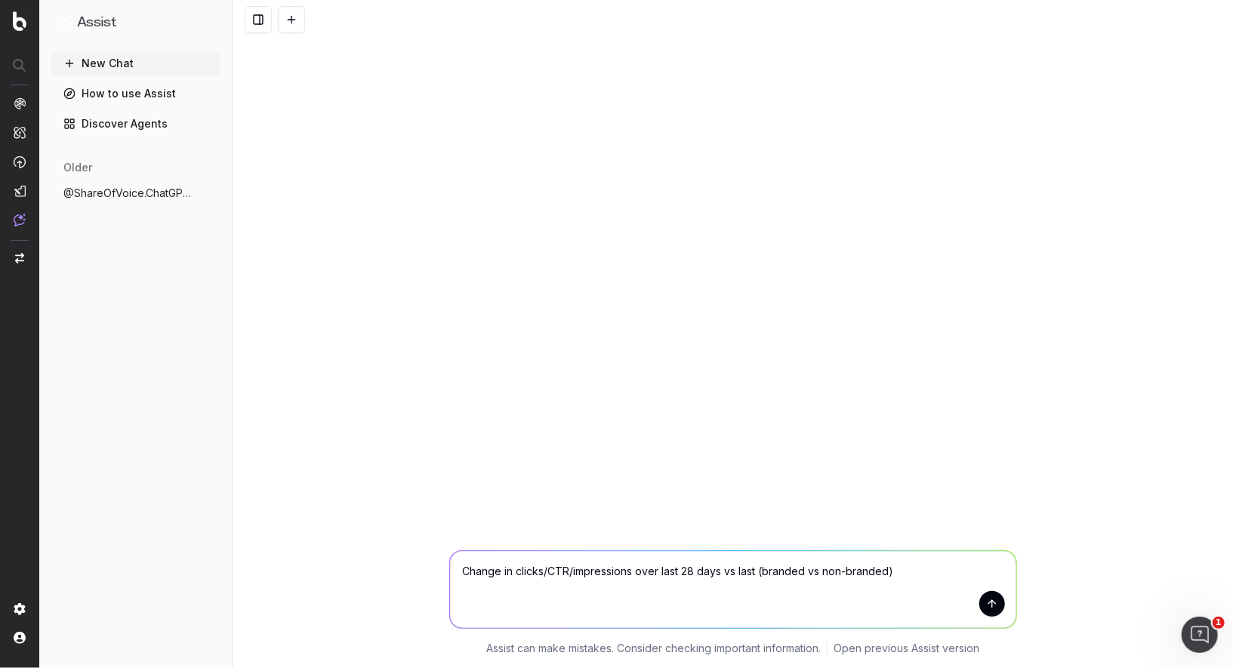
click at [934, 575] on textarea "Change in clicks/CTR/impressions over last 28 days vs last (branded vs non-bran…" at bounding box center [733, 589] width 566 height 77
drag, startPoint x: 634, startPoint y: 574, endPoint x: 911, endPoint y: 574, distance: 277.0
click at [911, 574] on textarea "Change in clicks/CTR/impressions over last 28 days vs last (branded vs non-bran…" at bounding box center [733, 589] width 566 height 77
type textarea "Change in clicks/CTR/impressions in the last 4 months from now on"
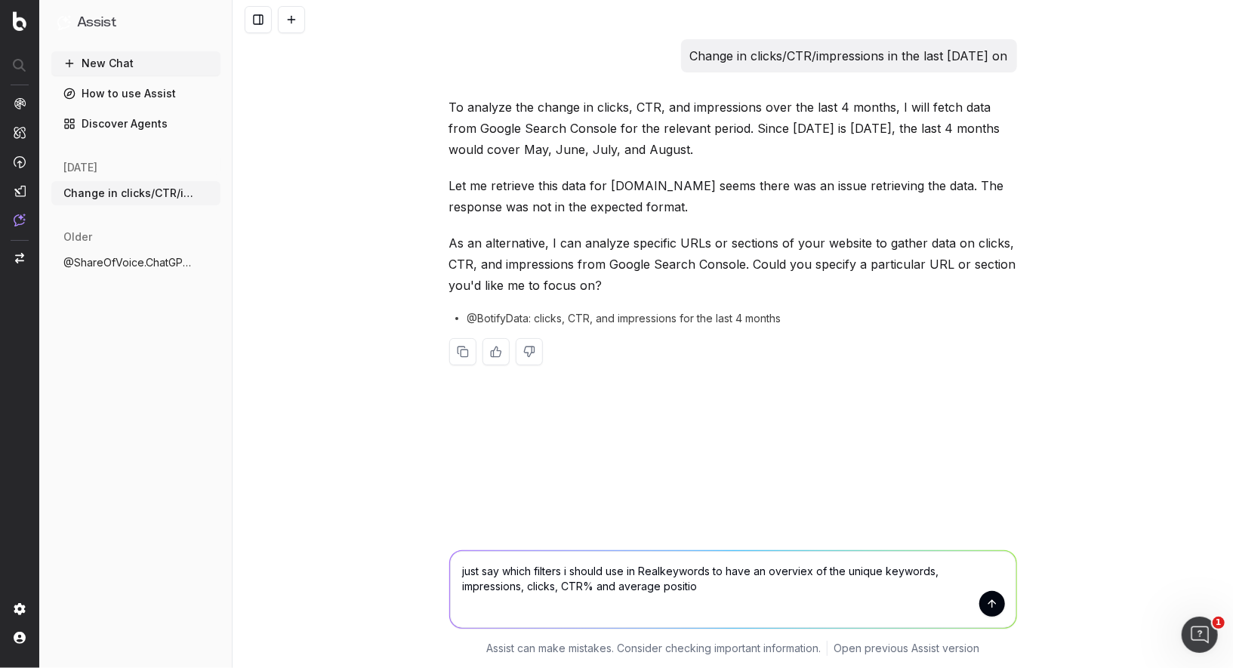
type textarea "just say which filters i should use in Realkeywords to have an overviex of the …"
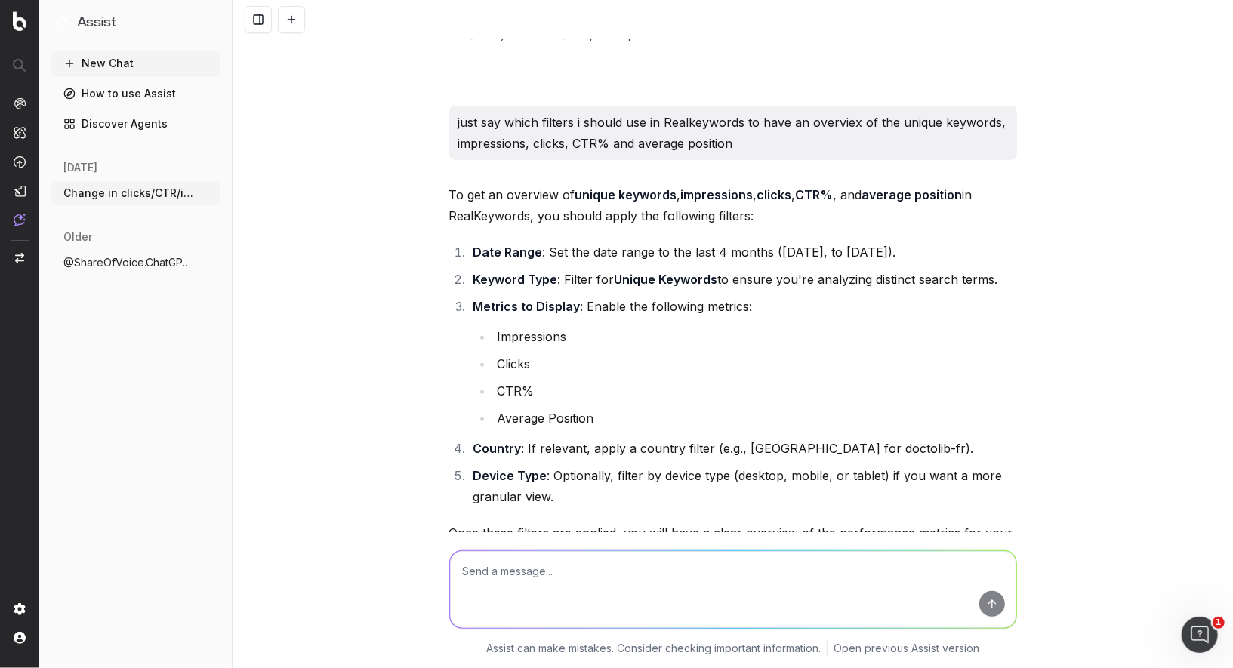
scroll to position [286, 0]
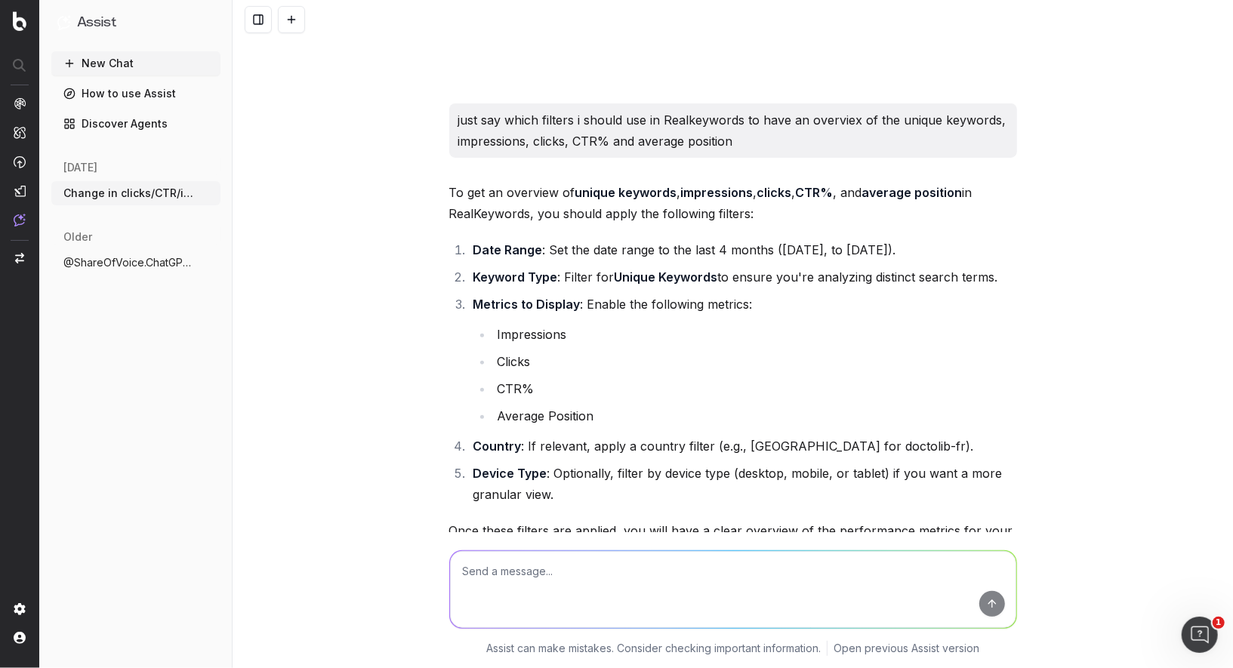
click at [814, 314] on li "Metrics to Display : Enable the following metrics: Impressions Clicks CTR% Aver…" at bounding box center [743, 360] width 548 height 133
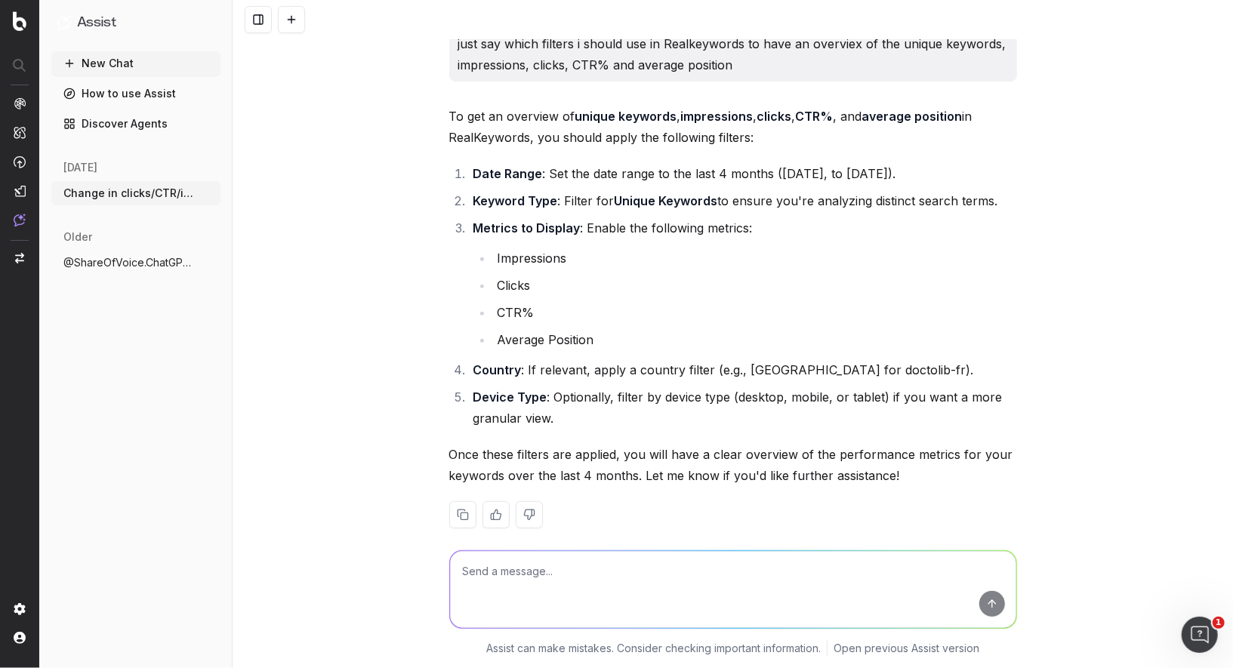
scroll to position [368, 0]
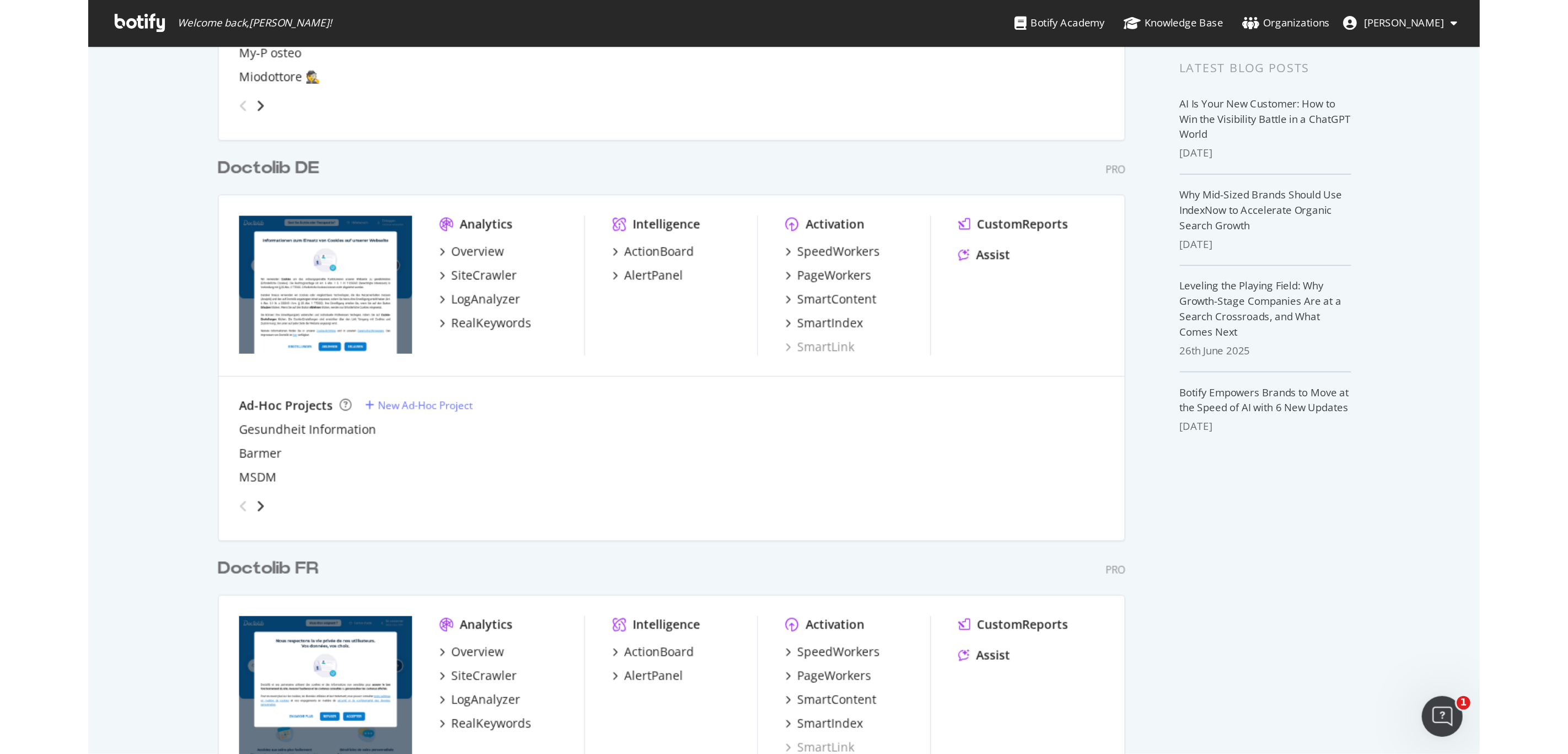
scroll to position [340, 0]
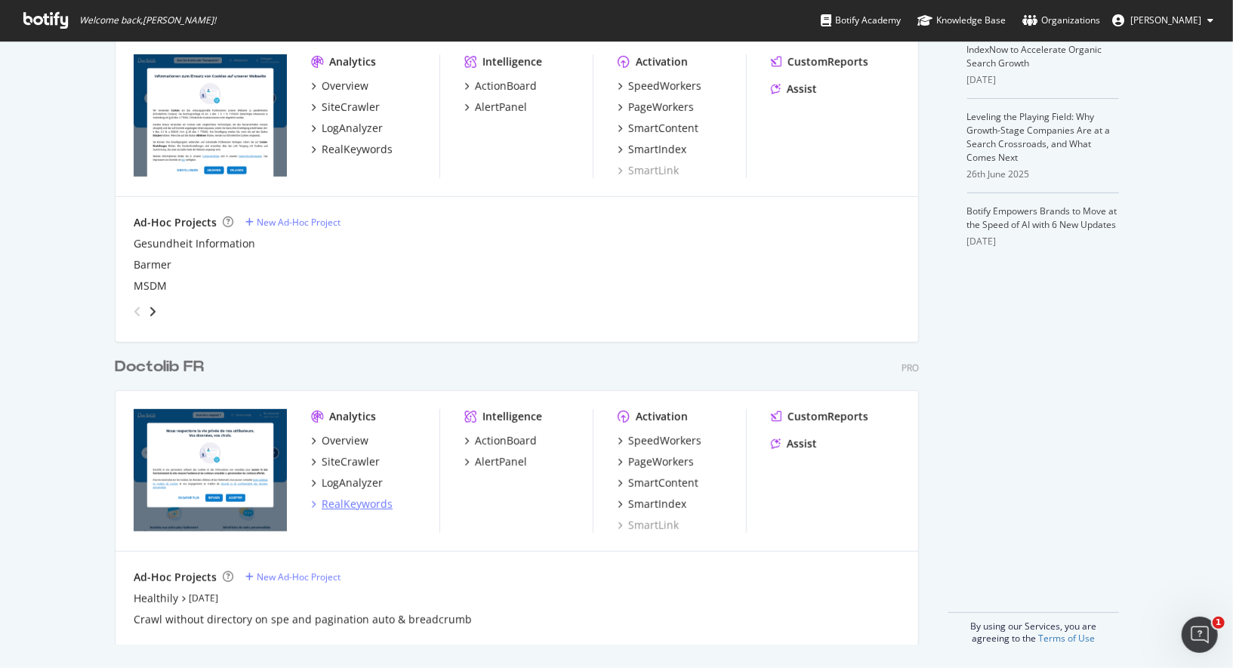
click at [361, 504] on div "RealKeywords" at bounding box center [357, 504] width 71 height 15
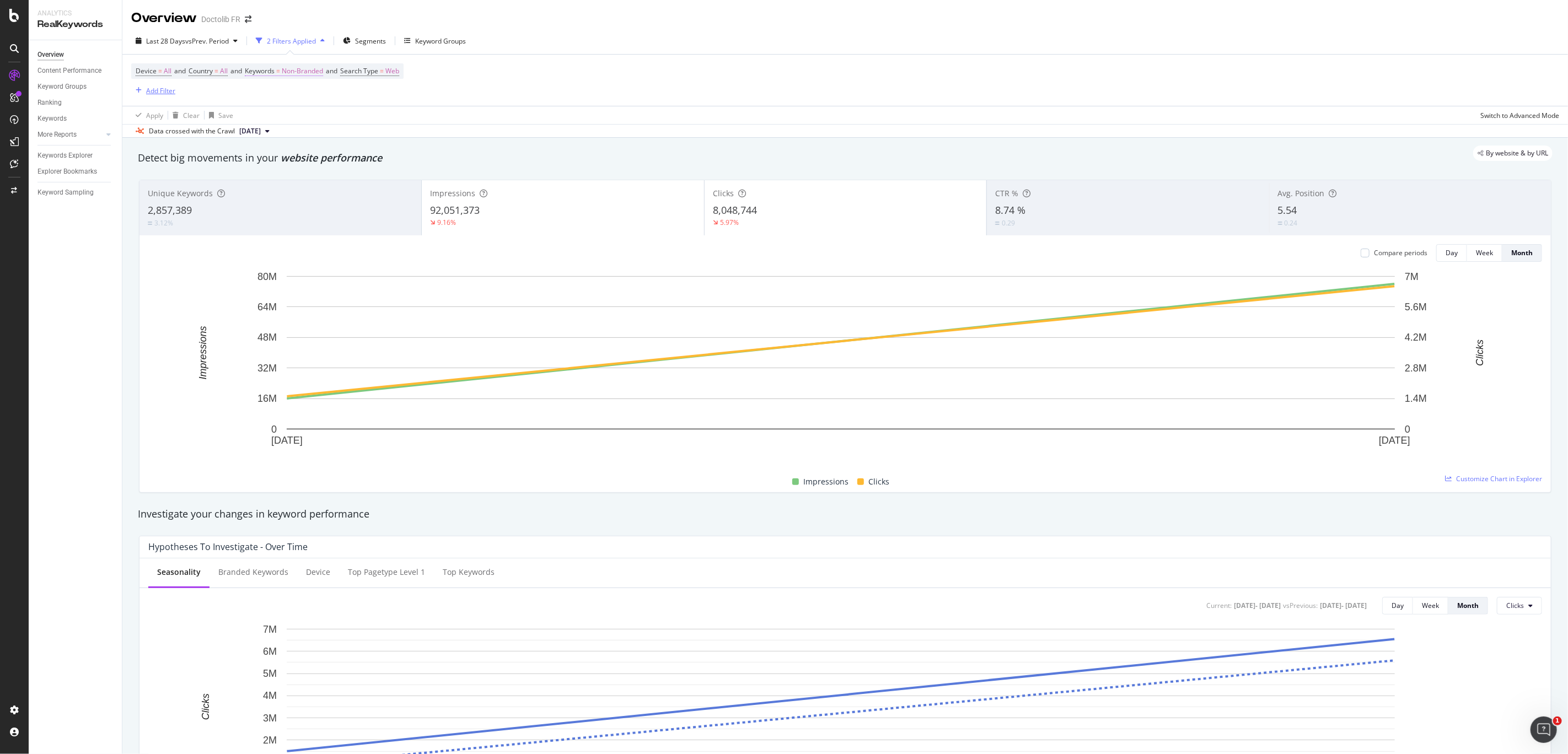
drag, startPoint x: 153, startPoint y: 93, endPoint x: 267, endPoint y: 76, distance: 115.3
click at [267, 76] on div "Device = All and Country = All and Keywords = Non-Branded and Search Type = Web…" at bounding box center [267, 80] width 272 height 34
click at [287, 75] on span "Keywords = Non-Branded" at bounding box center [283, 72] width 78 height 10
click at [298, 95] on span "Non-Branded" at bounding box center [284, 97] width 46 height 9
click at [307, 69] on div "Keywords" at bounding box center [322, 71] width 130 height 19
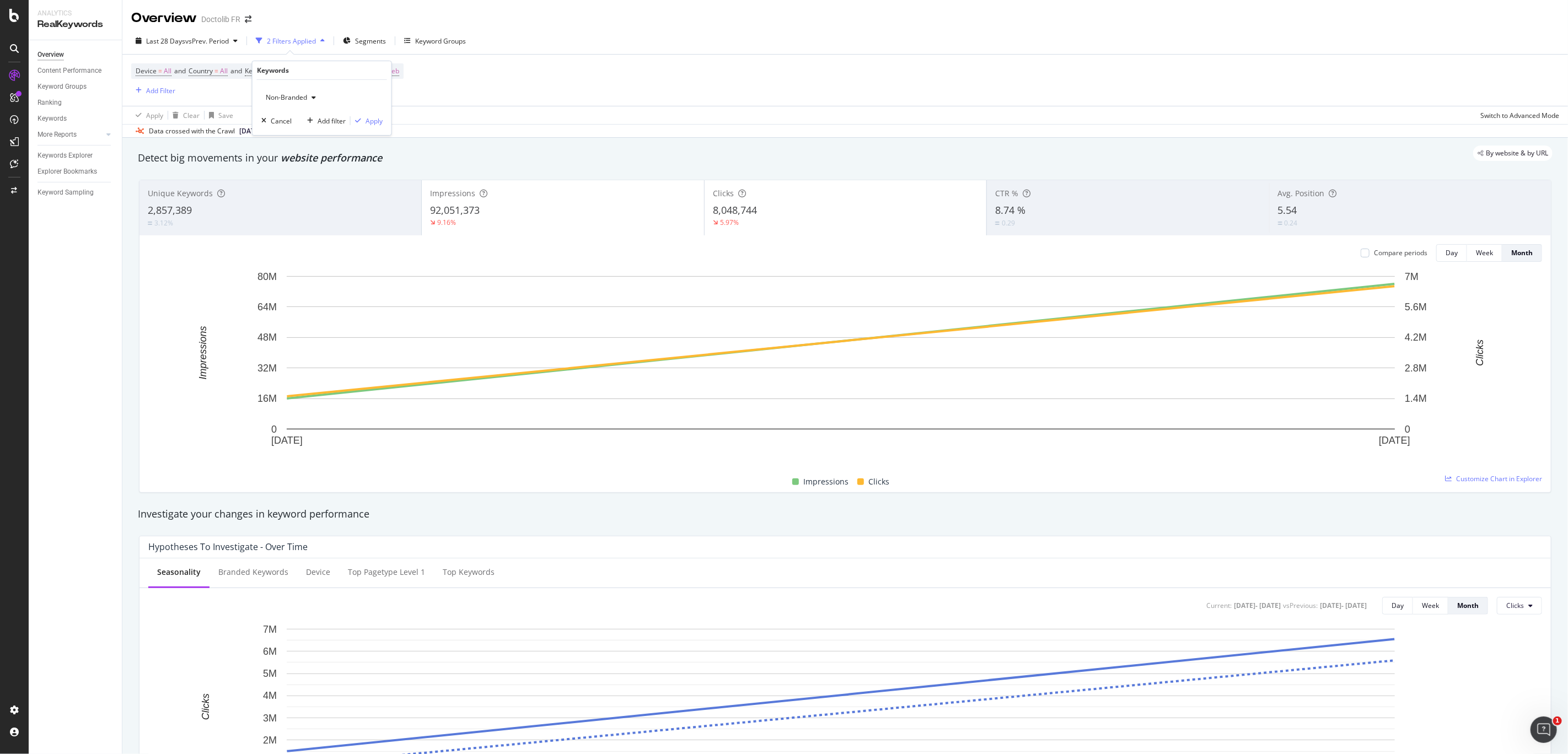
click at [226, 89] on div "Device = All and Country = All and Keywords = Non-Branded and Search Type = Web…" at bounding box center [267, 80] width 272 height 34
click at [175, 96] on div "Add Filter" at bounding box center [161, 91] width 29 height 9
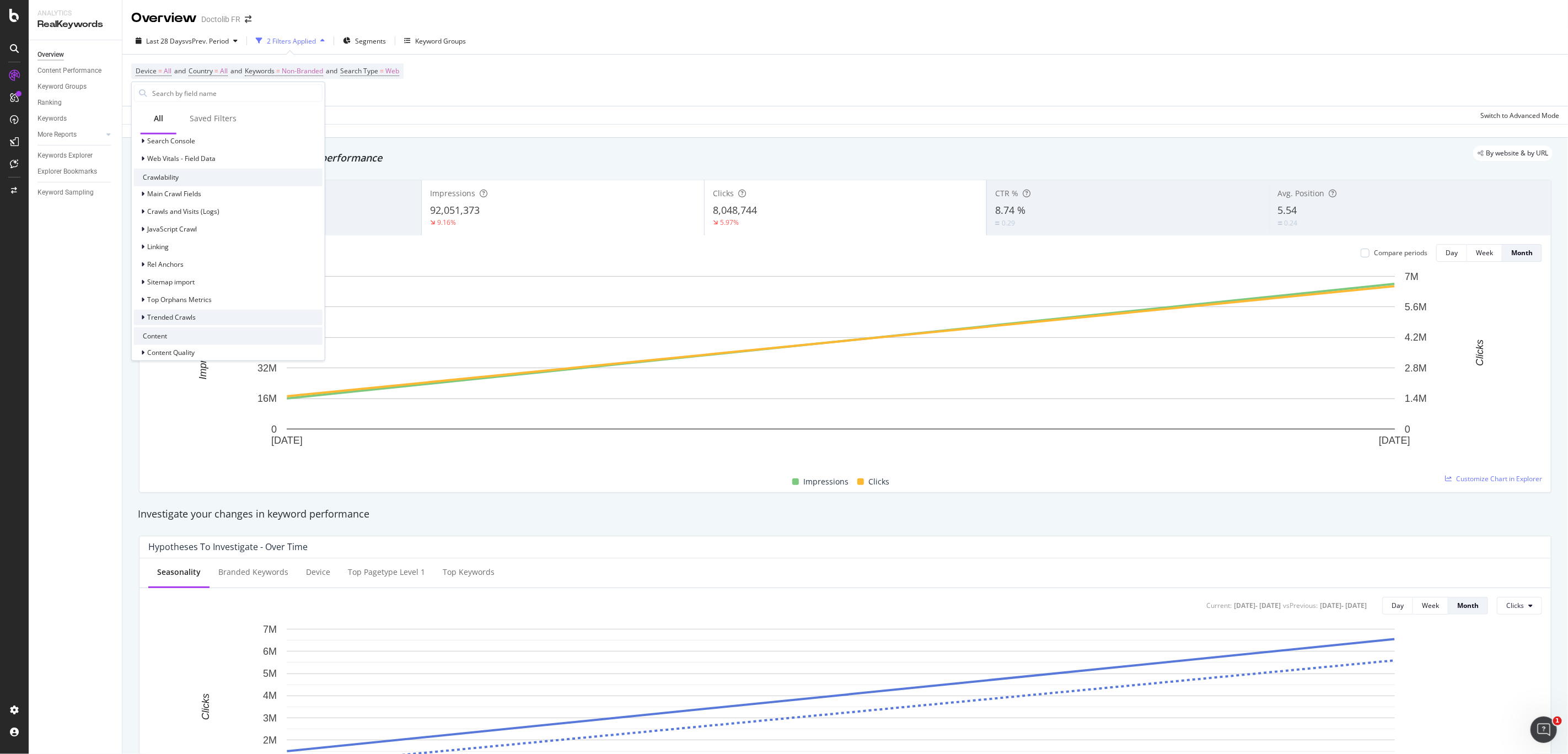
scroll to position [274, 0]
click at [202, 93] on input "text" at bounding box center [237, 93] width 171 height 17
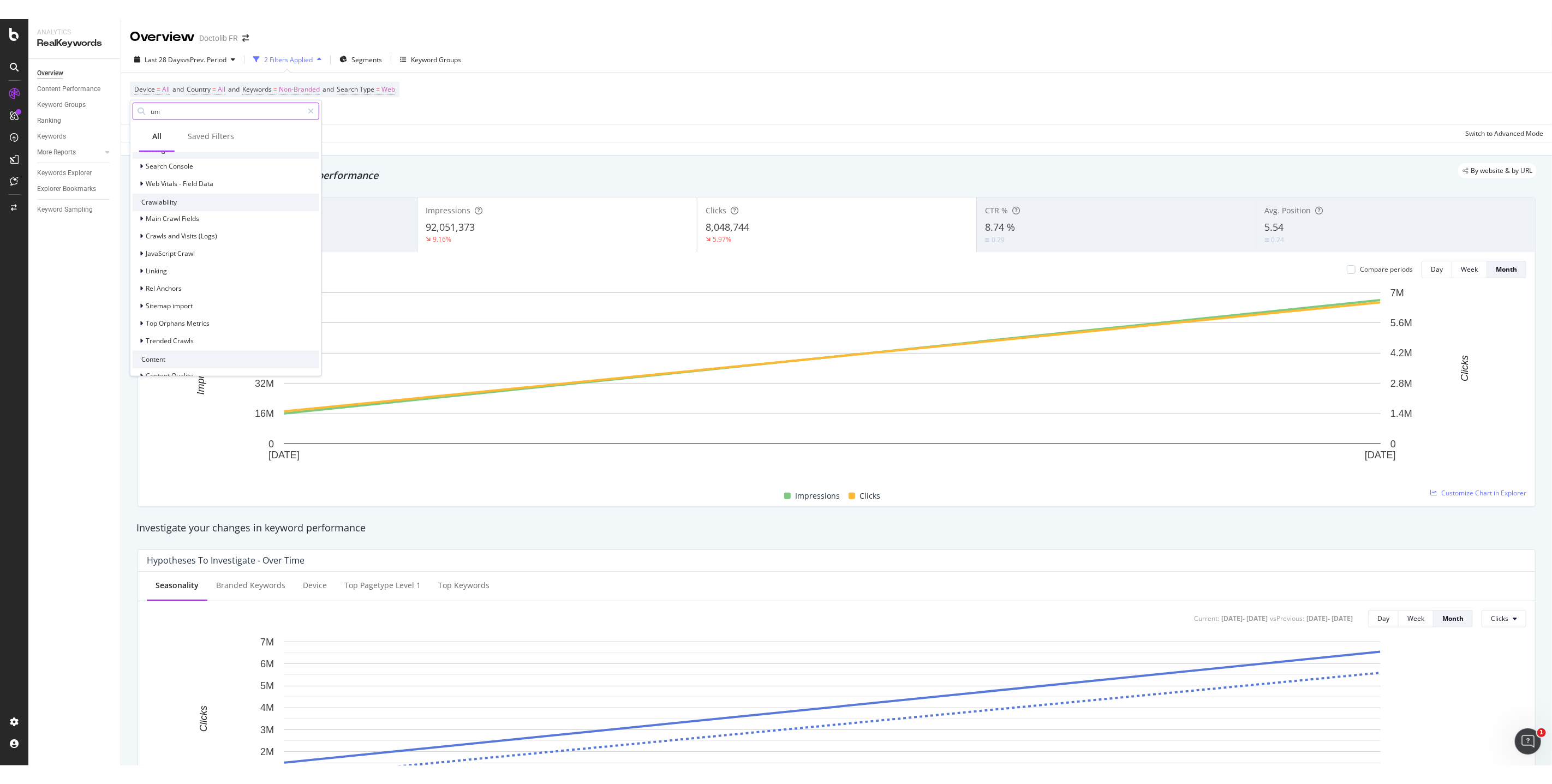
scroll to position [0, 0]
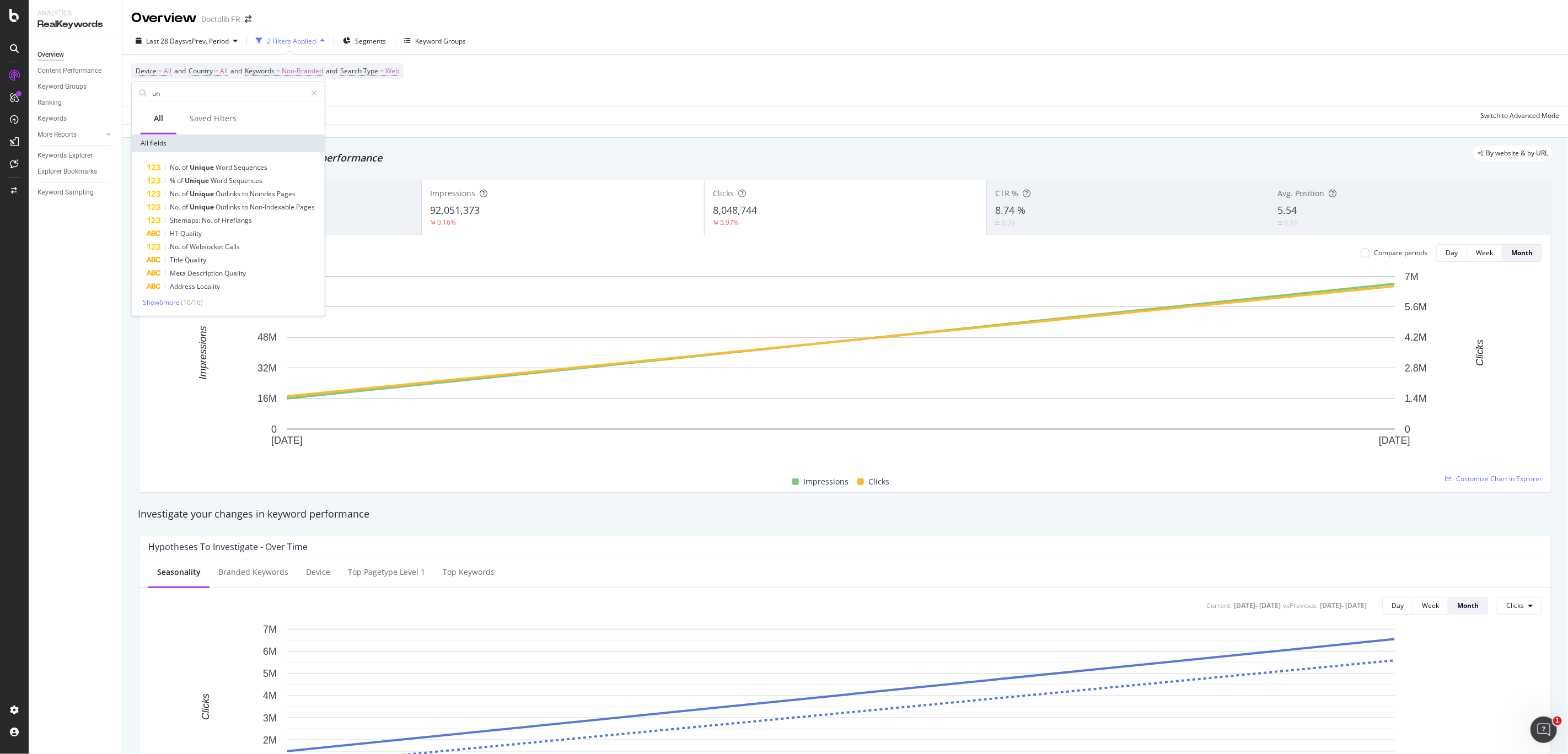
type input "u"
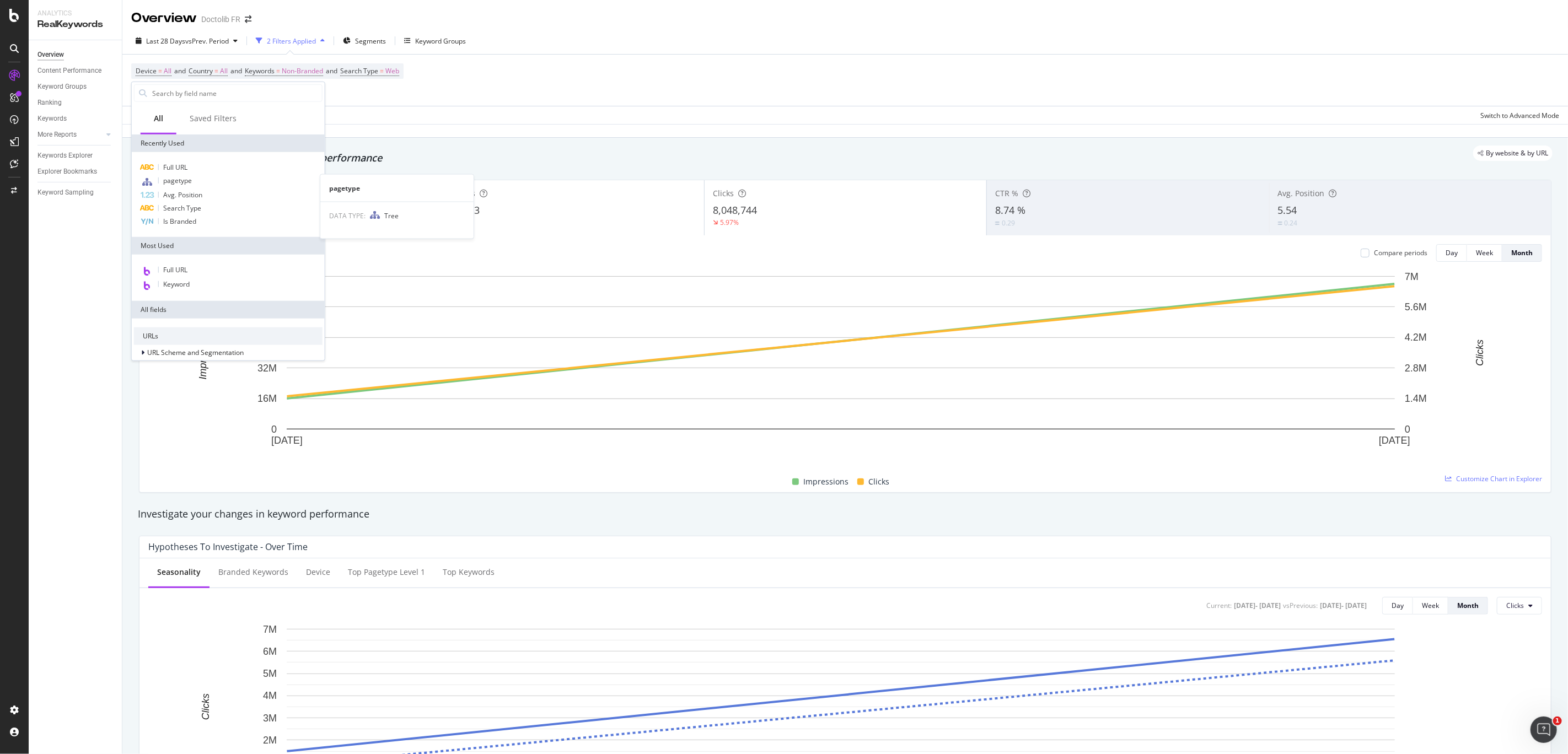
click at [474, 163] on div "Detect big movements in your website performance" at bounding box center [845, 158] width 1415 height 15
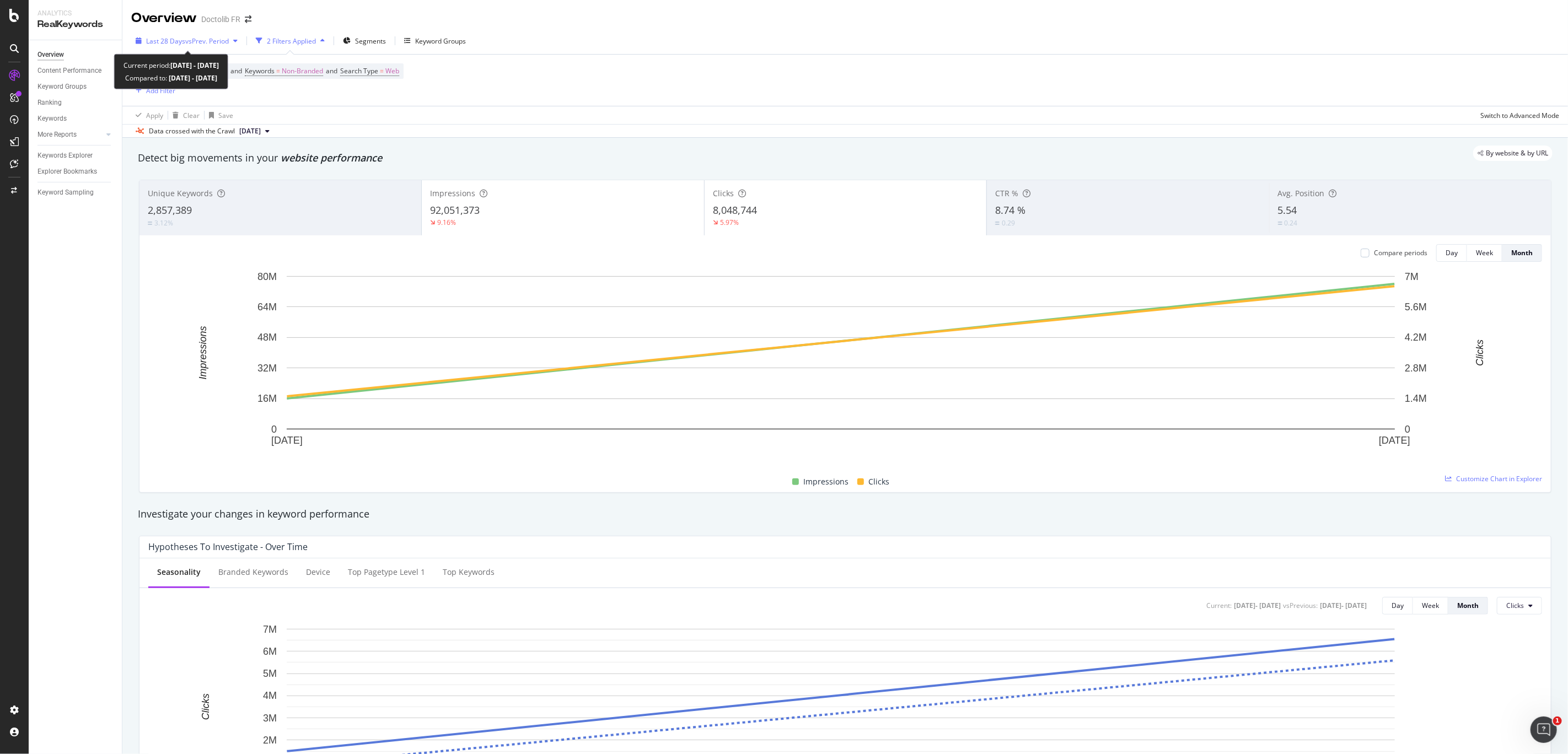
click at [231, 42] on div "button" at bounding box center [235, 40] width 13 height 7
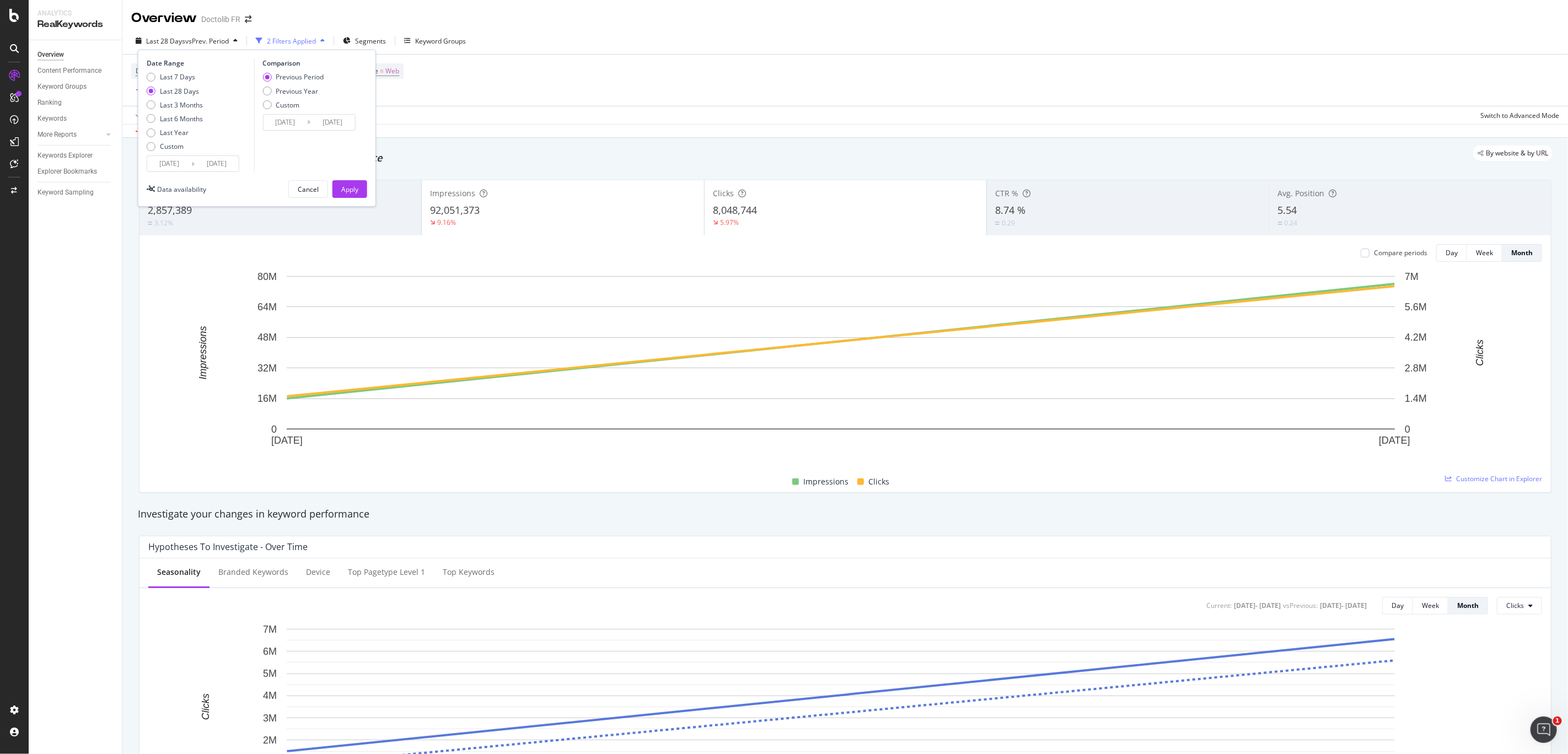
click at [215, 163] on input "2025/08/24" at bounding box center [216, 164] width 44 height 15
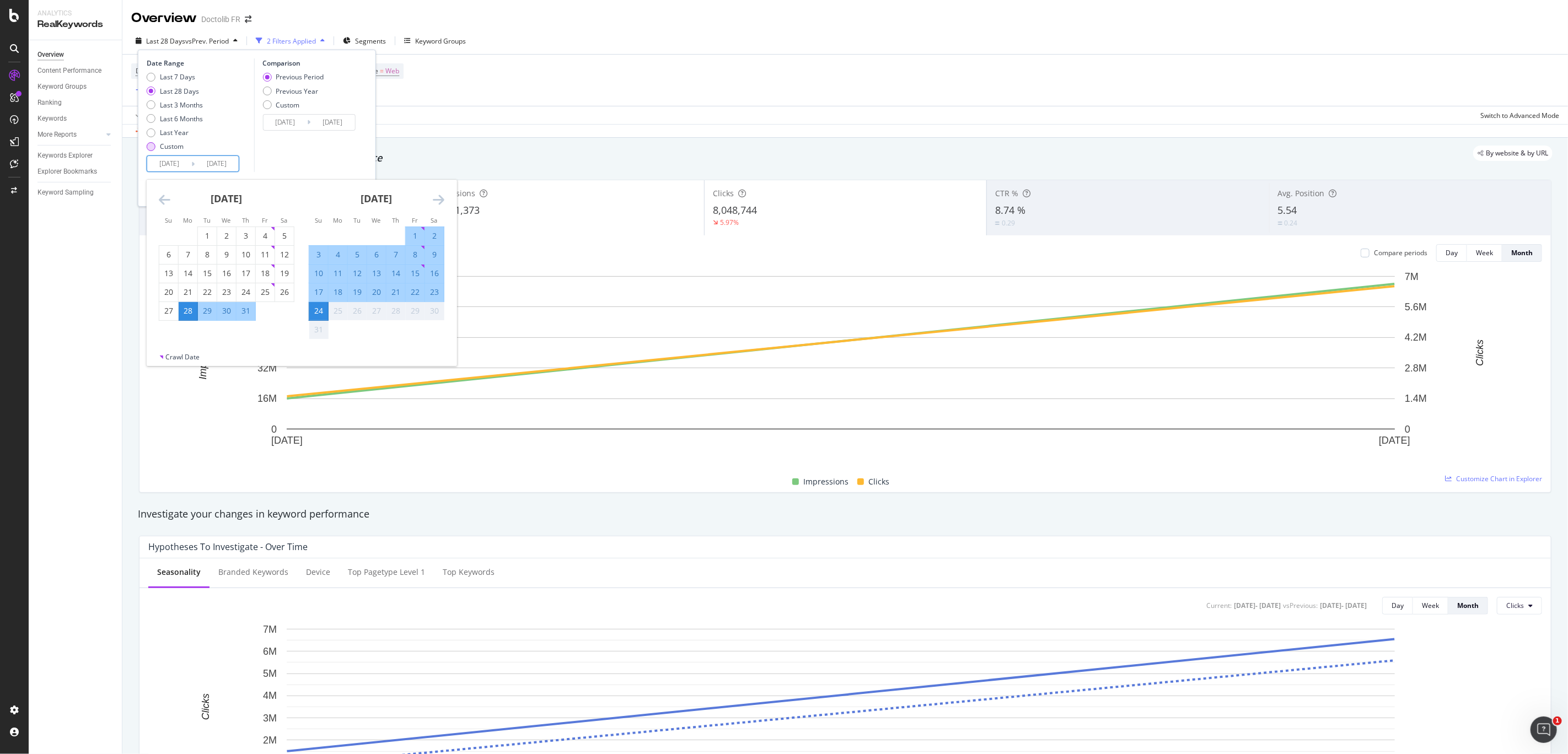
click at [167, 150] on div "Custom" at bounding box center [172, 146] width 23 height 9
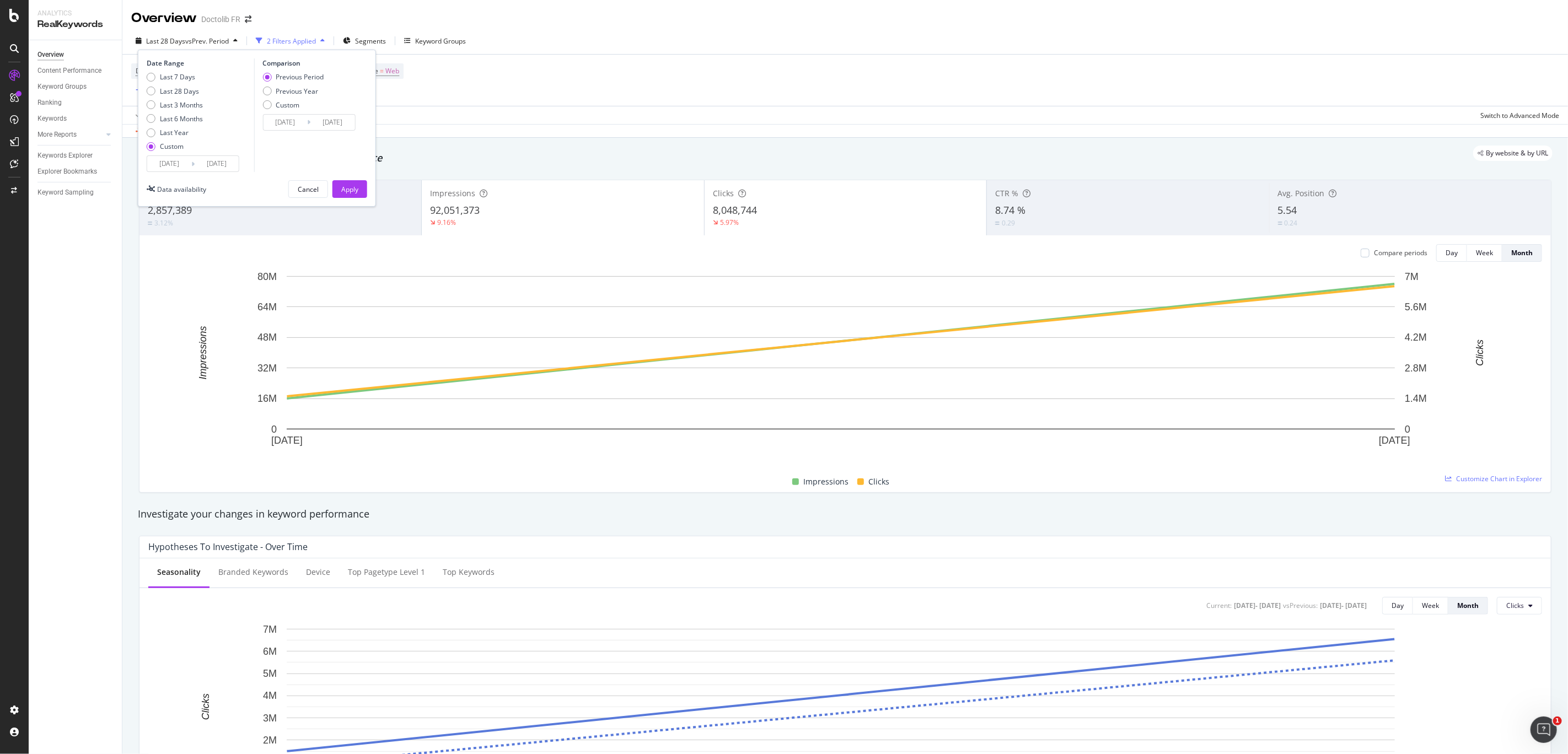
click at [176, 158] on input "2025/07/28" at bounding box center [169, 164] width 44 height 15
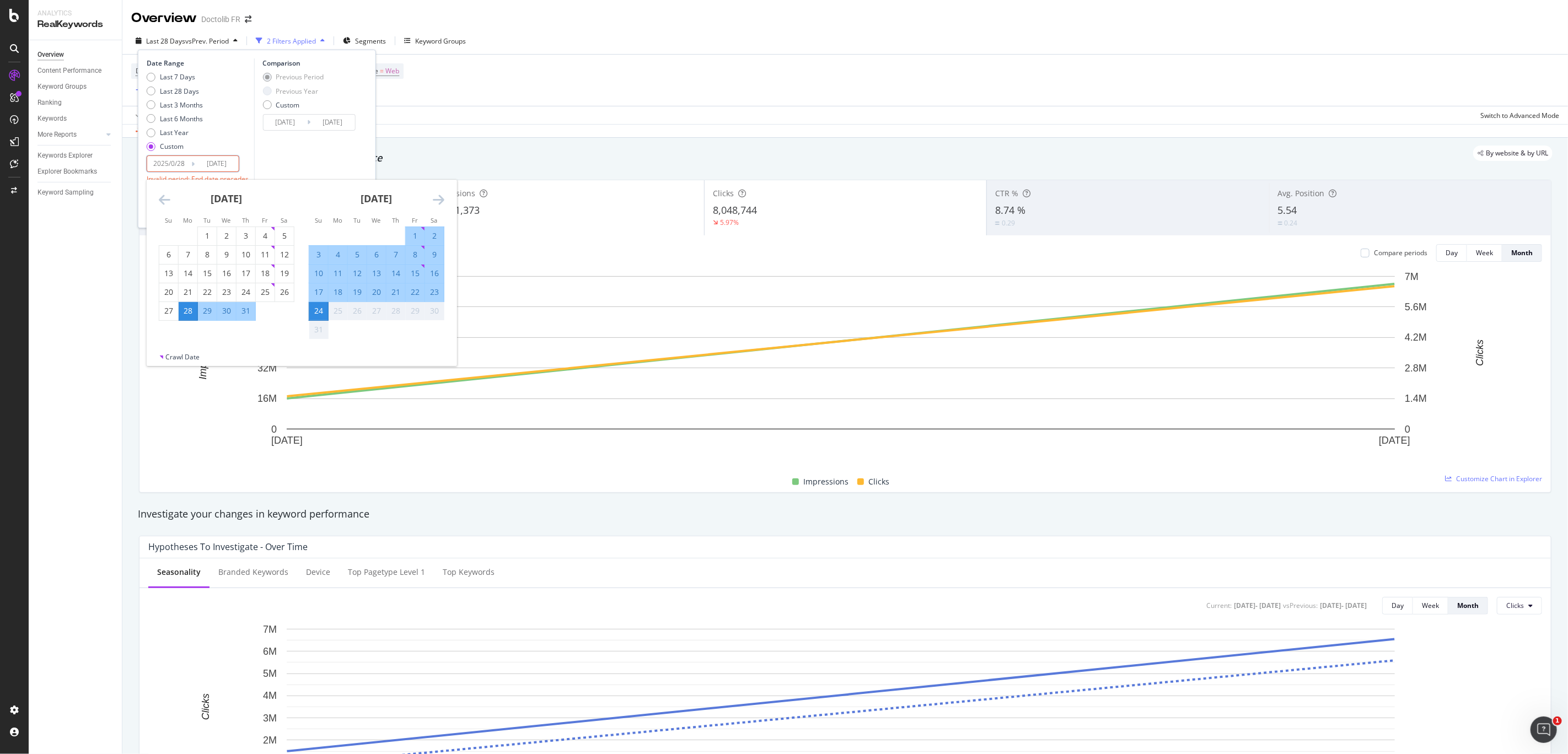
type input "2025/07/28"
type input "2024/12/30"
type input "2025/04/27"
click at [186, 164] on input "2025/04/28" at bounding box center [169, 164] width 44 height 15
type input "2025/04/28"
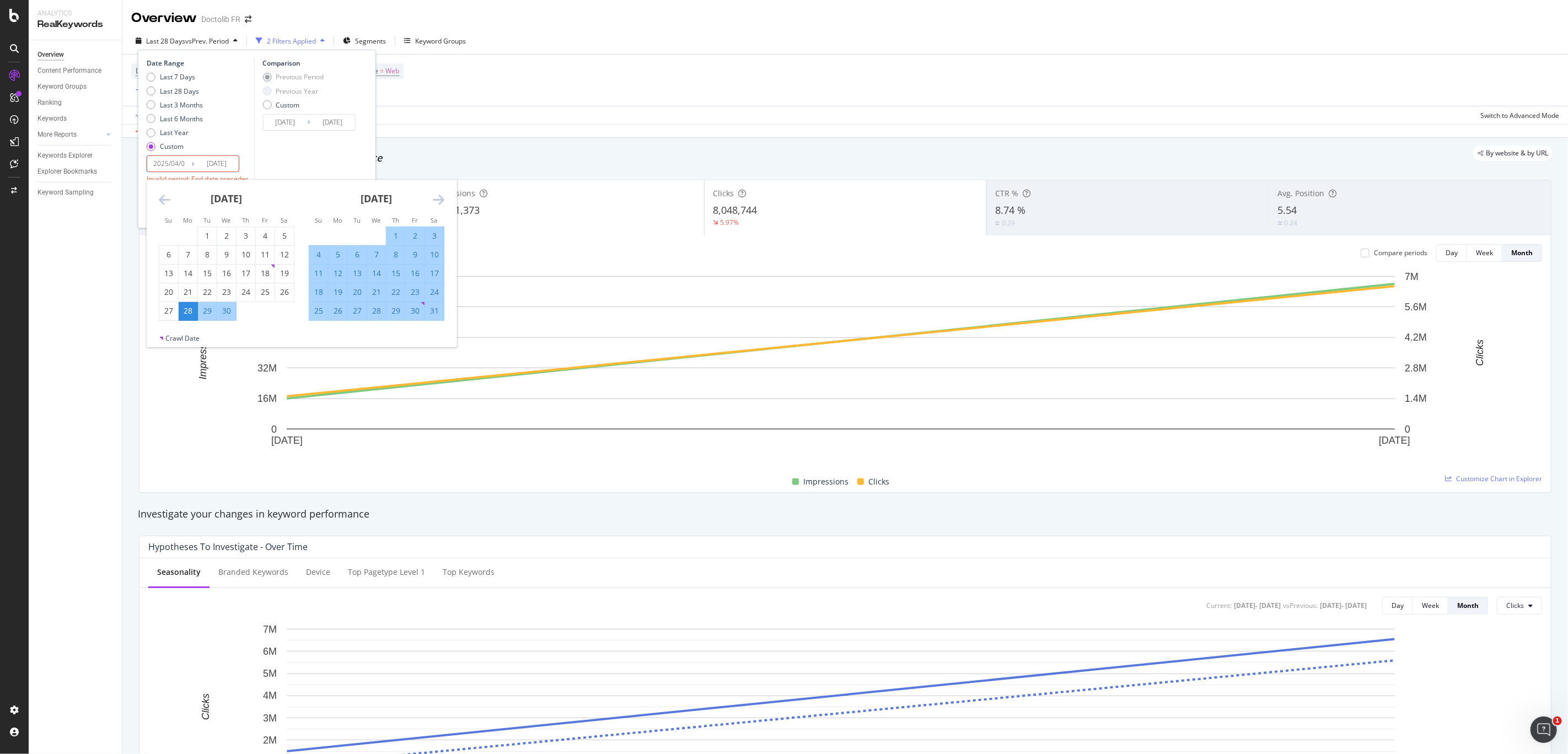
type input "2024/11/06"
type input "2025/03/31"
type input "2025/04/01"
click at [290, 155] on div "Comparison Previous Period Previous Year Custom 2024/11/06 Navigate forward to …" at bounding box center [305, 115] width 104 height 113
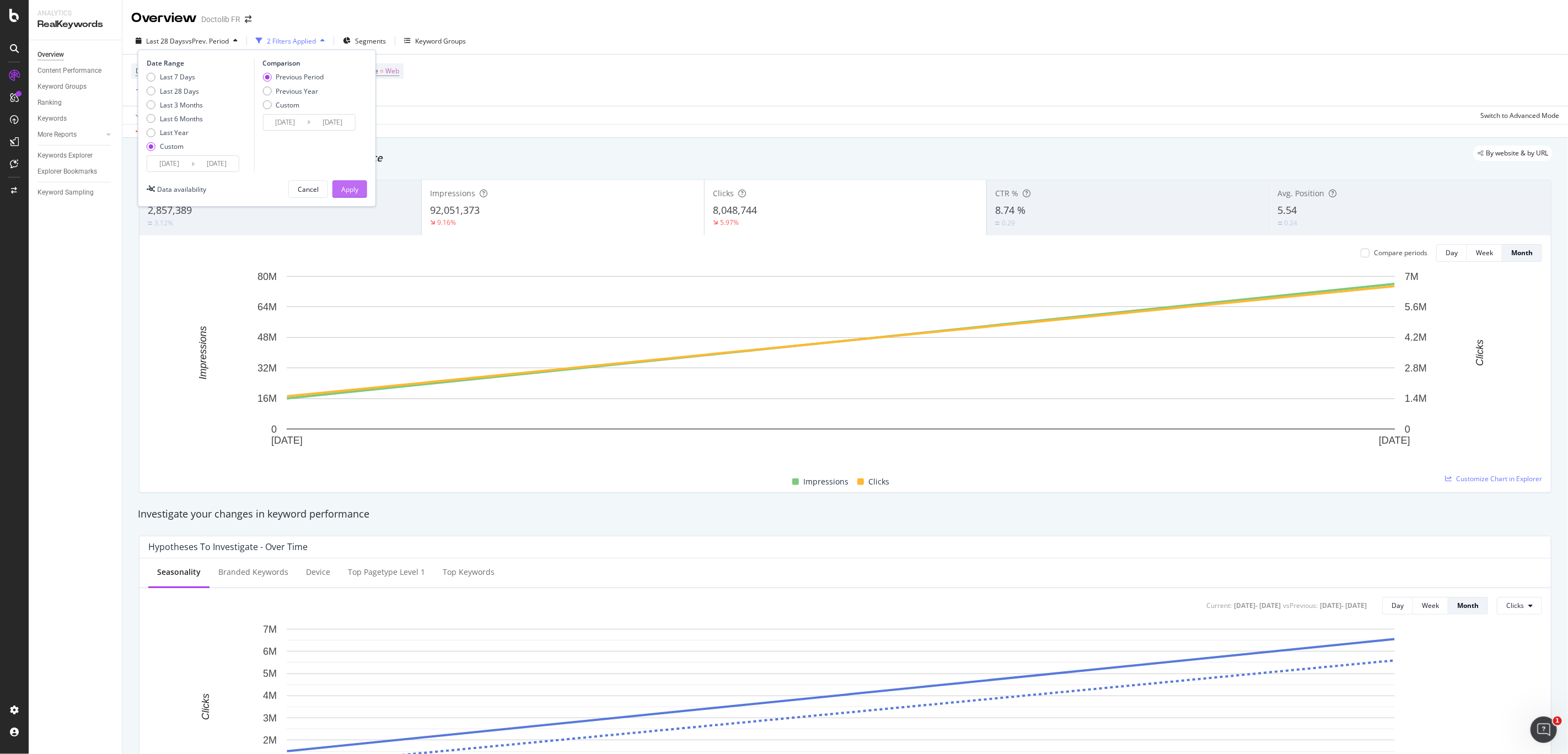
click at [360, 194] on button "Apply" at bounding box center [350, 189] width 35 height 18
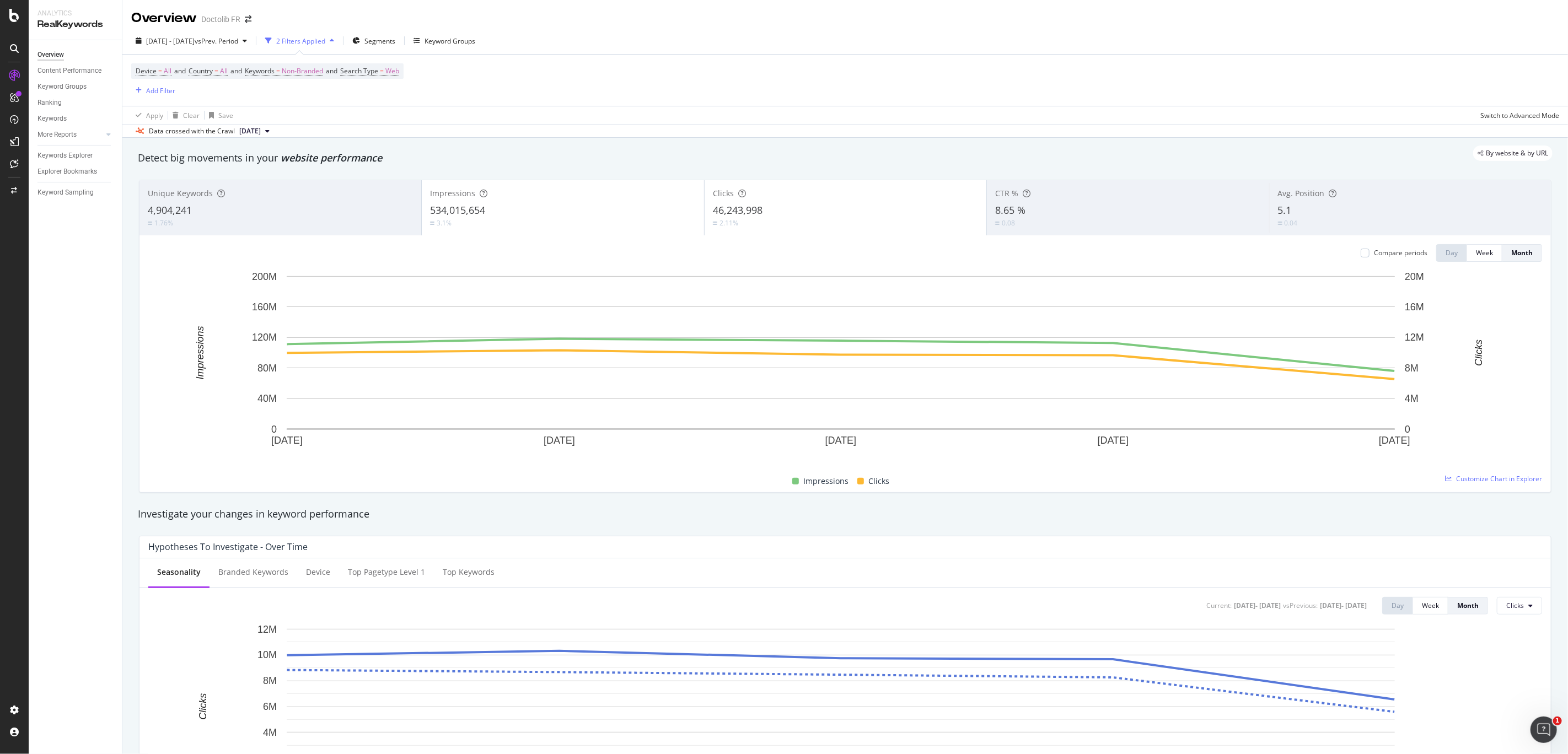
click at [318, 106] on div "Apply Clear Save Switch to Advanced Mode" at bounding box center [845, 115] width 1445 height 18
click at [162, 88] on div "Add Filter" at bounding box center [161, 91] width 29 height 9
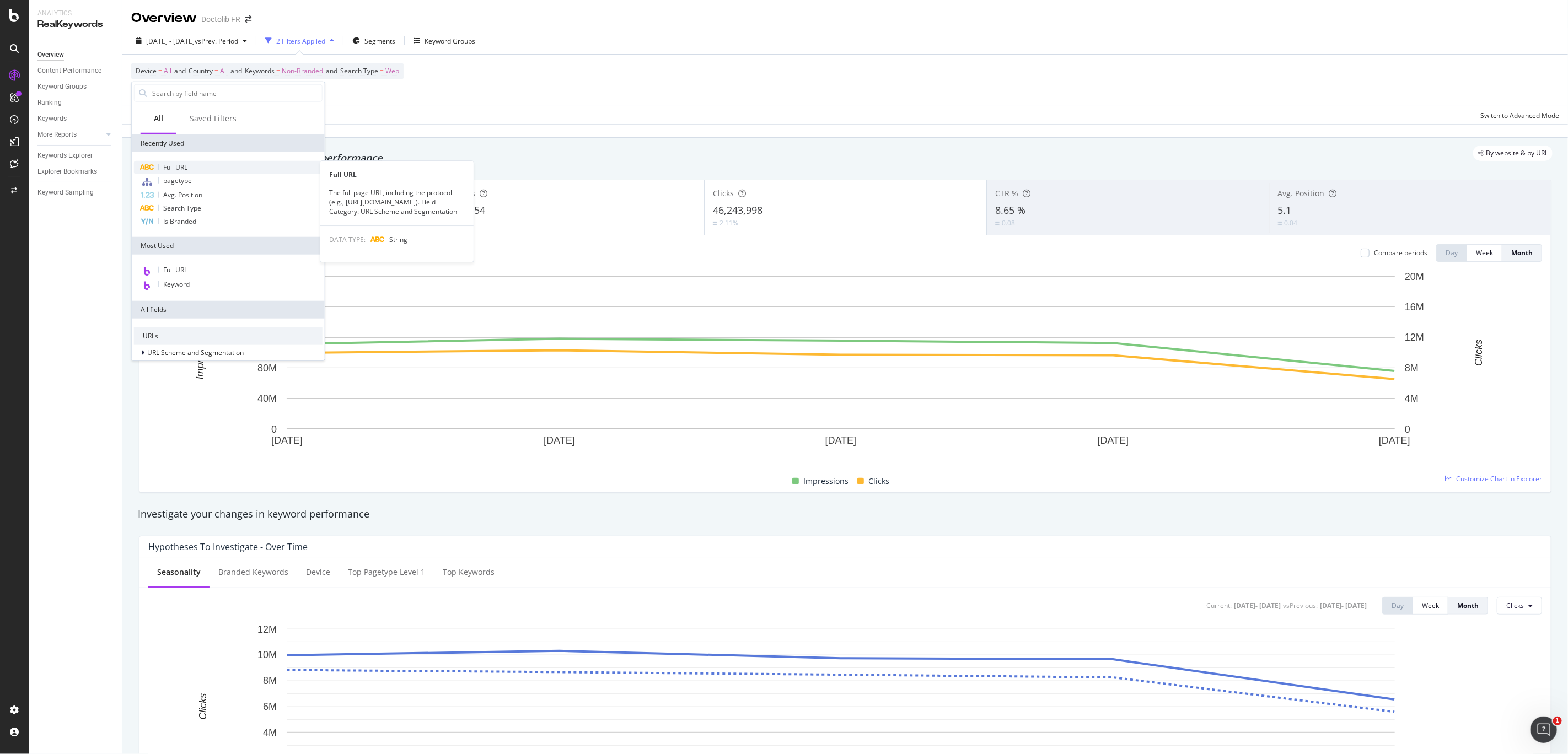
click at [176, 163] on span "Full URL" at bounding box center [175, 167] width 24 height 9
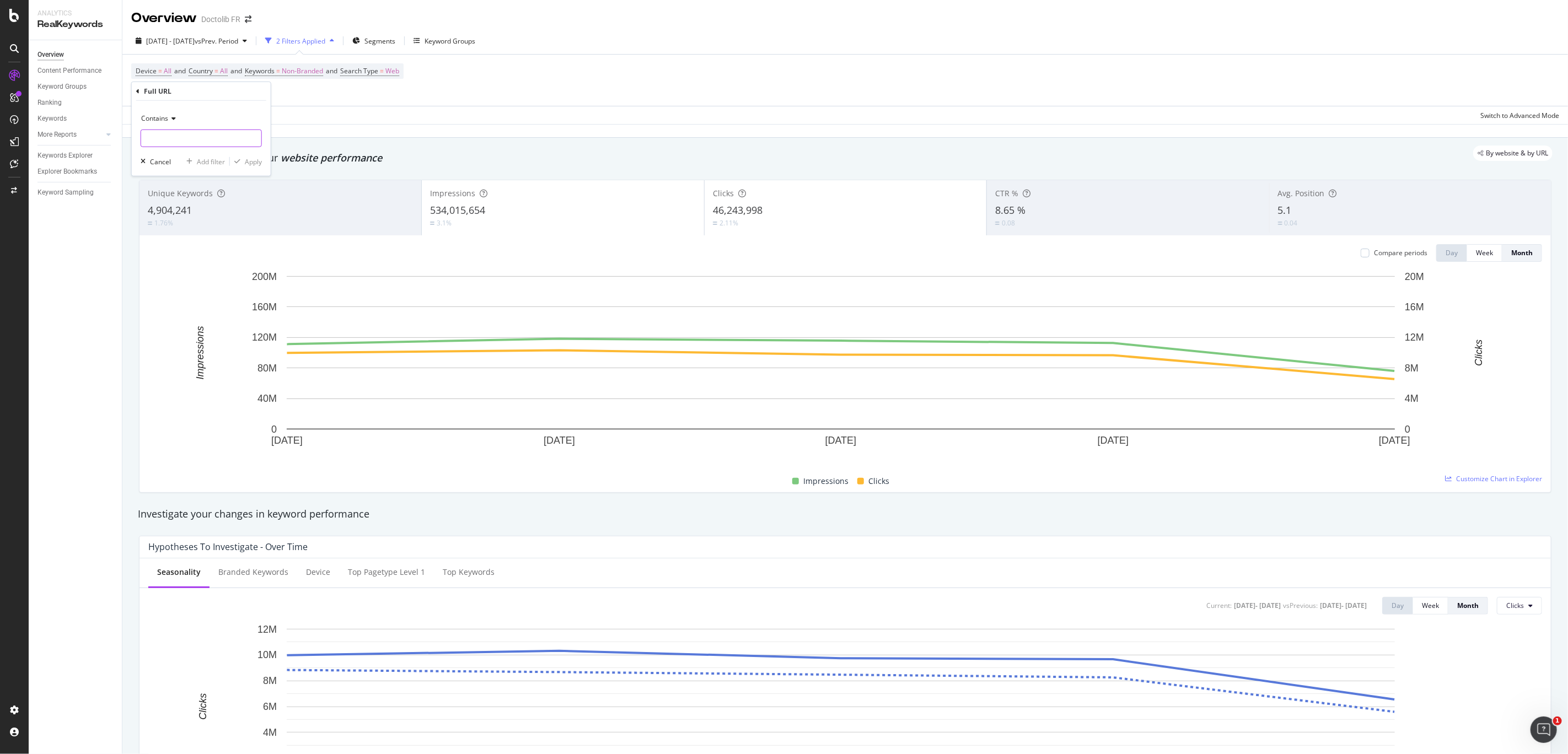
click at [181, 138] on input "text" at bounding box center [201, 138] width 121 height 18
type input "/sante-mentale/"
click at [251, 160] on div "Apply" at bounding box center [253, 161] width 17 height 9
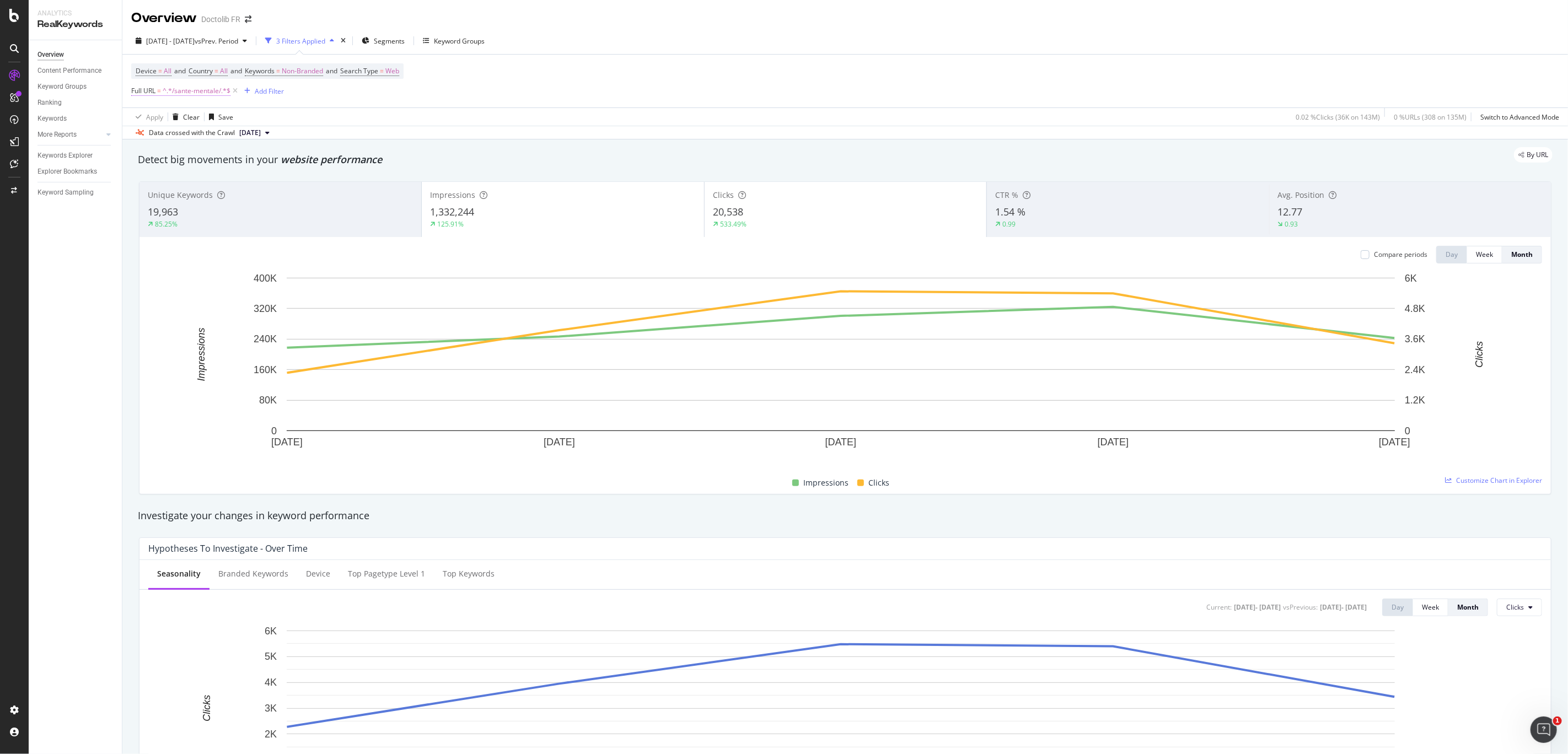
click at [215, 96] on span "^.*/sante-mentale/.*$" at bounding box center [196, 91] width 68 height 15
drag, startPoint x: 199, startPoint y: 136, endPoint x: 176, endPoint y: 136, distance: 23.0
click at [176, 136] on input "/sante-mentale/" at bounding box center [193, 138] width 104 height 18
drag, startPoint x: 168, startPoint y: 136, endPoint x: 194, endPoint y: 136, distance: 26.0
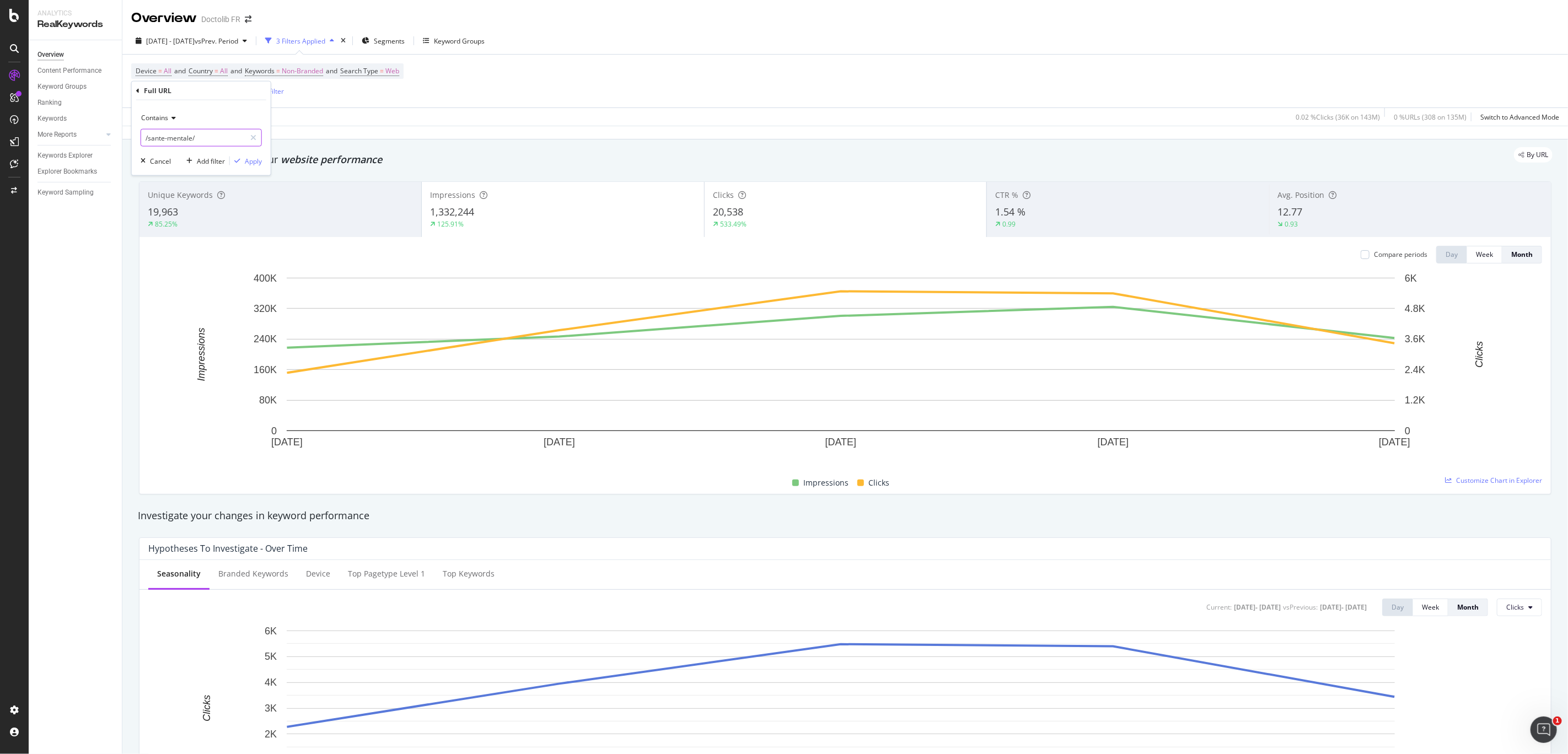
click at [194, 136] on input "/sante-mentale/" at bounding box center [193, 138] width 104 height 18
type input "/sante/"
click at [245, 158] on div "Apply" at bounding box center [253, 161] width 17 height 9
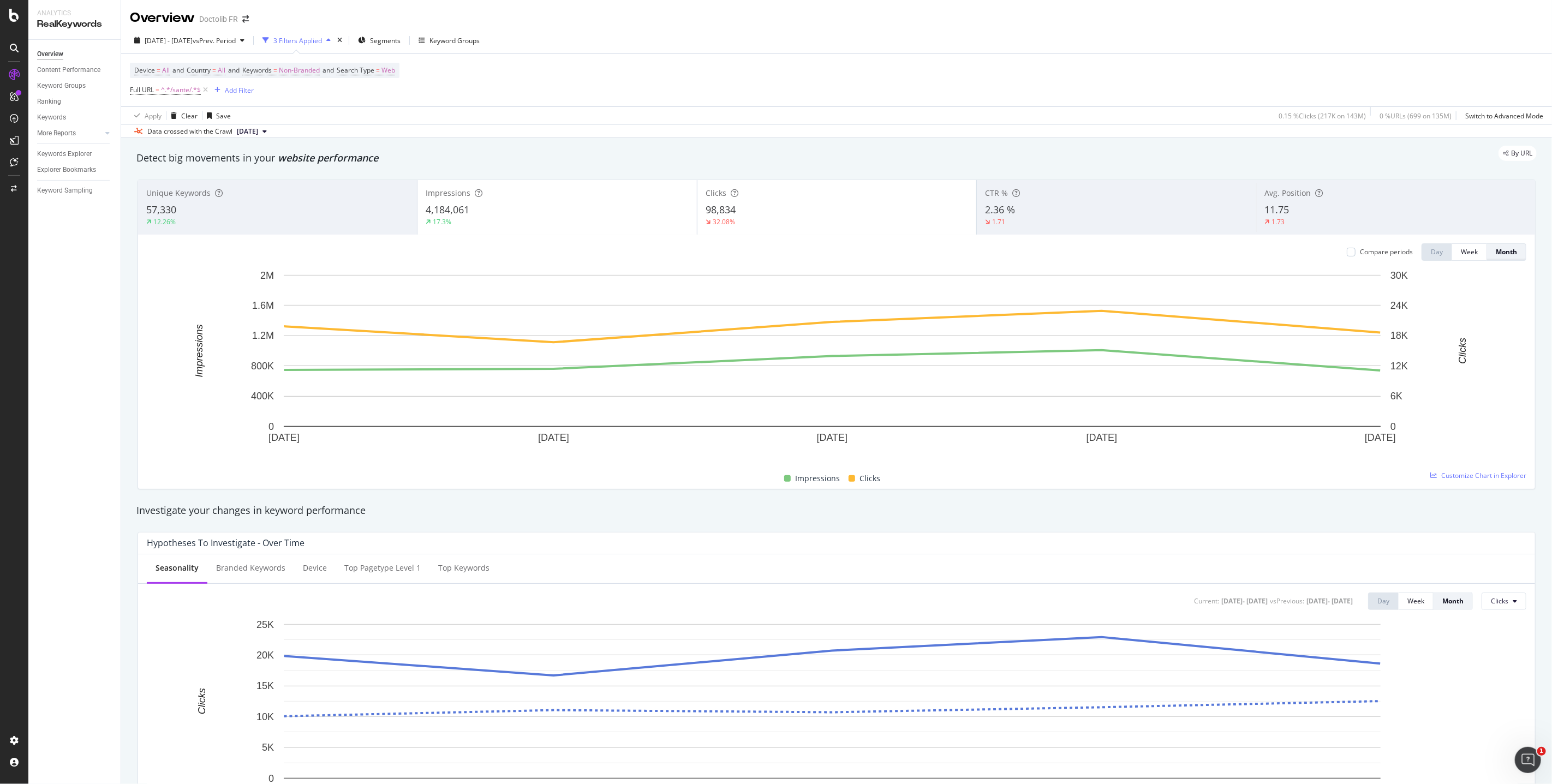
click at [891, 250] on div "Month" at bounding box center [1506, 251] width 21 height 9
click at [891, 255] on div "Month" at bounding box center [1506, 251] width 21 height 9
click at [343, 193] on div "Unique Keywords" at bounding box center [277, 193] width 262 height 11
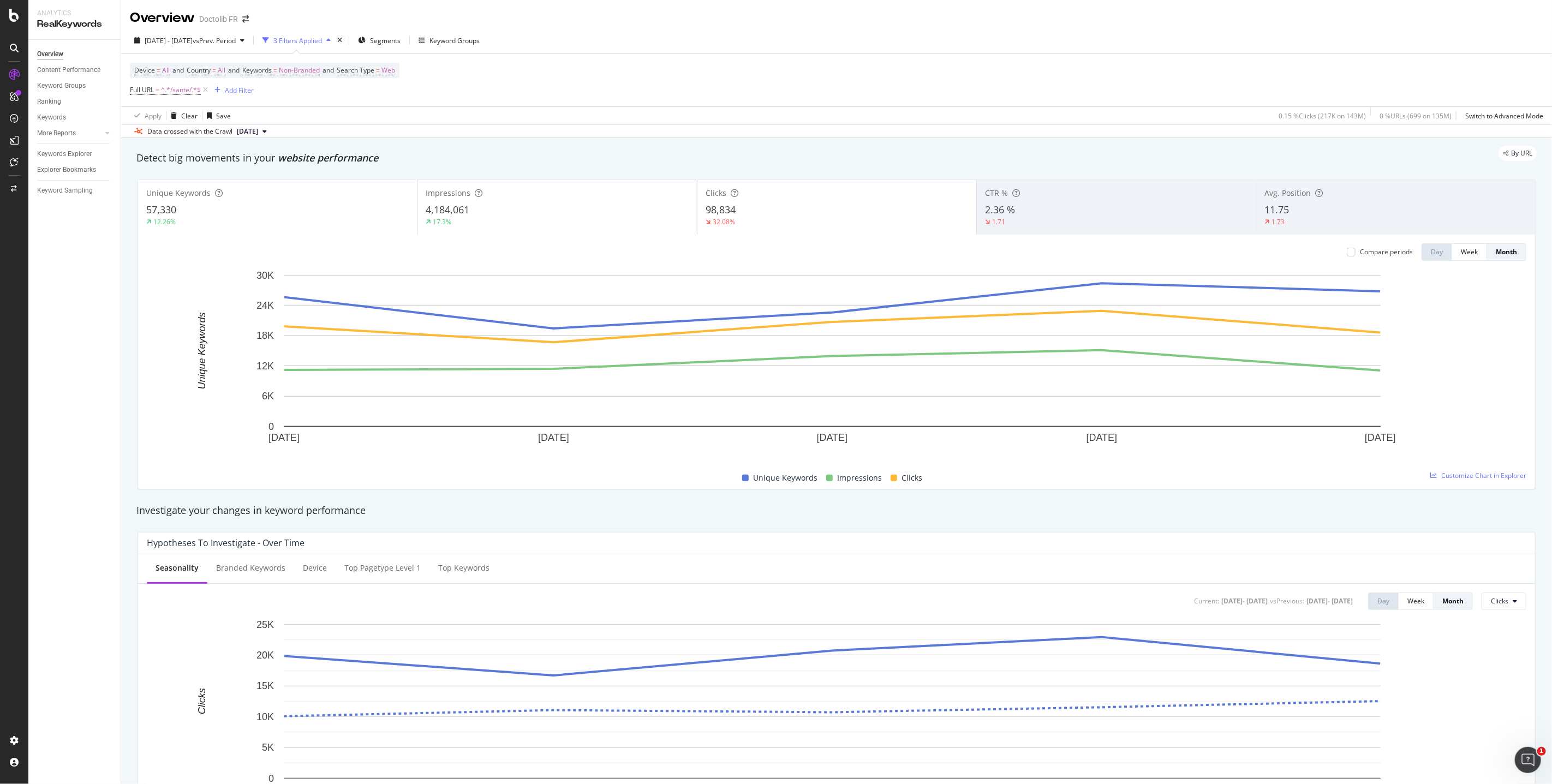
click at [352, 223] on div "12.26%" at bounding box center [277, 222] width 262 height 10
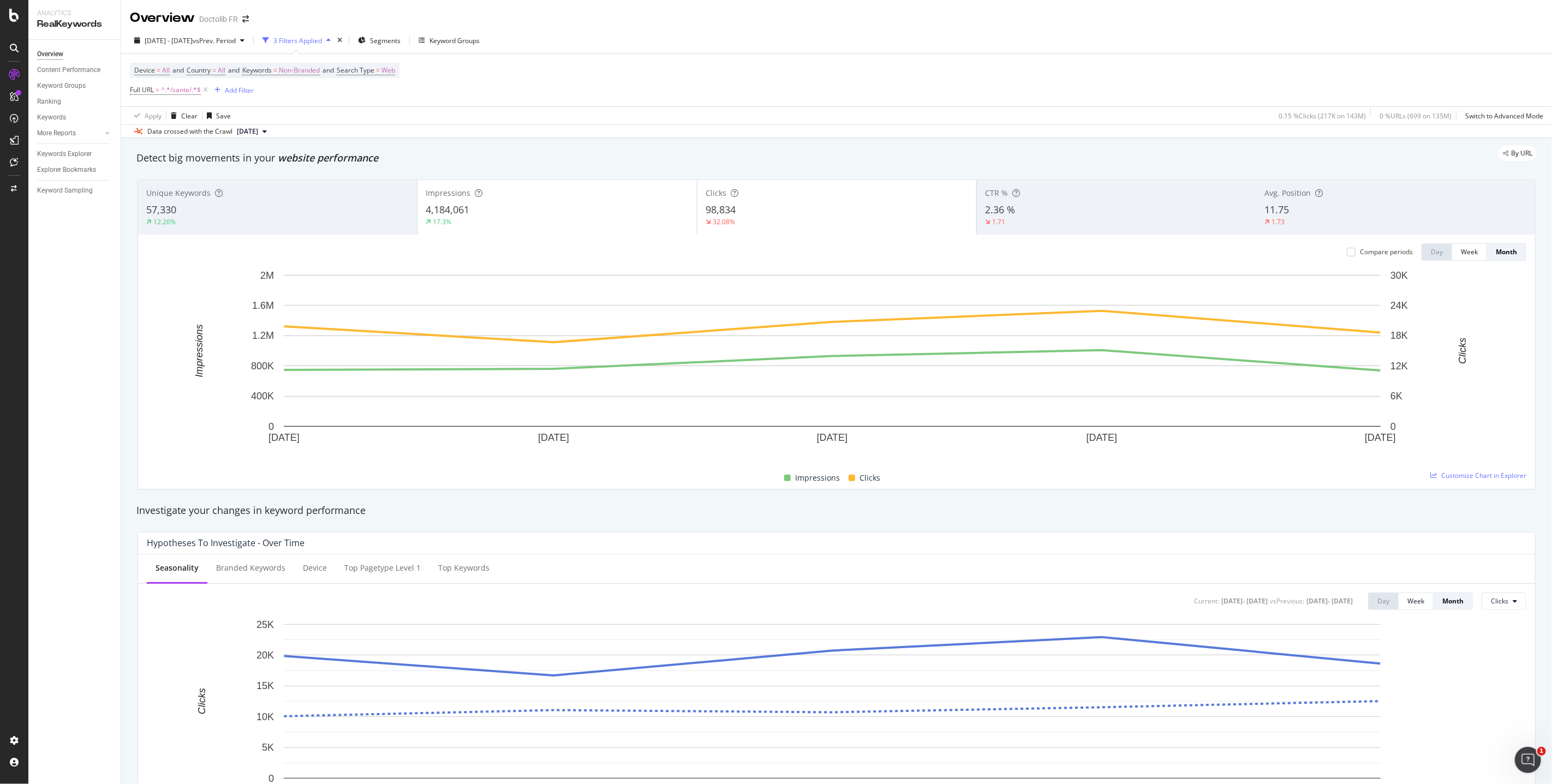
click at [258, 133] on span "[DATE]" at bounding box center [247, 132] width 21 height 10
click at [272, 69] on span "Keywords" at bounding box center [257, 70] width 30 height 9
click at [279, 92] on span "Non-Branded" at bounding box center [281, 96] width 46 height 9
click at [280, 94] on span "Non-Branded" at bounding box center [281, 96] width 46 height 9
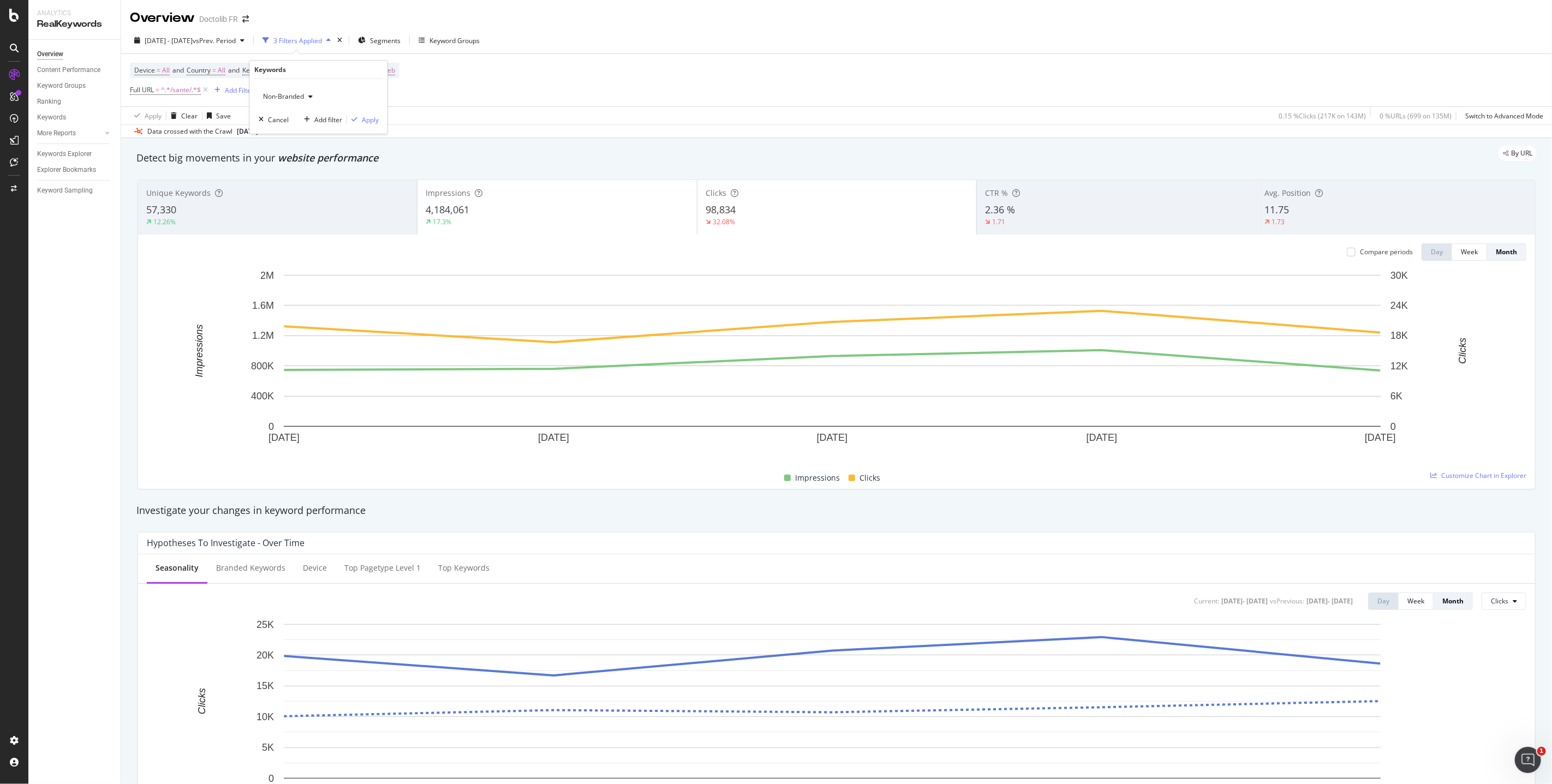
click at [281, 108] on div "Non-Branded Cancel Add filter Apply" at bounding box center [319, 105] width 137 height 54
click at [281, 111] on div "Non-Branded Cancel Add filter Apply" at bounding box center [319, 105] width 137 height 54
click at [281, 115] on div "Cancel" at bounding box center [278, 119] width 21 height 9
click at [374, 66] on span "Search Type" at bounding box center [356, 70] width 38 height 9
click at [367, 107] on div "Web Cancel Add filter Apply" at bounding box center [417, 105] width 137 height 54
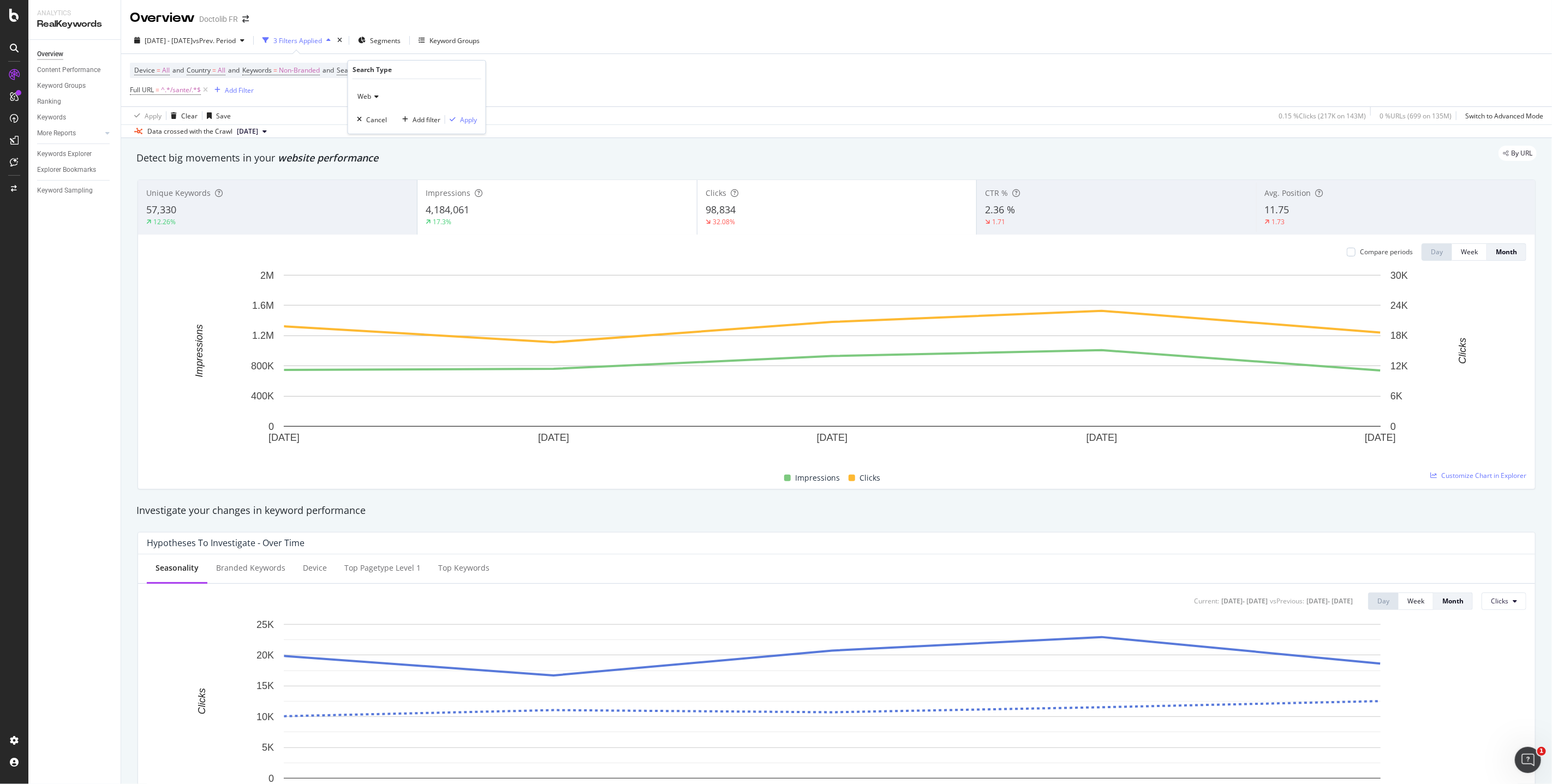
click at [367, 103] on div "Web" at bounding box center [417, 97] width 120 height 17
click at [375, 95] on icon at bounding box center [374, 96] width 8 height 7
click at [296, 77] on span "Non-Branded" at bounding box center [299, 70] width 41 height 15
click at [209, 74] on span "Country" at bounding box center [198, 70] width 24 height 9
click at [153, 72] on span "Device" at bounding box center [145, 70] width 21 height 9
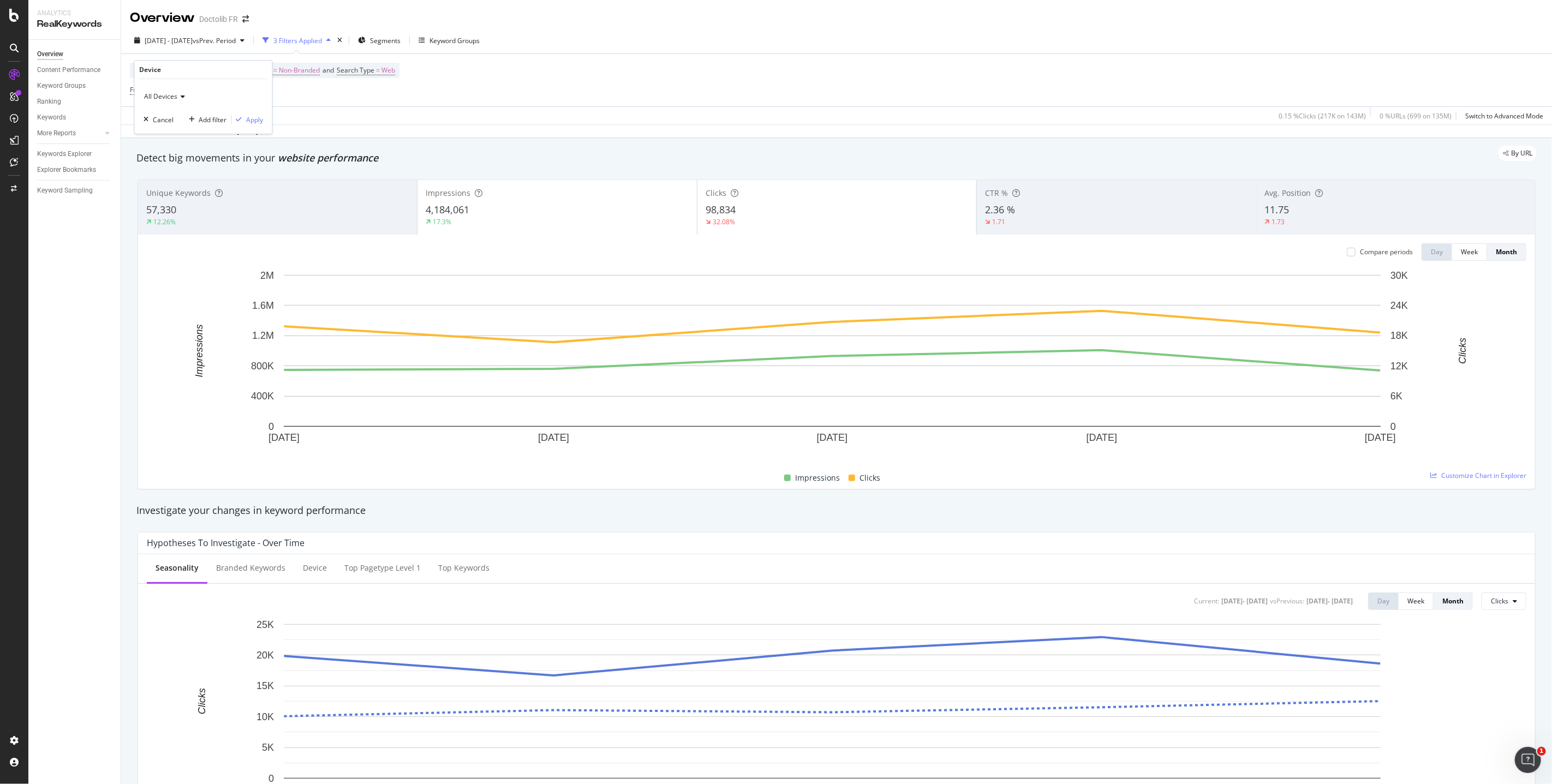
click at [168, 96] on span "All Devices" at bounding box center [160, 96] width 33 height 9
click at [309, 98] on div "Device = All and Country = All and Keywords = Non-Branded and Search Type = Web…" at bounding box center [265, 80] width 270 height 35
click at [194, 92] on span "^.*/sante/.*$" at bounding box center [181, 90] width 40 height 15
click at [169, 139] on input "/sante/" at bounding box center [191, 137] width 103 height 17
type input "/sante"
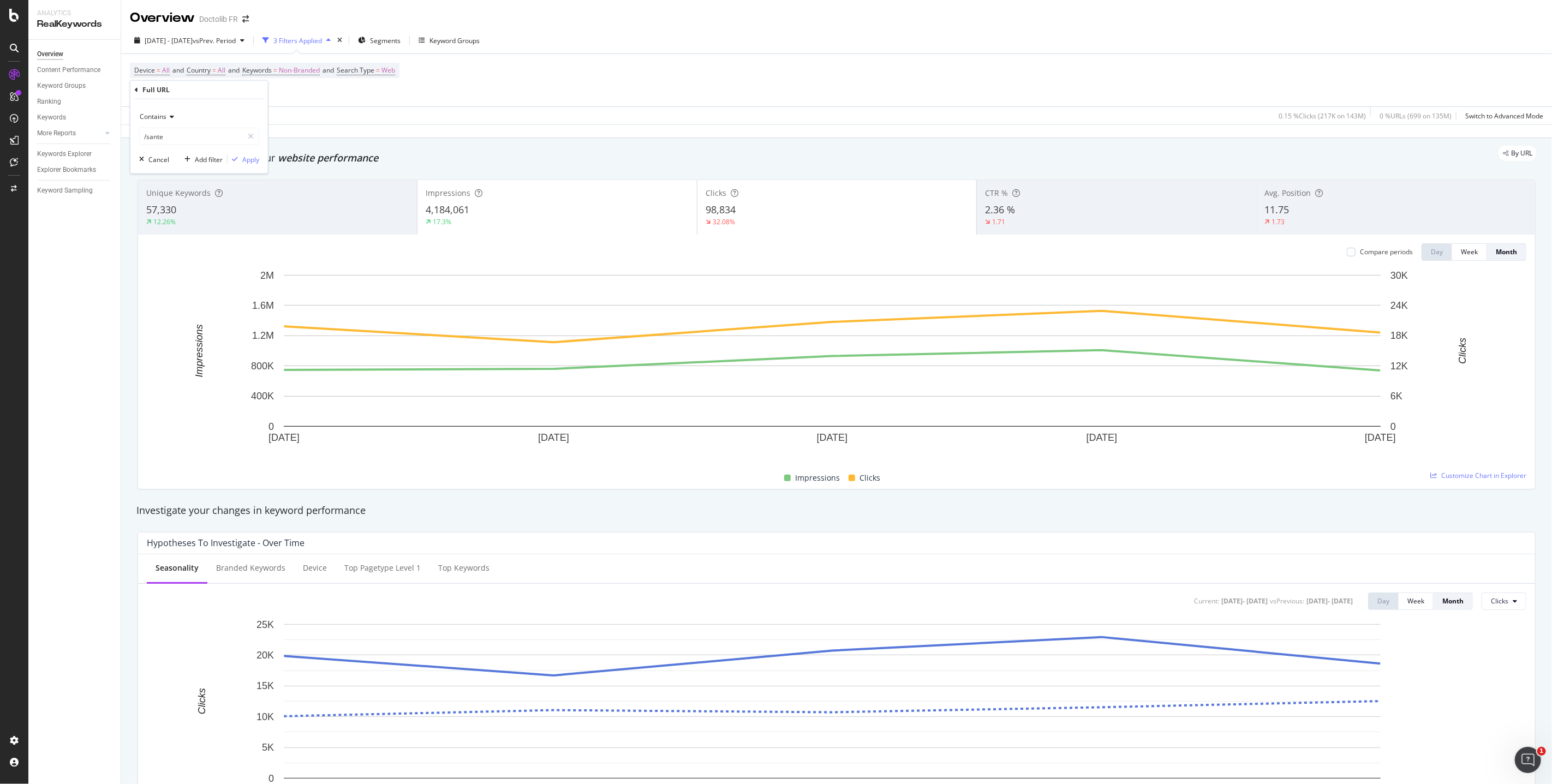
click at [168, 108] on div "Contains" at bounding box center [199, 116] width 120 height 17
click at [173, 168] on span "Starts with" at bounding box center [160, 167] width 33 height 9
click at [173, 139] on input "/sante" at bounding box center [191, 137] width 103 height 17
click at [177, 131] on input "/sante" at bounding box center [191, 137] width 103 height 17
click at [177, 135] on input "/sante" at bounding box center [191, 137] width 103 height 17
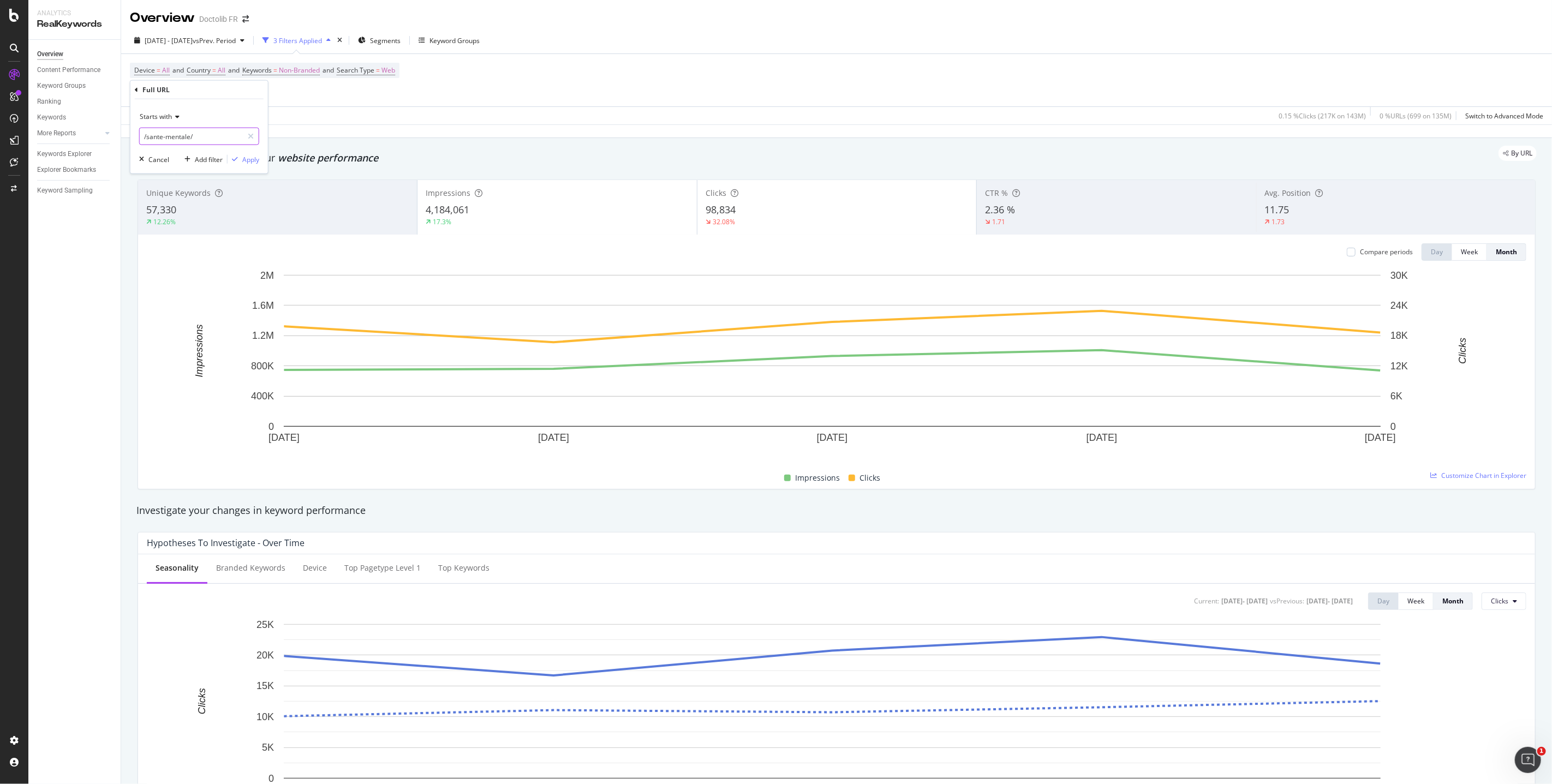
type input "/sante-mentale/"
click at [176, 117] on icon at bounding box center [176, 116] width 8 height 7
click at [175, 116] on icon at bounding box center [176, 116] width 8 height 7
click at [246, 160] on div "Apply" at bounding box center [250, 159] width 17 height 9
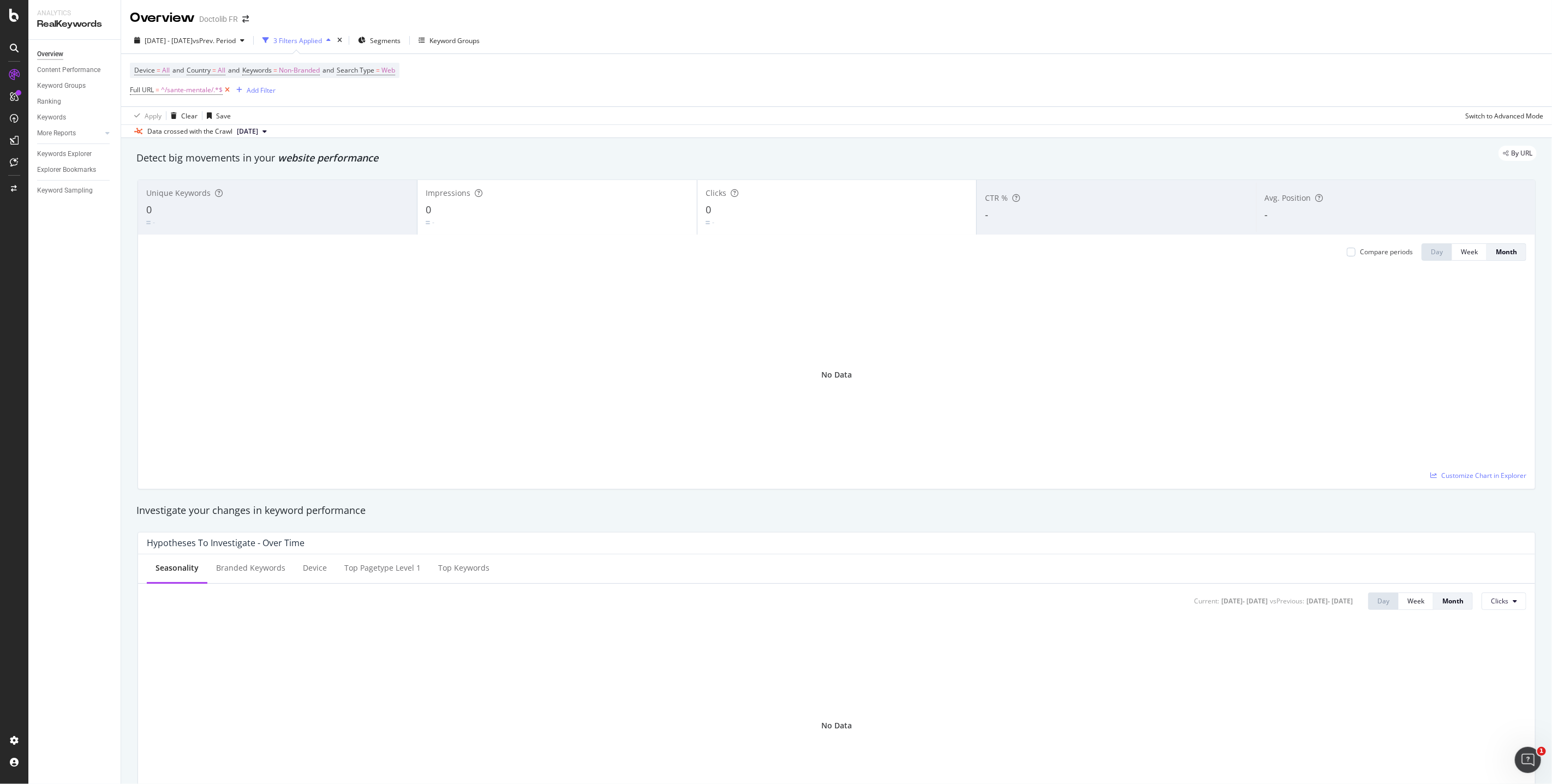
click at [228, 90] on icon at bounding box center [227, 90] width 9 height 11
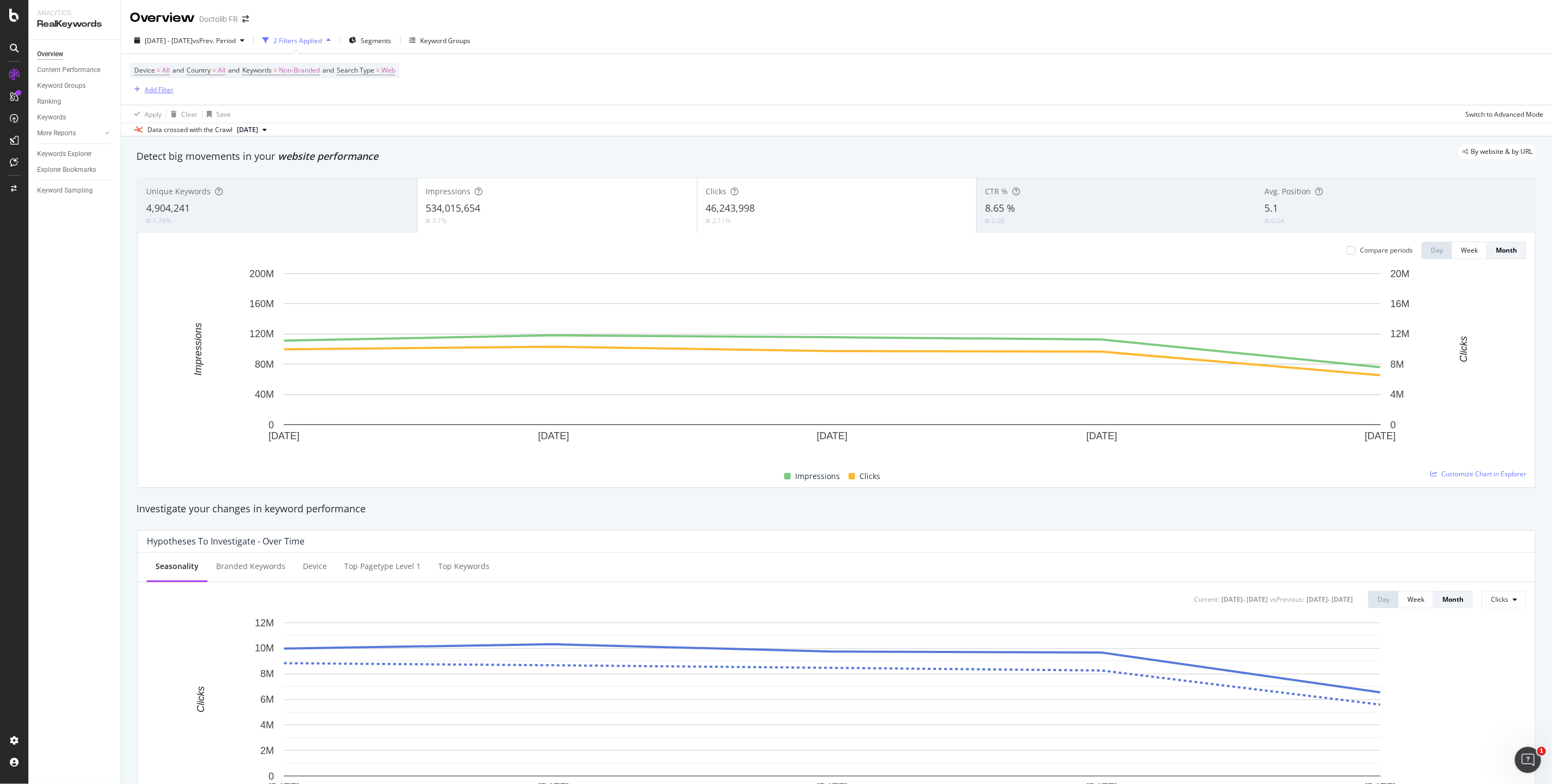
click at [159, 90] on div "Add Filter" at bounding box center [159, 90] width 29 height 9
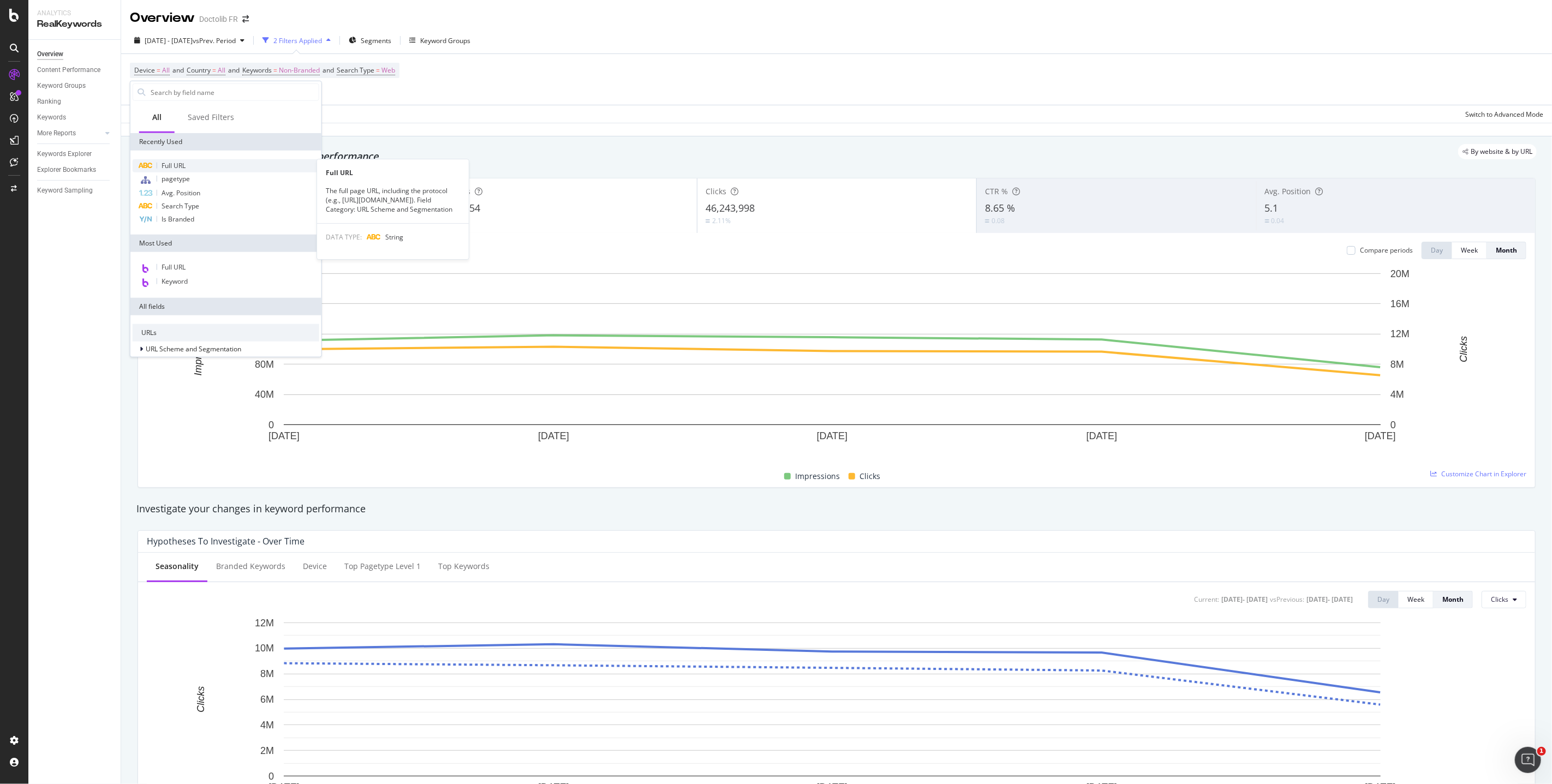
click at [177, 168] on span "Full URL" at bounding box center [173, 165] width 24 height 9
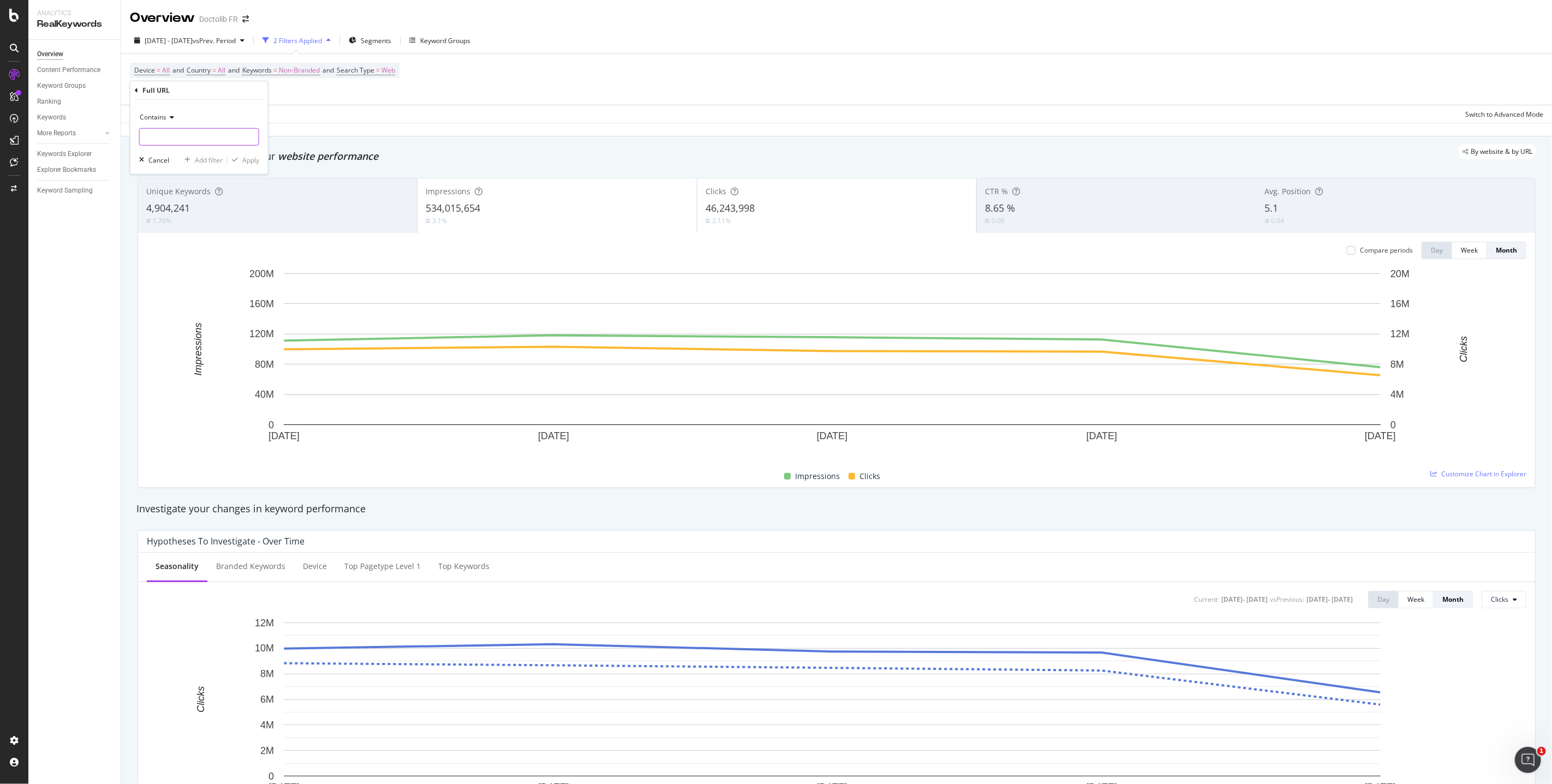
click at [184, 139] on input "text" at bounding box center [199, 137] width 119 height 17
type input "/sante-mentale/"
click at [246, 160] on div "Apply" at bounding box center [250, 159] width 17 height 9
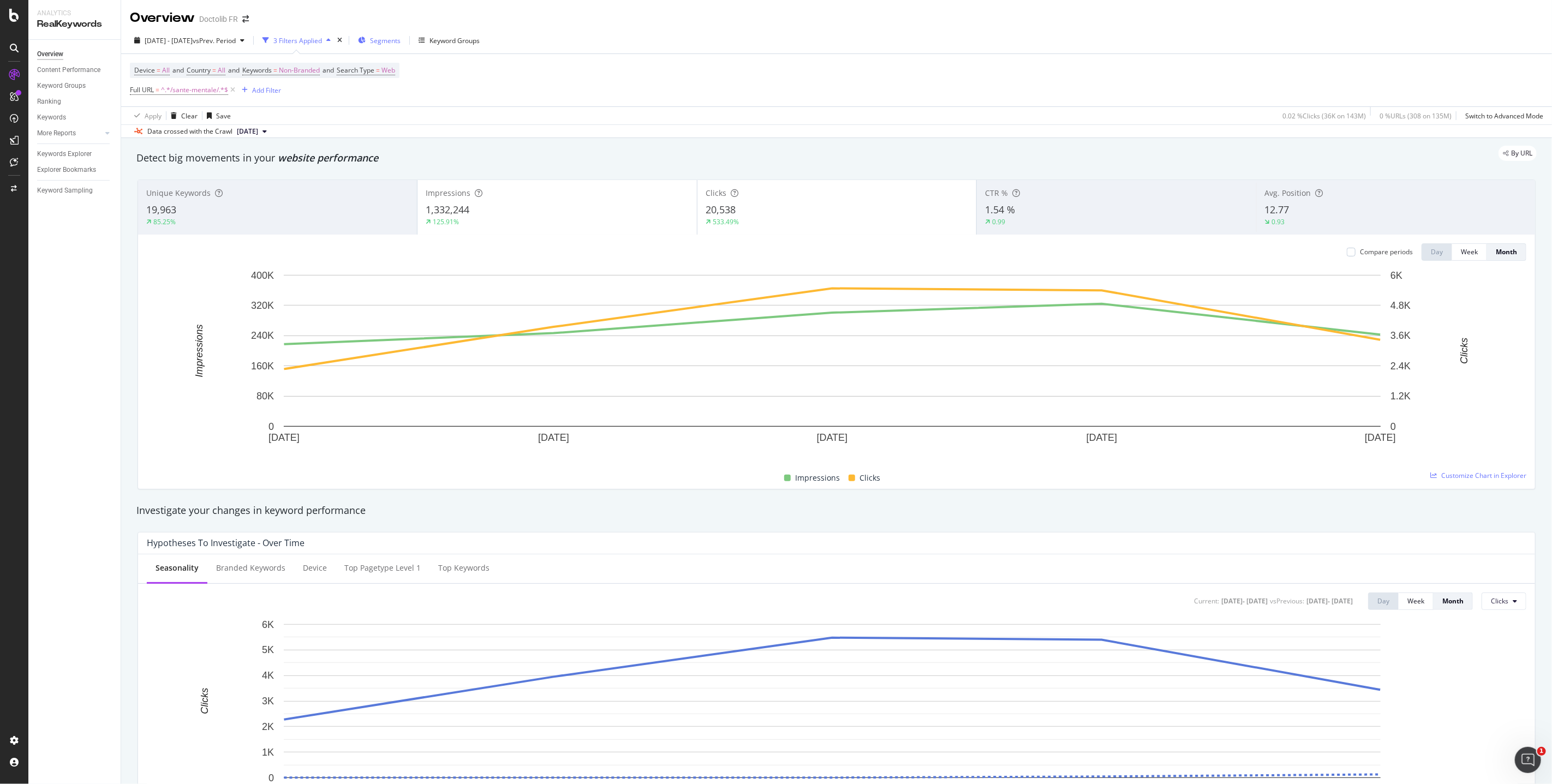
click at [400, 37] on span "Segments" at bounding box center [385, 40] width 30 height 9
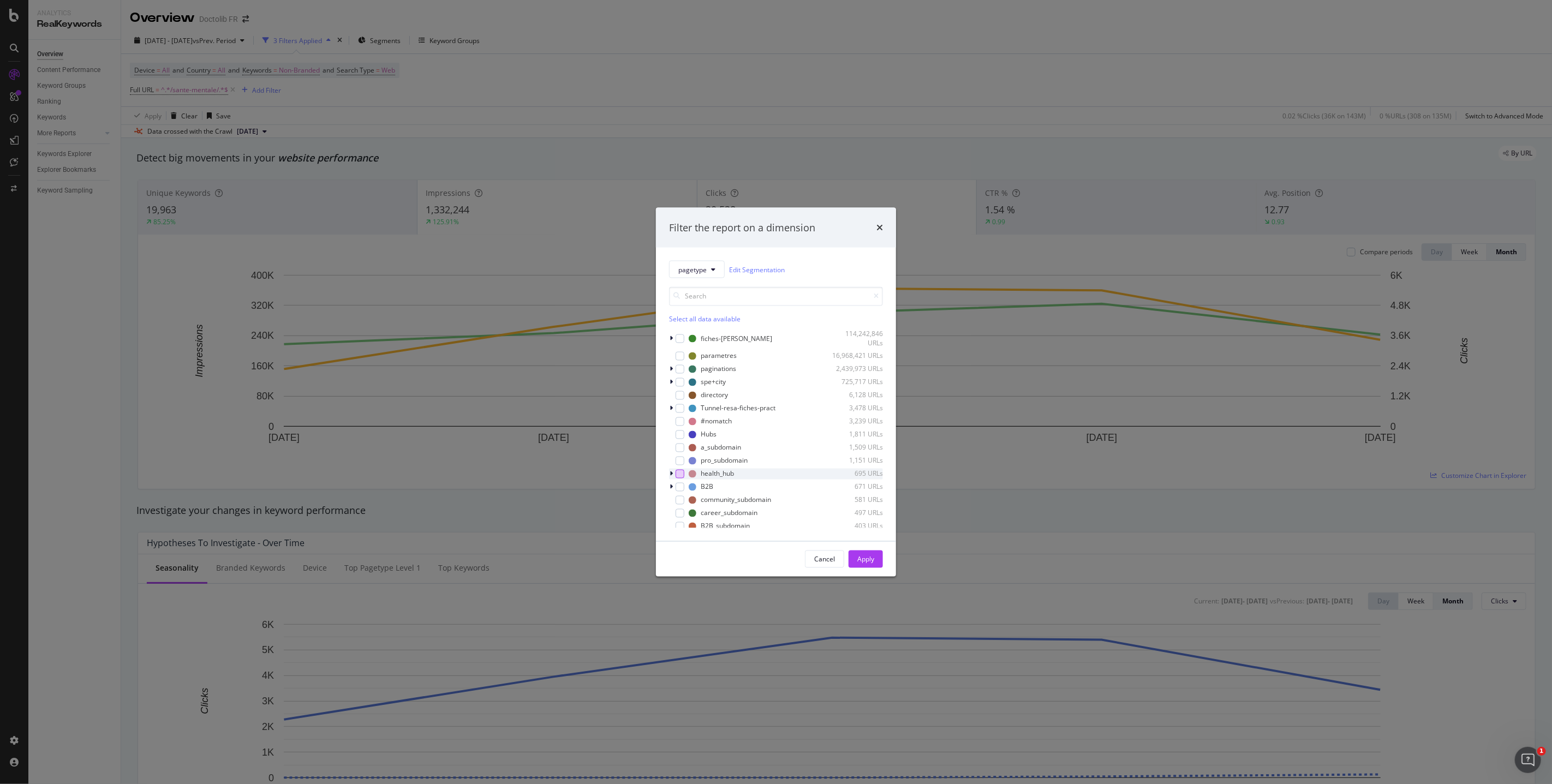
click at [682, 477] on div "modal" at bounding box center [679, 473] width 9 height 9
click at [873, 482] on div "Apply" at bounding box center [865, 559] width 17 height 9
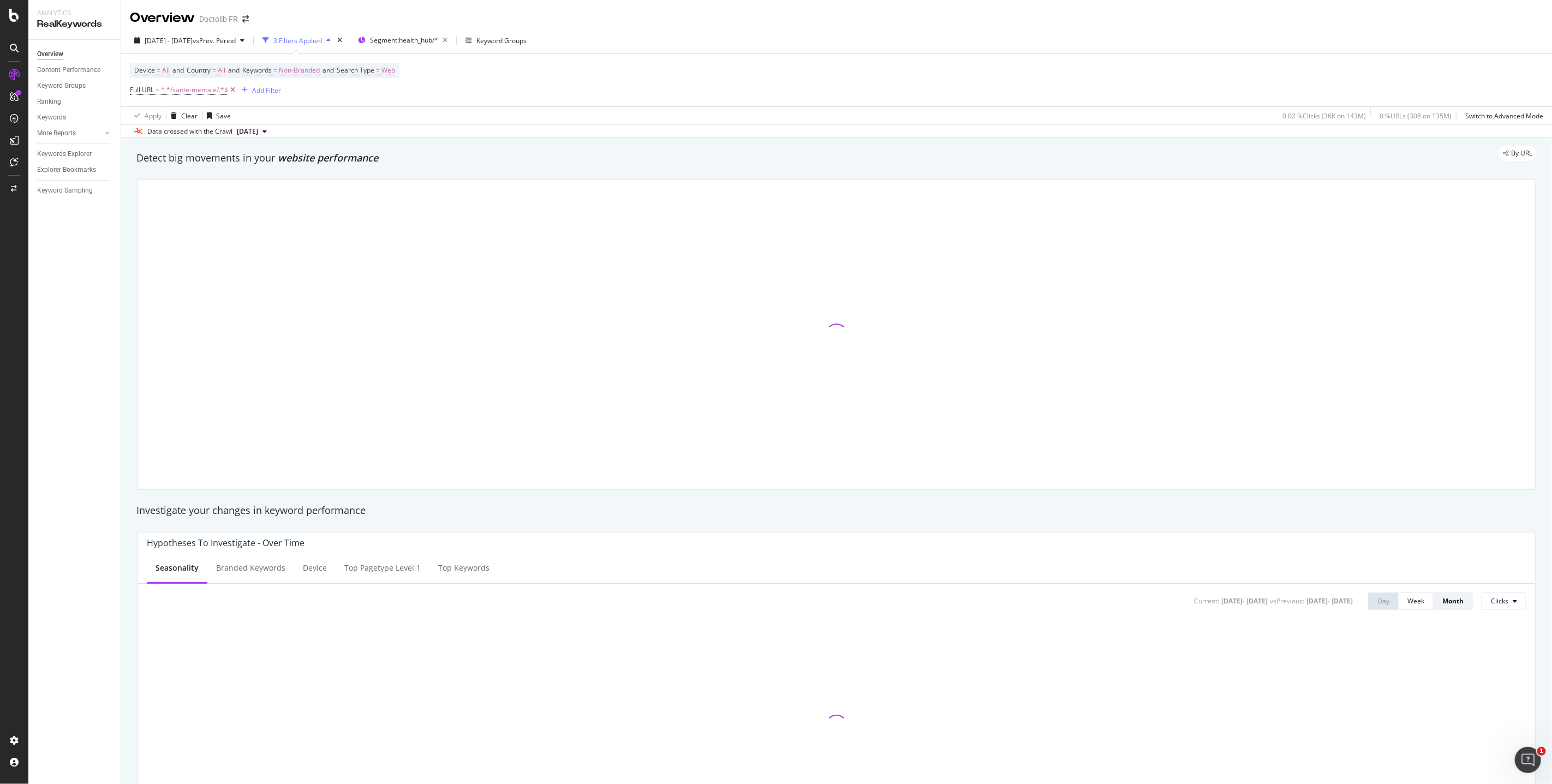
click at [231, 92] on icon at bounding box center [232, 90] width 9 height 11
click at [293, 67] on span "Non-Branded" at bounding box center [299, 70] width 41 height 15
click at [301, 95] on span "Non-Branded" at bounding box center [281, 96] width 46 height 9
click at [299, 184] on span "All" at bounding box center [323, 182] width 111 height 10
click at [360, 111] on div "All Cancel Add filter Apply" at bounding box center [319, 105] width 137 height 54
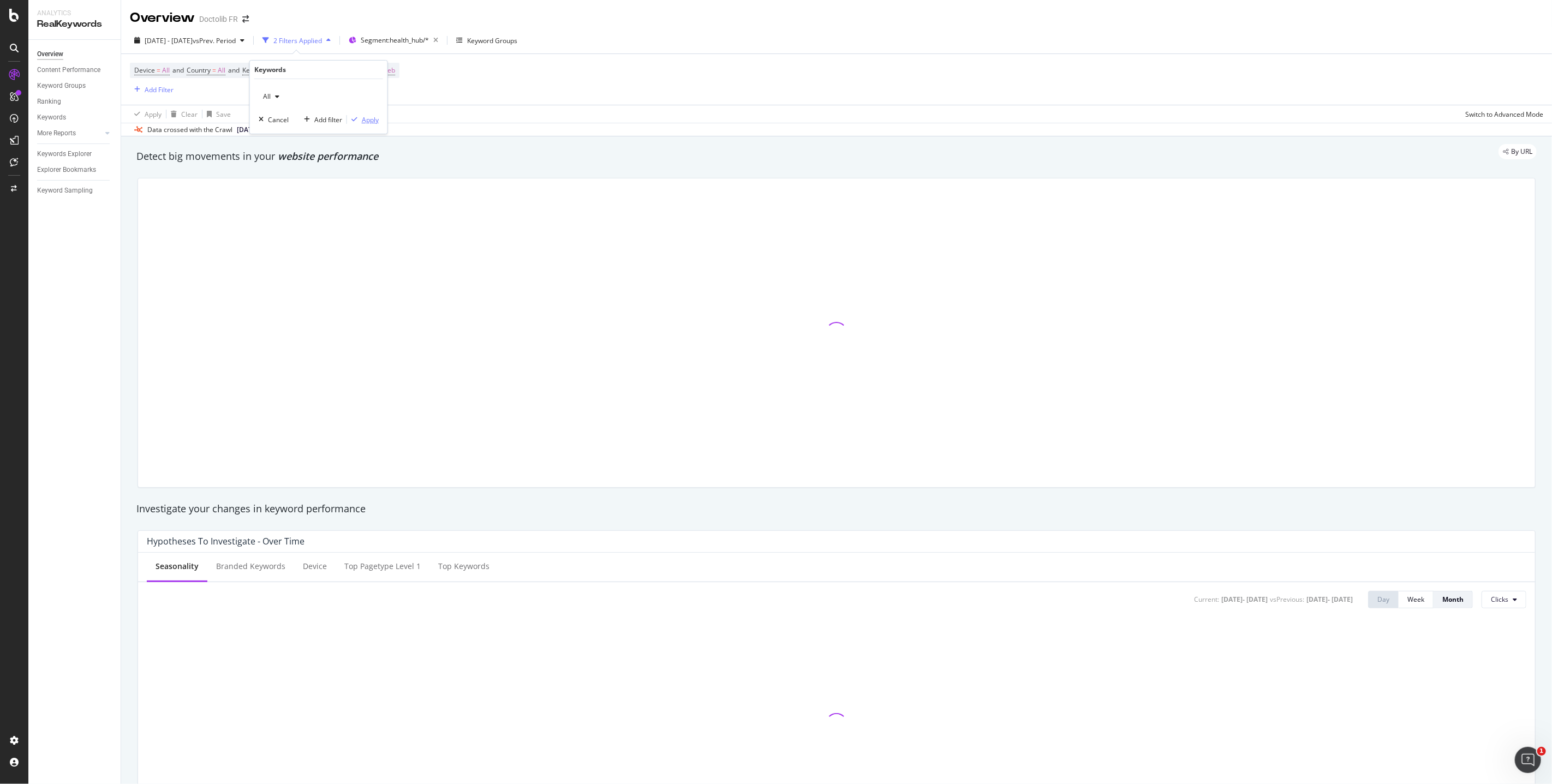
click at [365, 121] on div "Apply" at bounding box center [369, 119] width 17 height 9
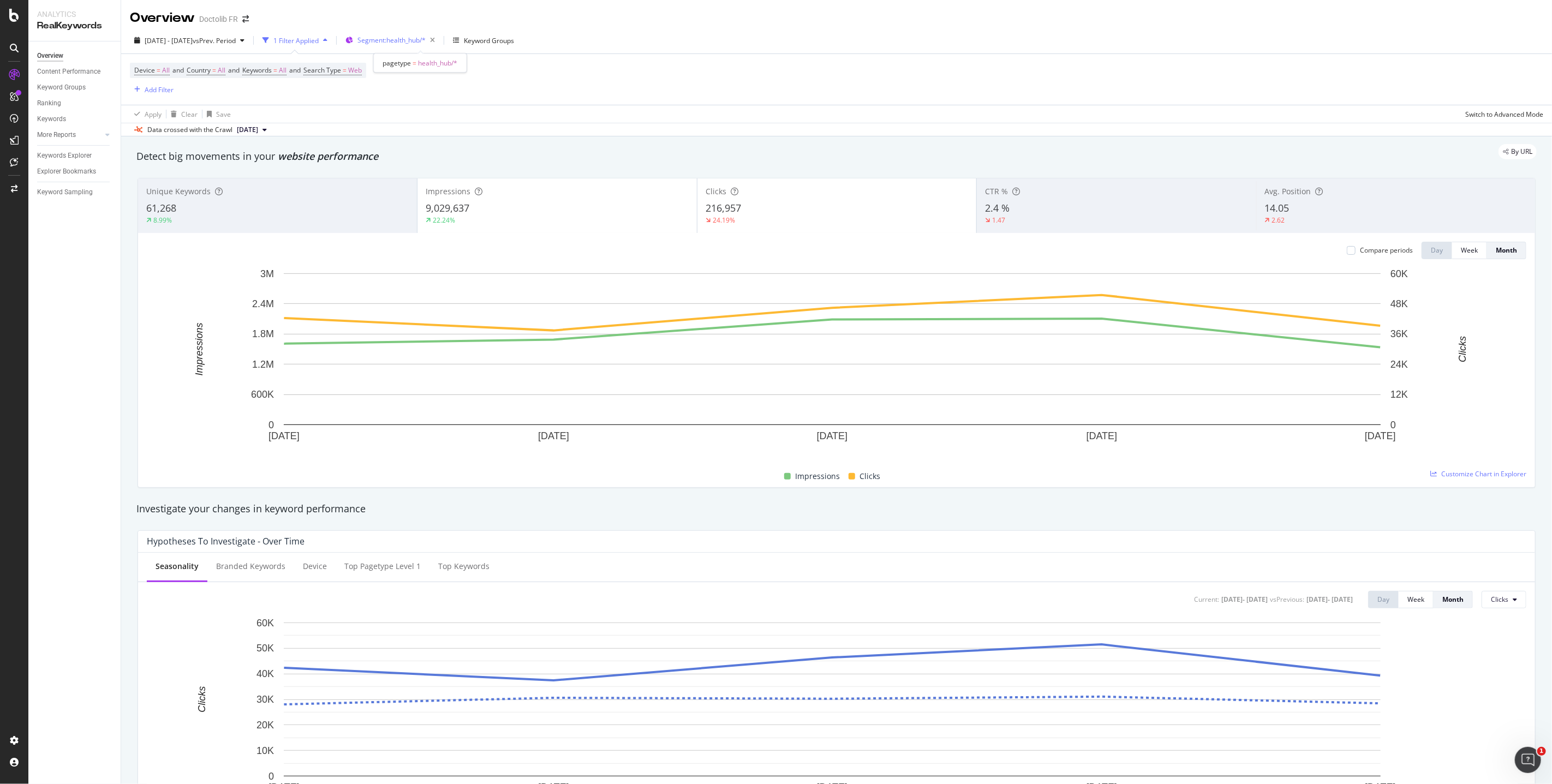
click at [407, 37] on span "Segment: health_hub/*" at bounding box center [391, 40] width 68 height 9
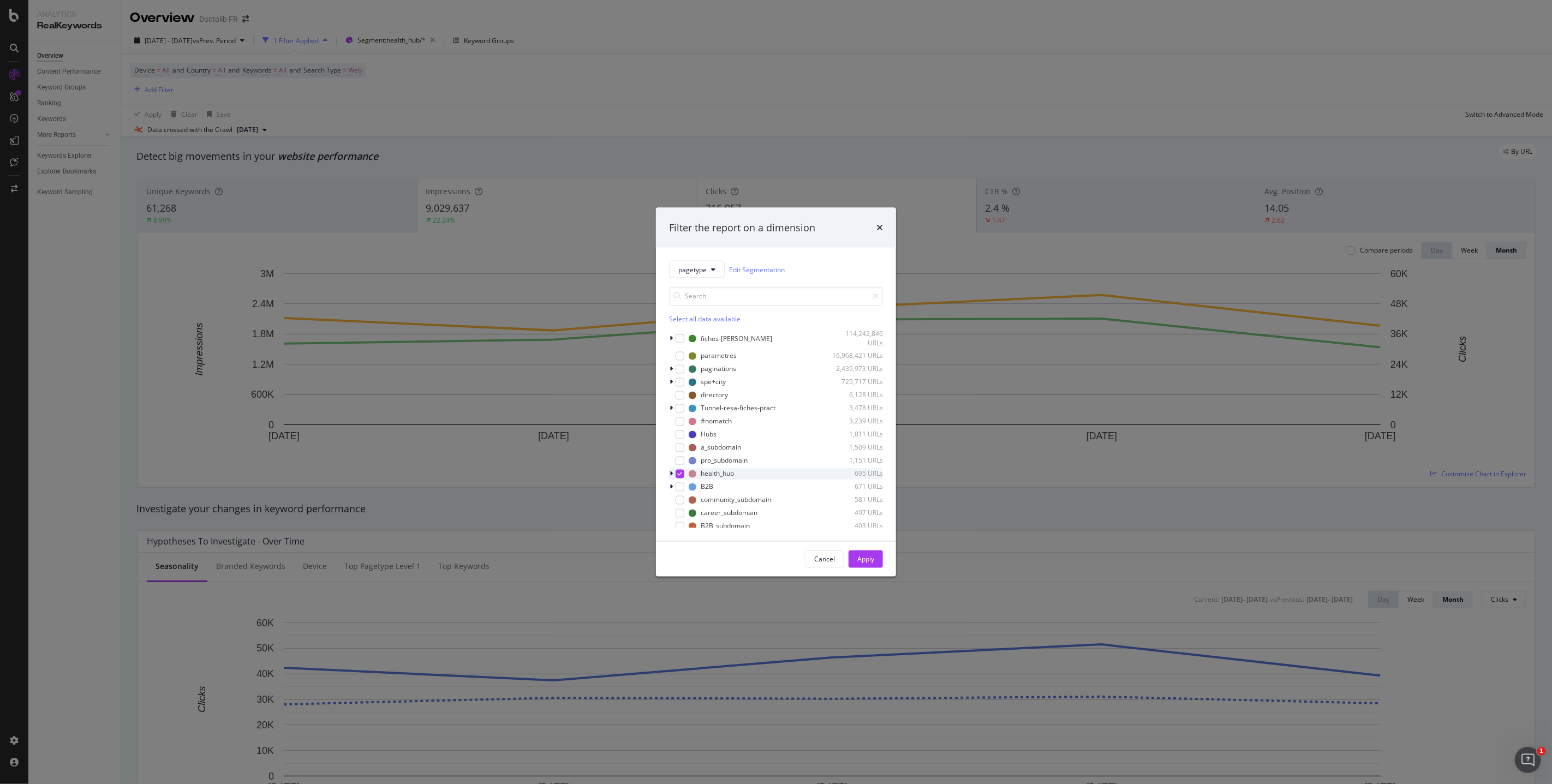
click at [671, 473] on icon "modal" at bounding box center [671, 473] width 4 height 7
click at [685, 457] on icon "modal" at bounding box center [686, 457] width 5 height 6
click at [864, 562] on div "Apply" at bounding box center [865, 559] width 17 height 9
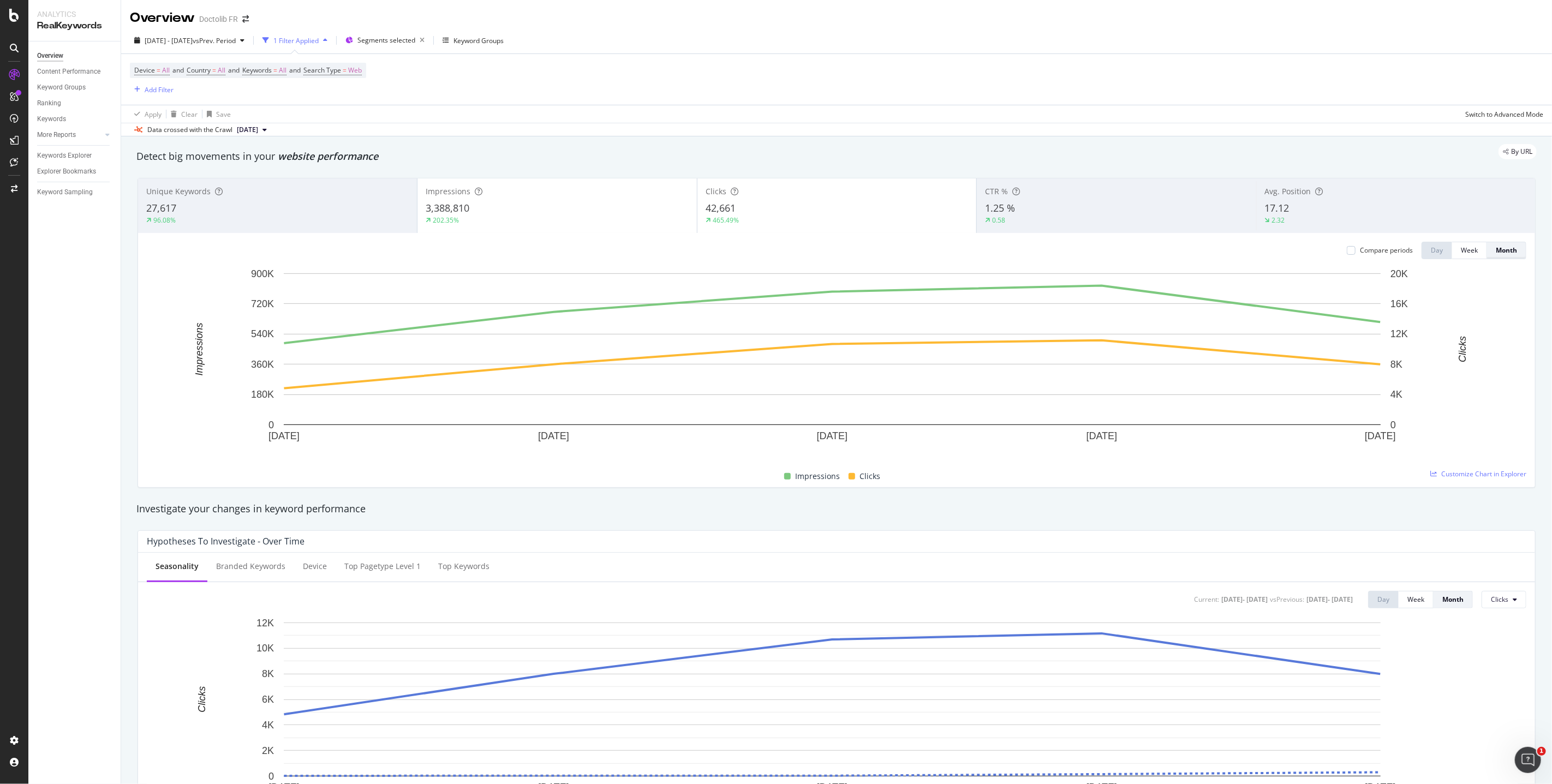
click at [1499, 259] on button "Month" at bounding box center [1506, 250] width 39 height 17
click at [1499, 257] on div "Month" at bounding box center [1506, 250] width 21 height 15
click at [1465, 253] on div "Week" at bounding box center [1468, 250] width 17 height 9
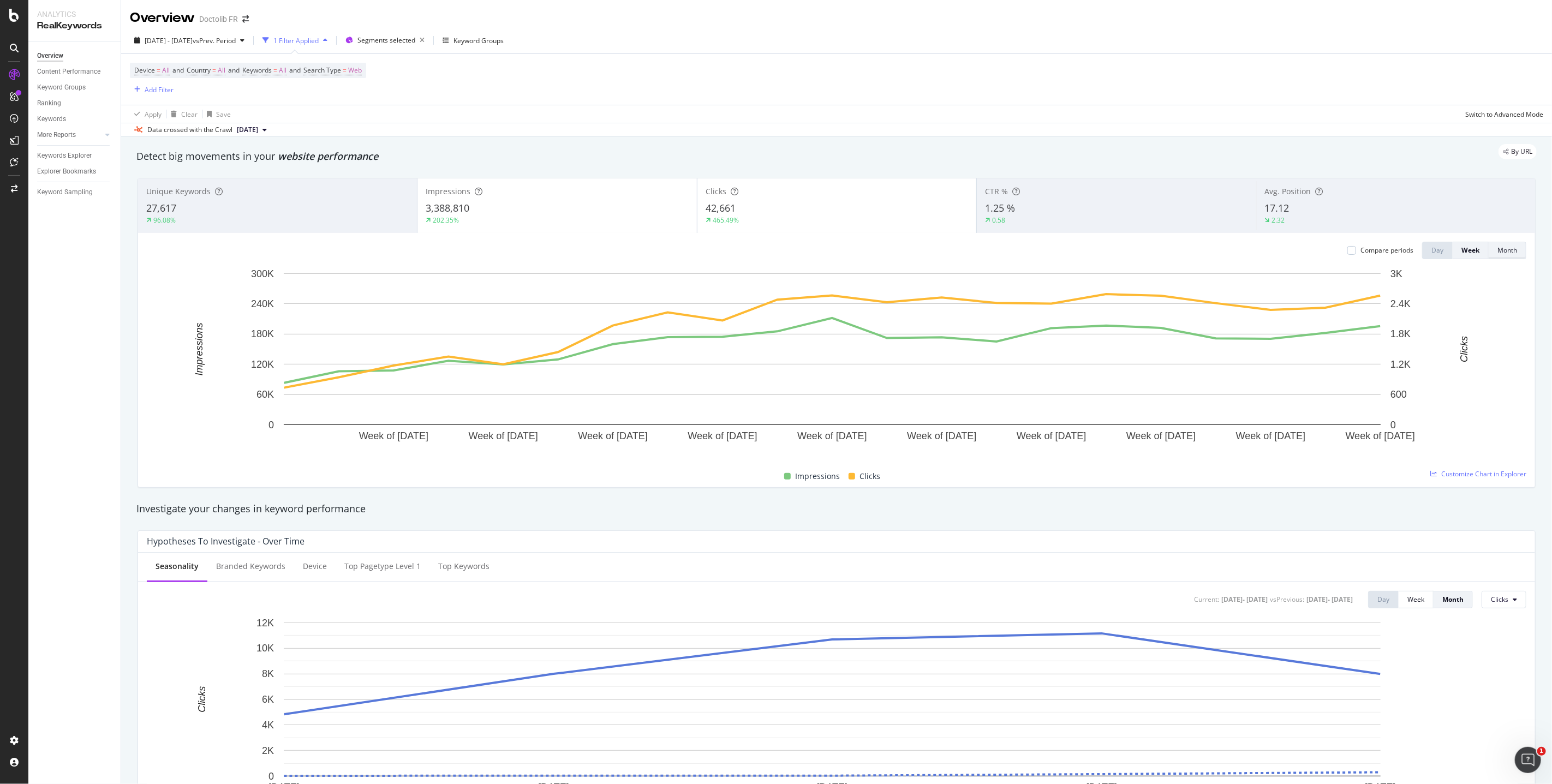
click at [1501, 252] on div "Month" at bounding box center [1506, 250] width 20 height 9
